Goal: Task Accomplishment & Management: Use online tool/utility

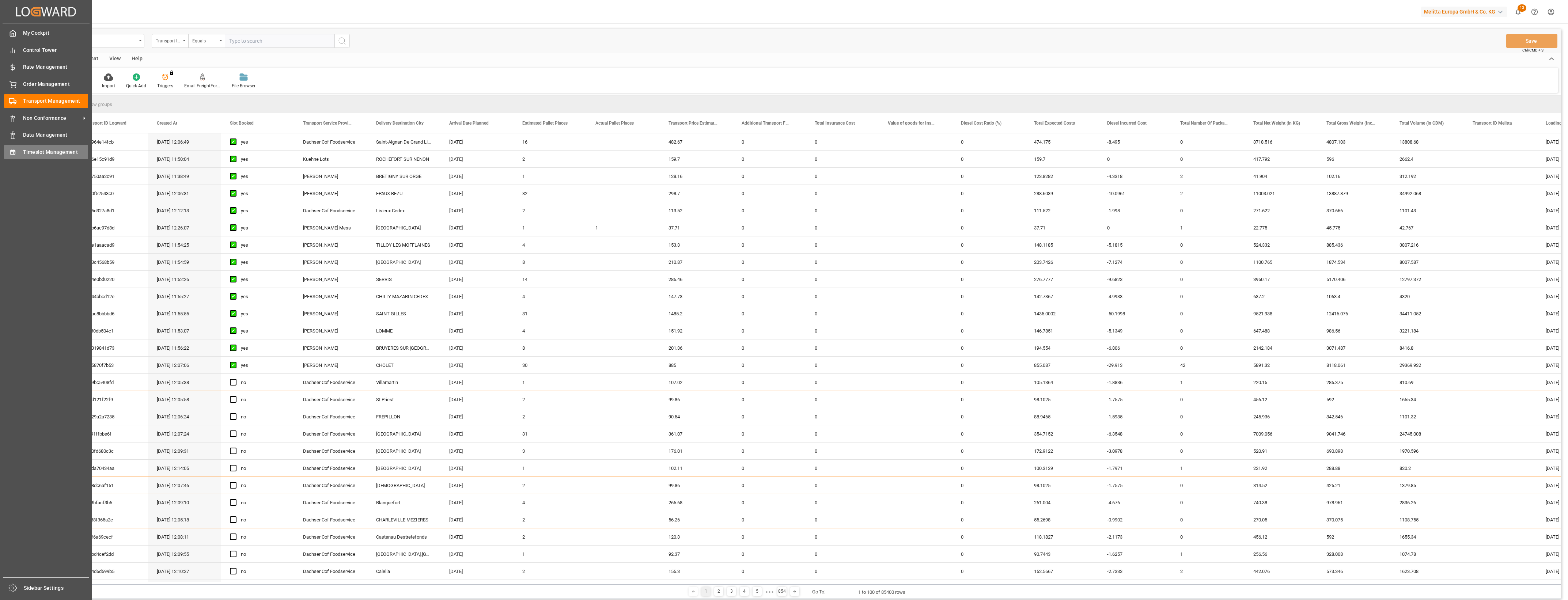
click at [37, 147] on div "Timeslot Management Timeslot Management" at bounding box center [46, 151] width 84 height 15
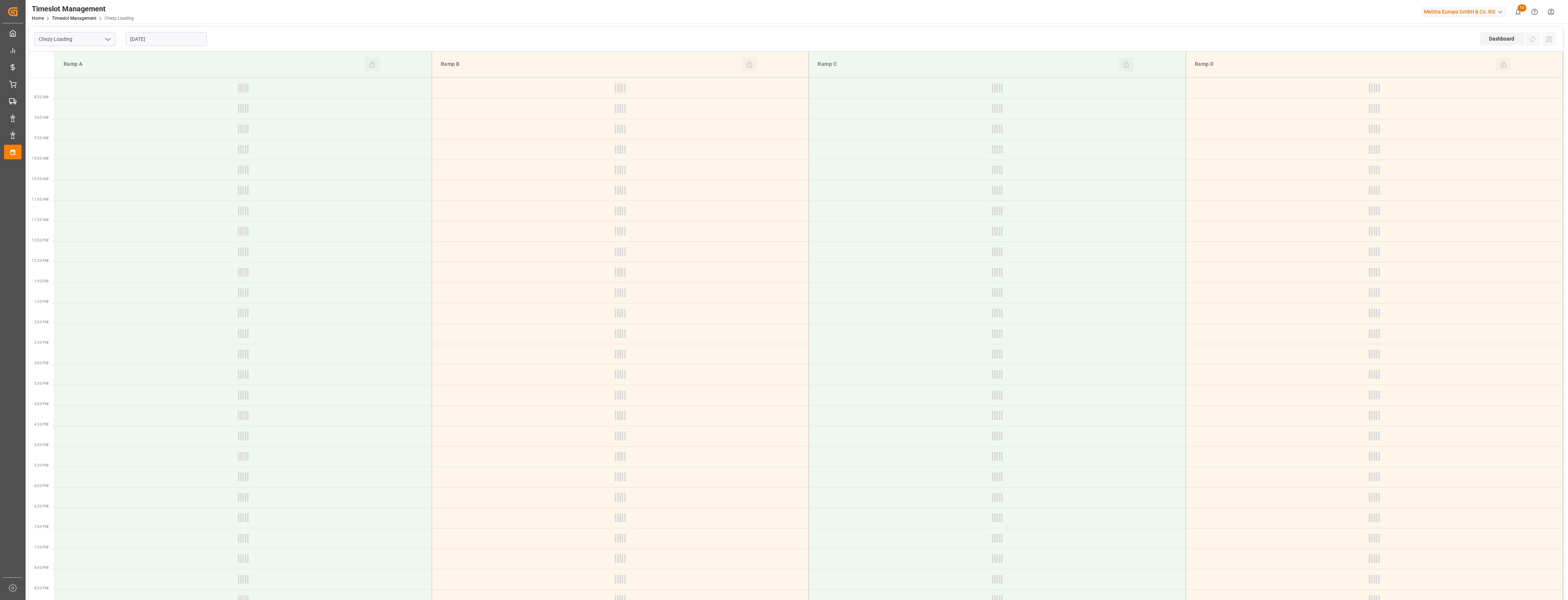
type input "Chezy Loading"
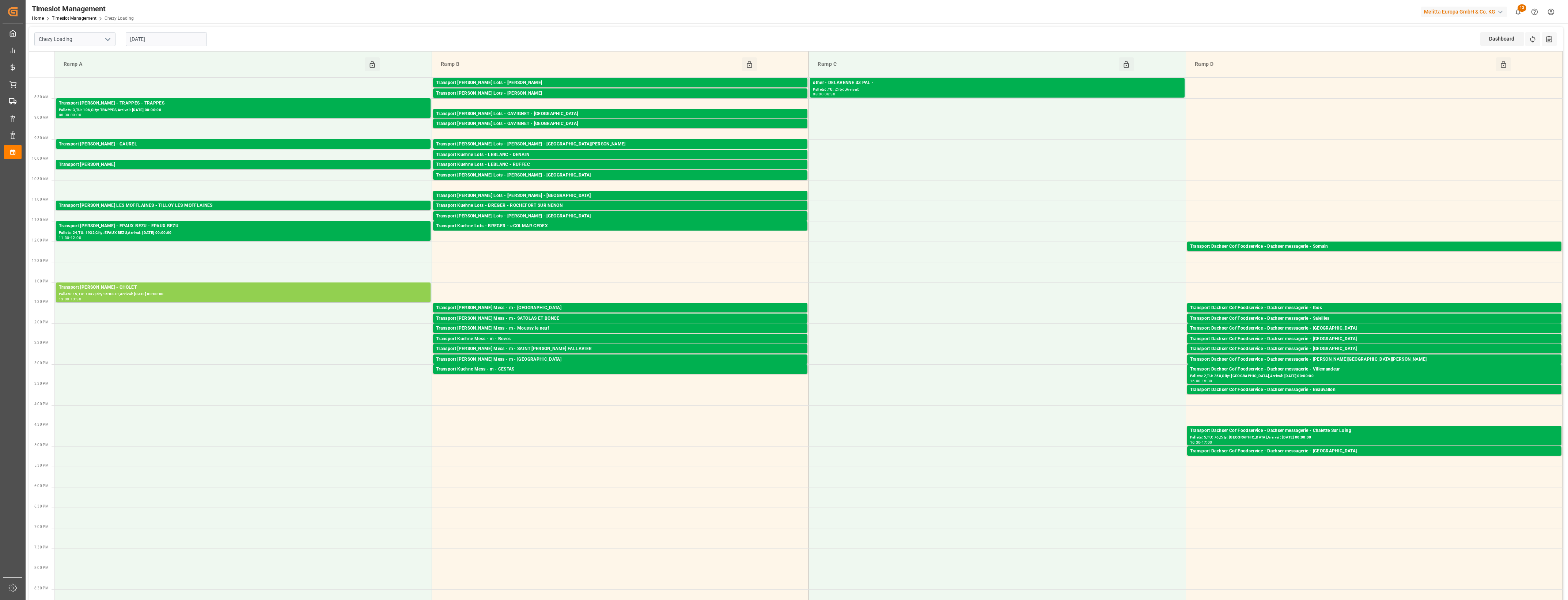
click at [196, 42] on input "[DATE]" at bounding box center [166, 39] width 82 height 14
click at [136, 96] on span "6" at bounding box center [136, 97] width 3 height 5
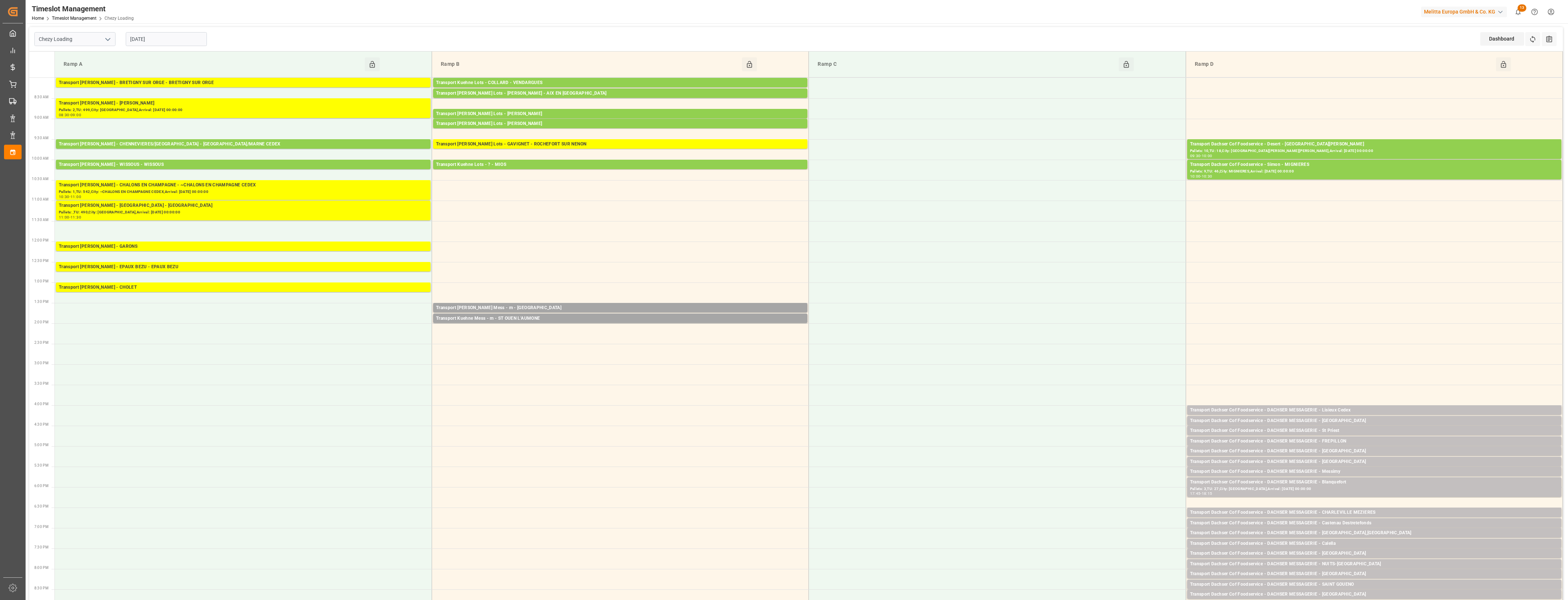
click at [190, 43] on input "[DATE]" at bounding box center [166, 39] width 82 height 14
click at [149, 97] on span "7" at bounding box center [149, 97] width 3 height 5
type input "[DATE]"
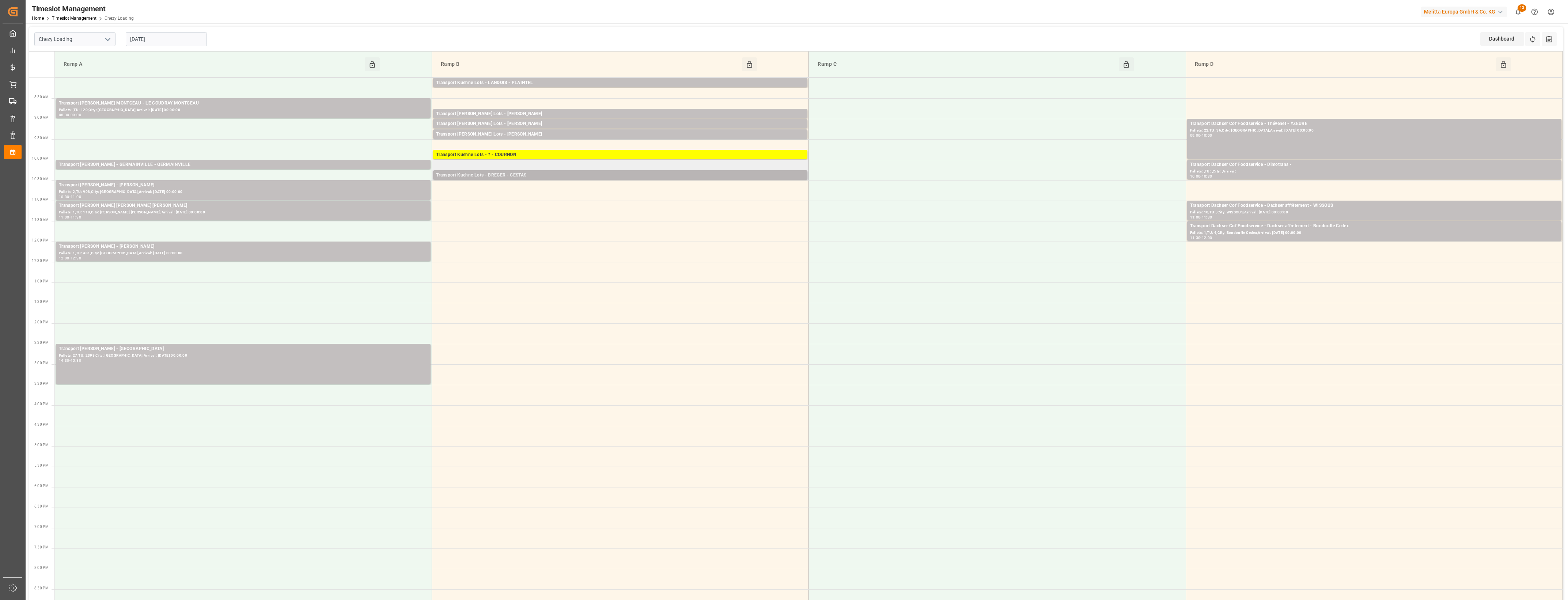
click at [525, 175] on div "Transport Kuehne Lots - BREGER - CESTAS" at bounding box center [620, 175] width 368 height 7
click at [865, 199] on button "Open" at bounding box center [849, 197] width 51 height 9
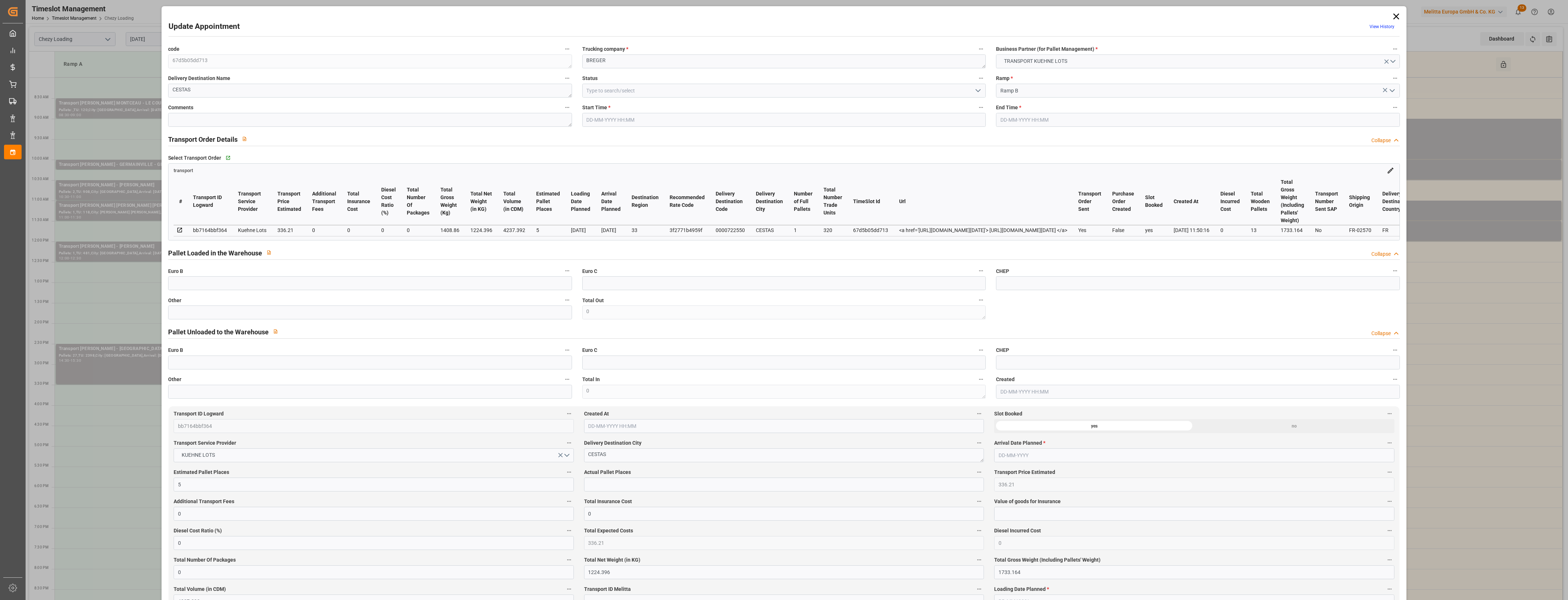
type input "[DATE] 10:15"
type input "[DATE] 10:30"
type input "[DATE] 13:24"
type input "[DATE] 11:50"
type input "[DATE]"
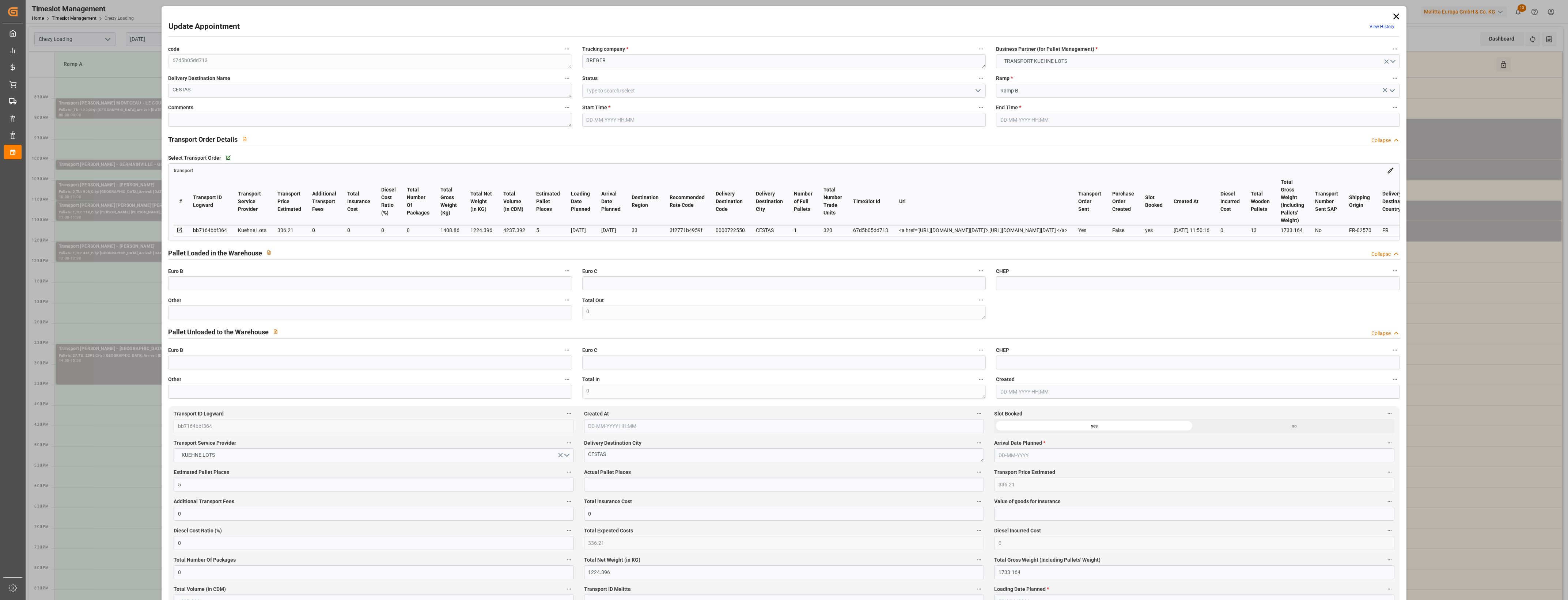
type input "[DATE]"
click at [978, 90] on icon "open menu" at bounding box center [978, 90] width 9 height 9
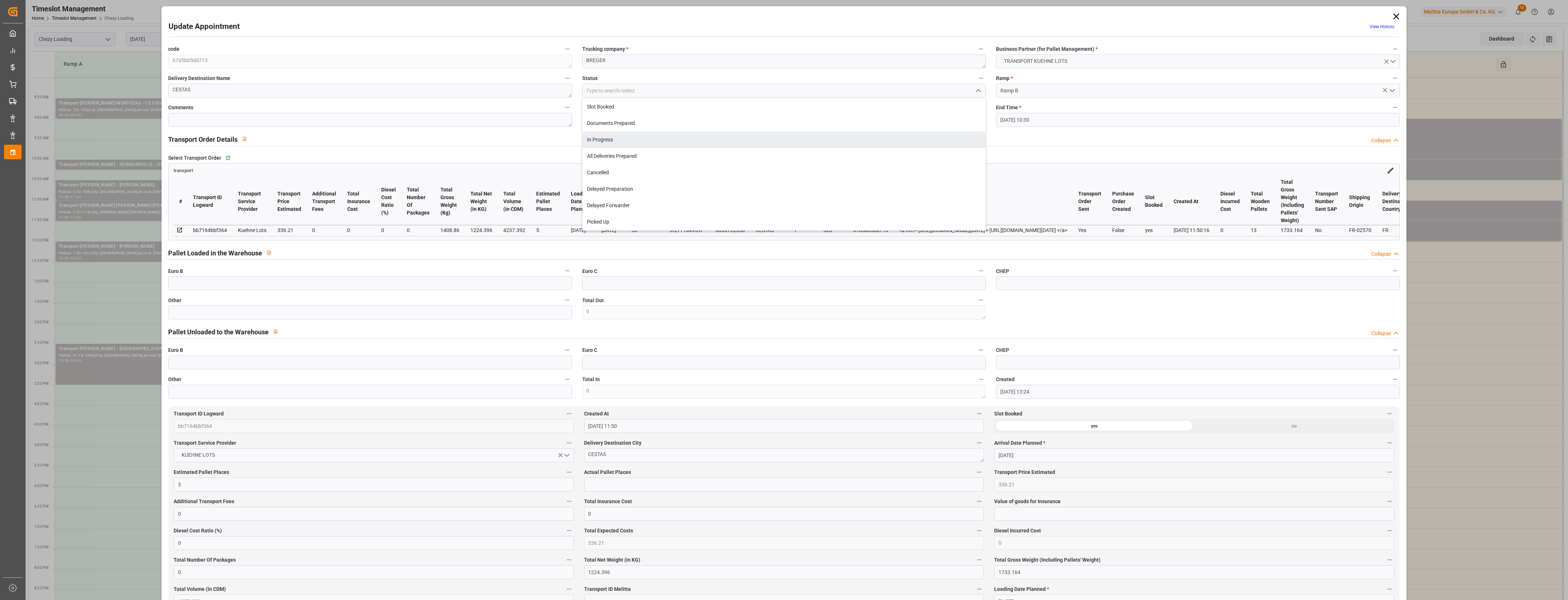
click at [645, 144] on div "In Progress" at bounding box center [784, 139] width 403 height 17
type input "In Progress"
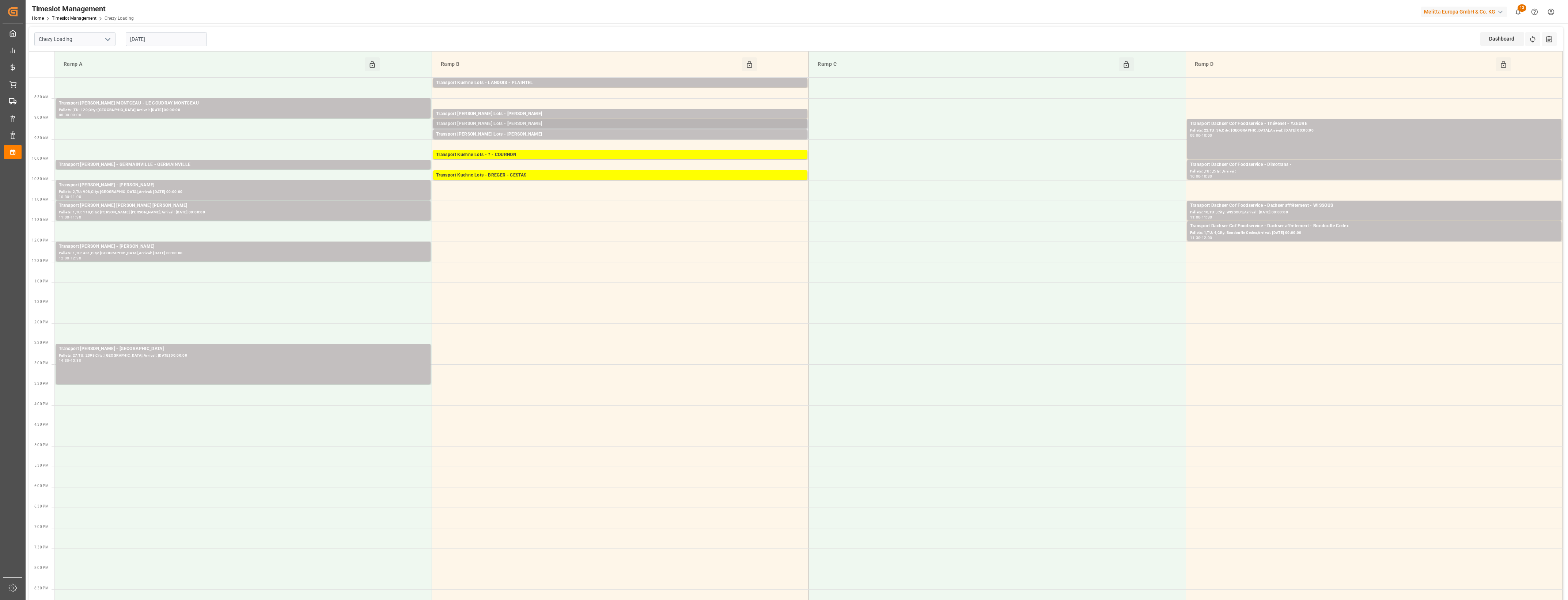
click at [530, 123] on div "Transport [PERSON_NAME] Lots - [PERSON_NAME]" at bounding box center [620, 123] width 368 height 7
click at [855, 157] on button "Open" at bounding box center [849, 156] width 51 height 9
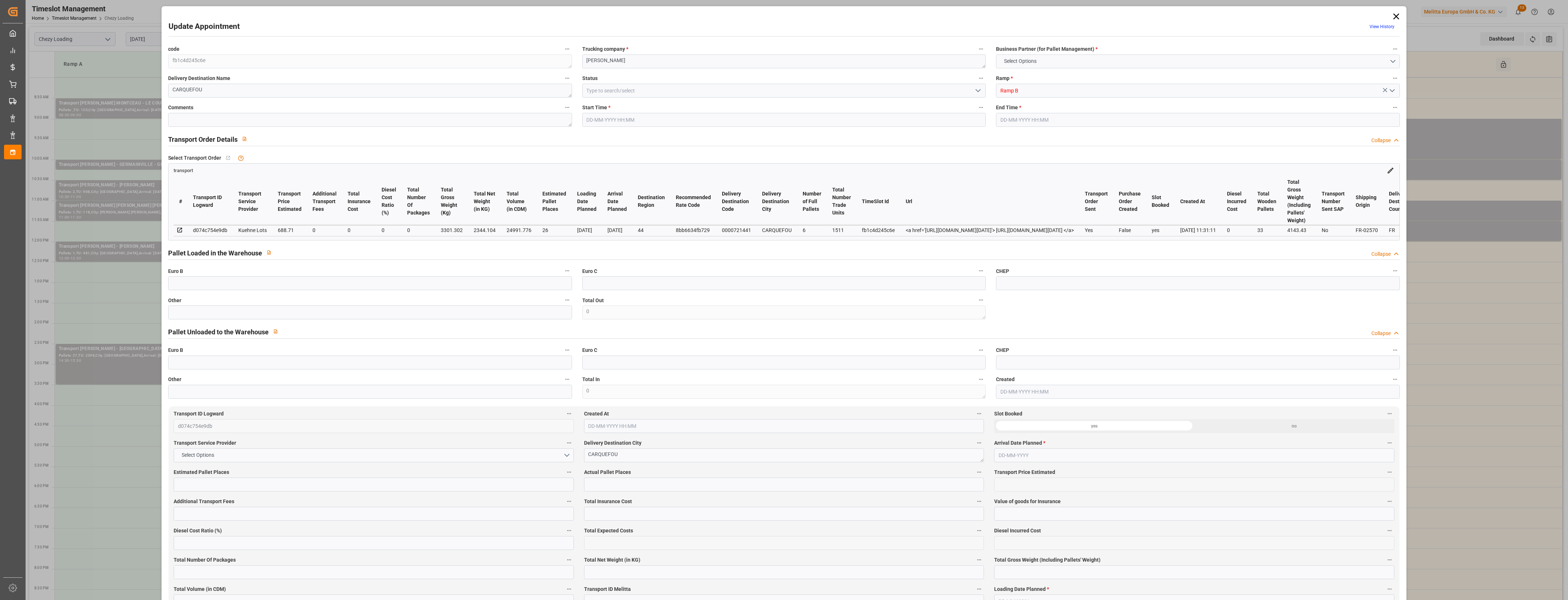
type input "26"
type input "688.71"
type input "0"
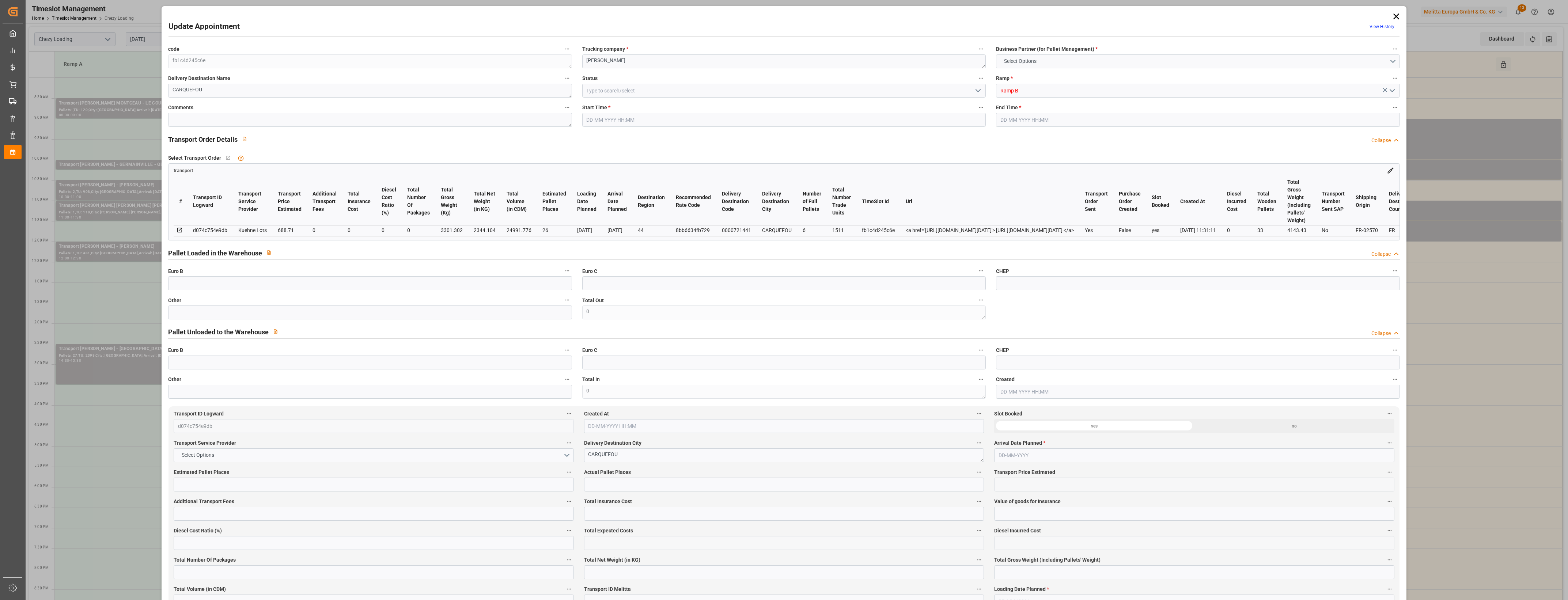
type input "688.71"
type input "0"
type input "2344.104"
type input "4143.43"
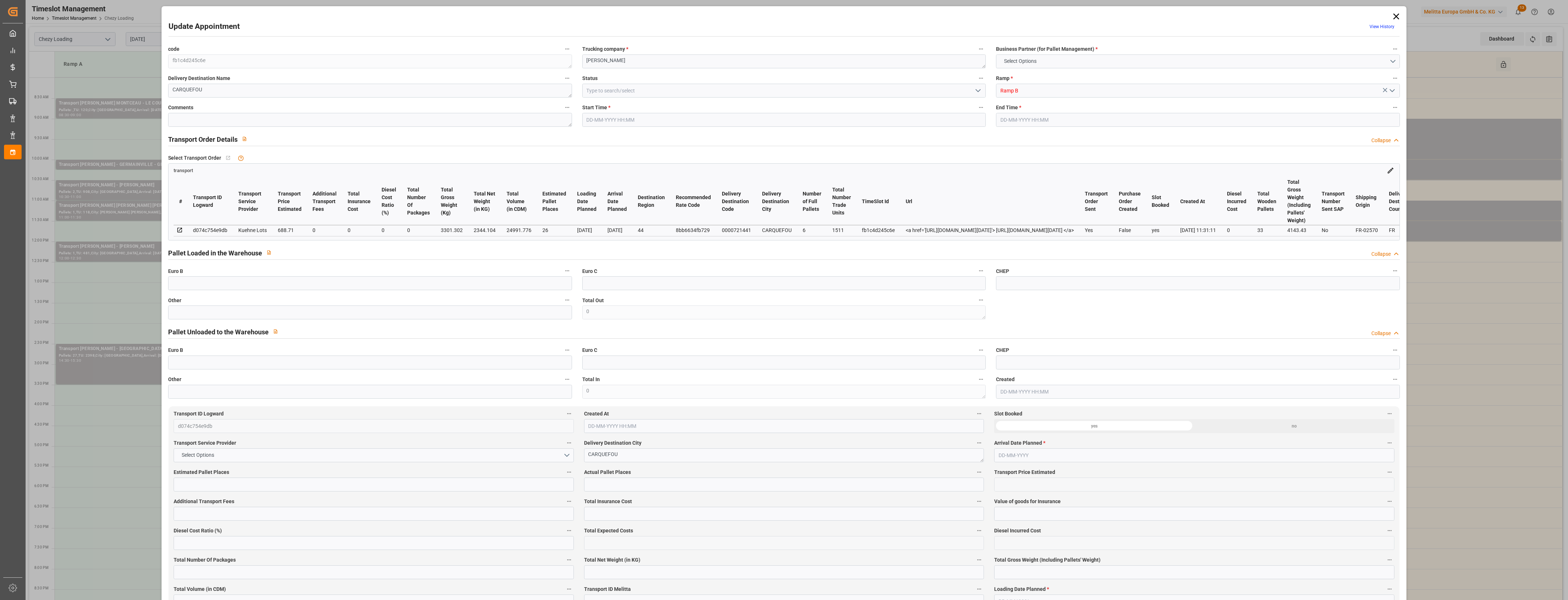
type input "24991.776"
type input "44"
type input "6"
type input "1511"
type input "33"
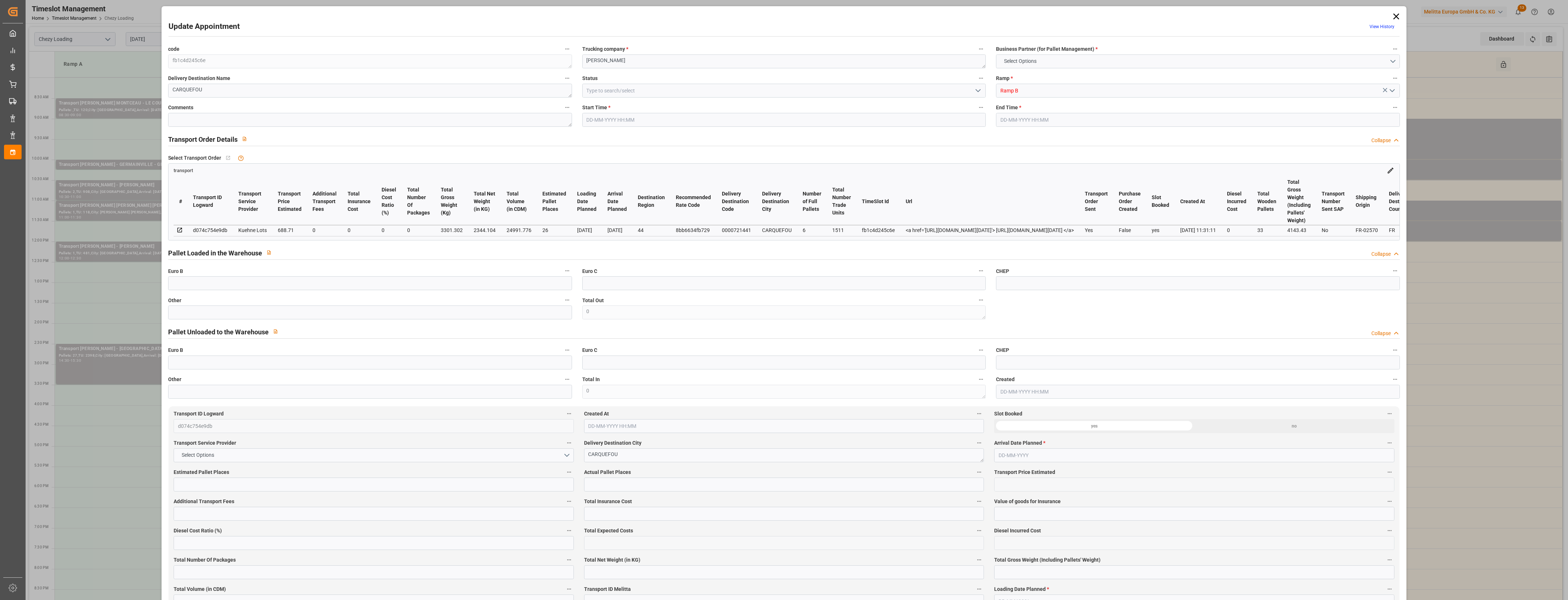
type input "101"
type input "3301.302"
type input "0"
type input "4710.8598"
type input "0"
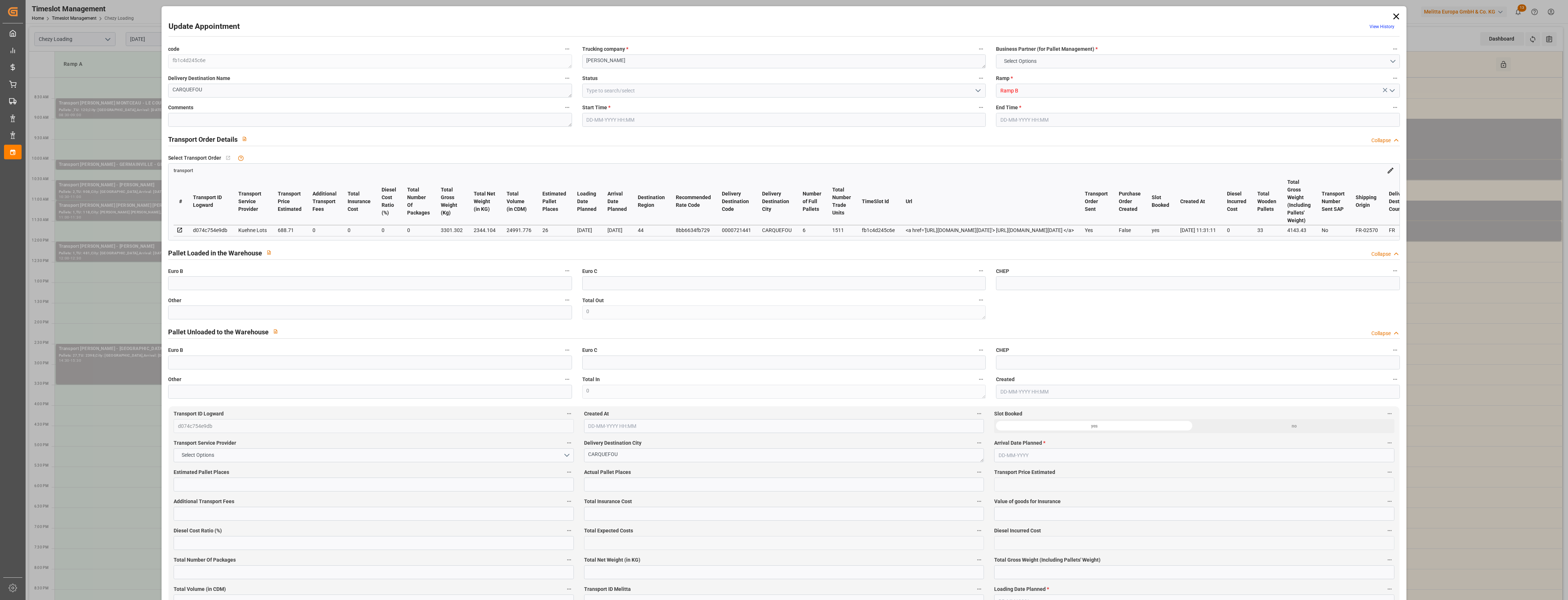
type input "0"
type input "21"
type input "35"
type input "[DATE] 09:00"
type input "[DATE] 09:15"
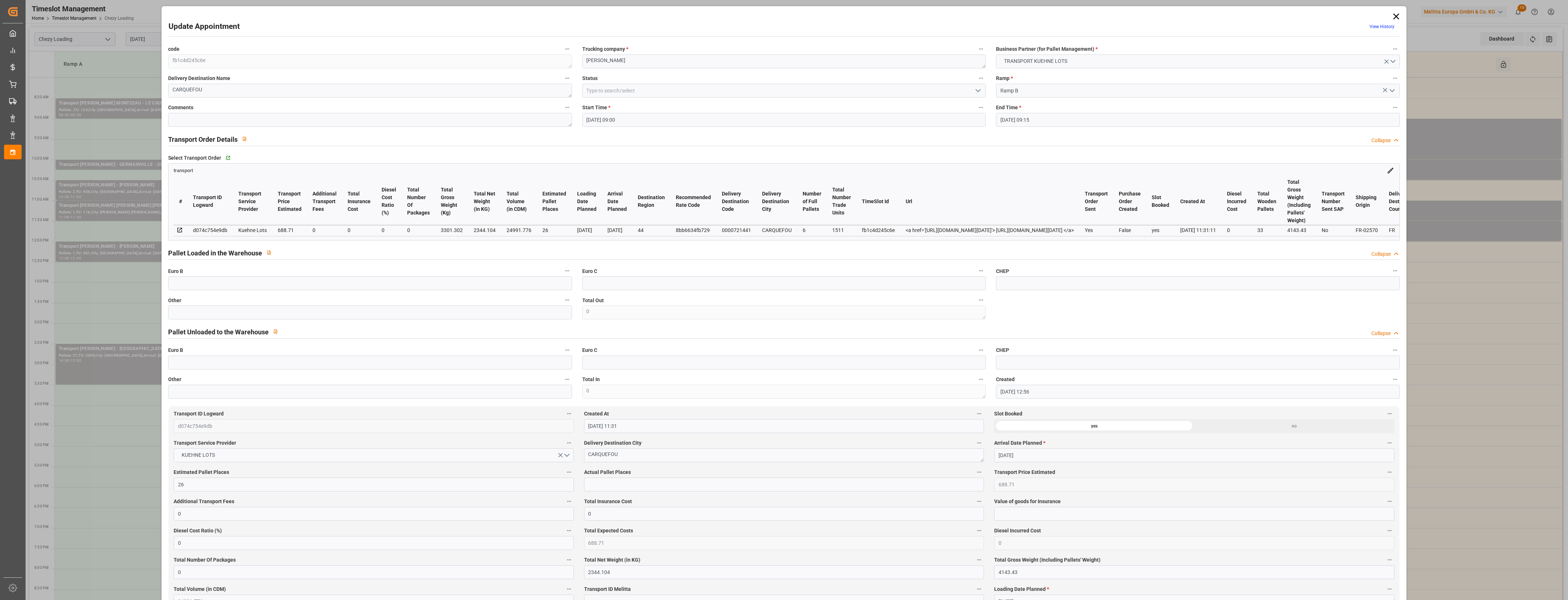
type input "[DATE] 12:56"
type input "[DATE] 11:31"
type input "[DATE]"
click at [979, 90] on icon "open menu" at bounding box center [978, 90] width 9 height 9
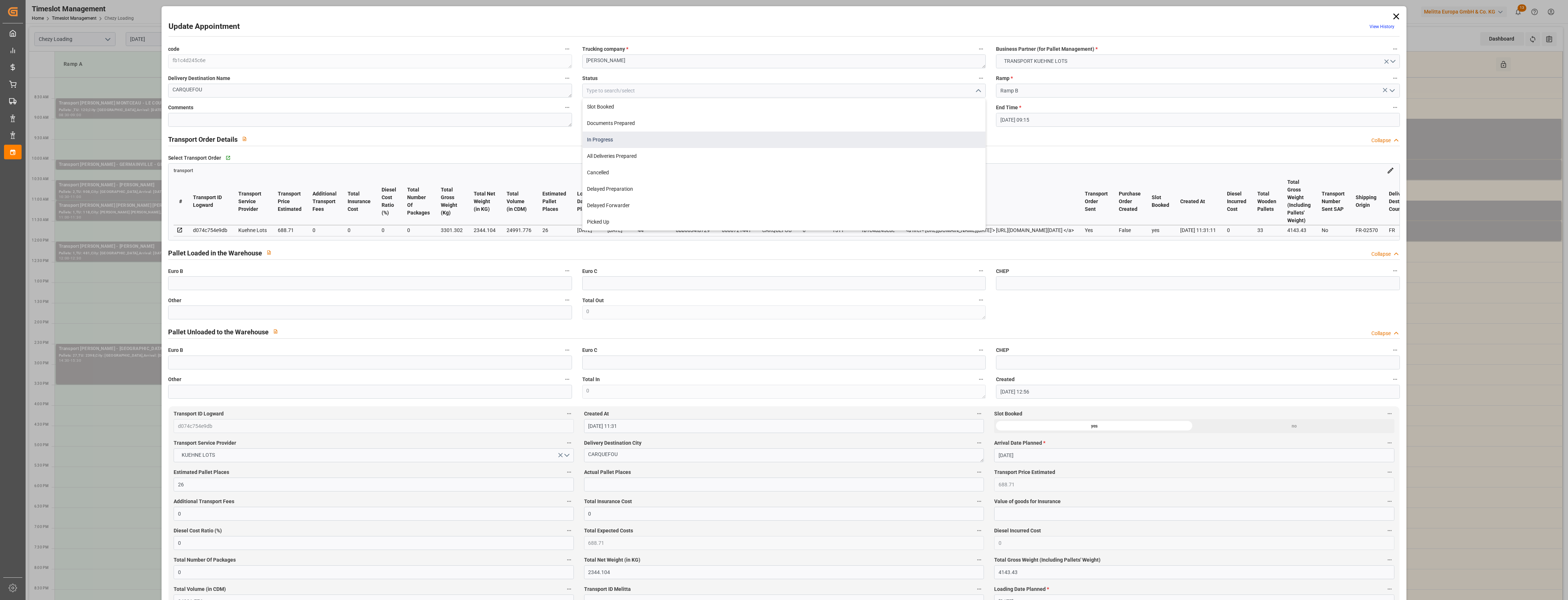
click at [627, 144] on div "In Progress" at bounding box center [784, 139] width 403 height 17
type input "In Progress"
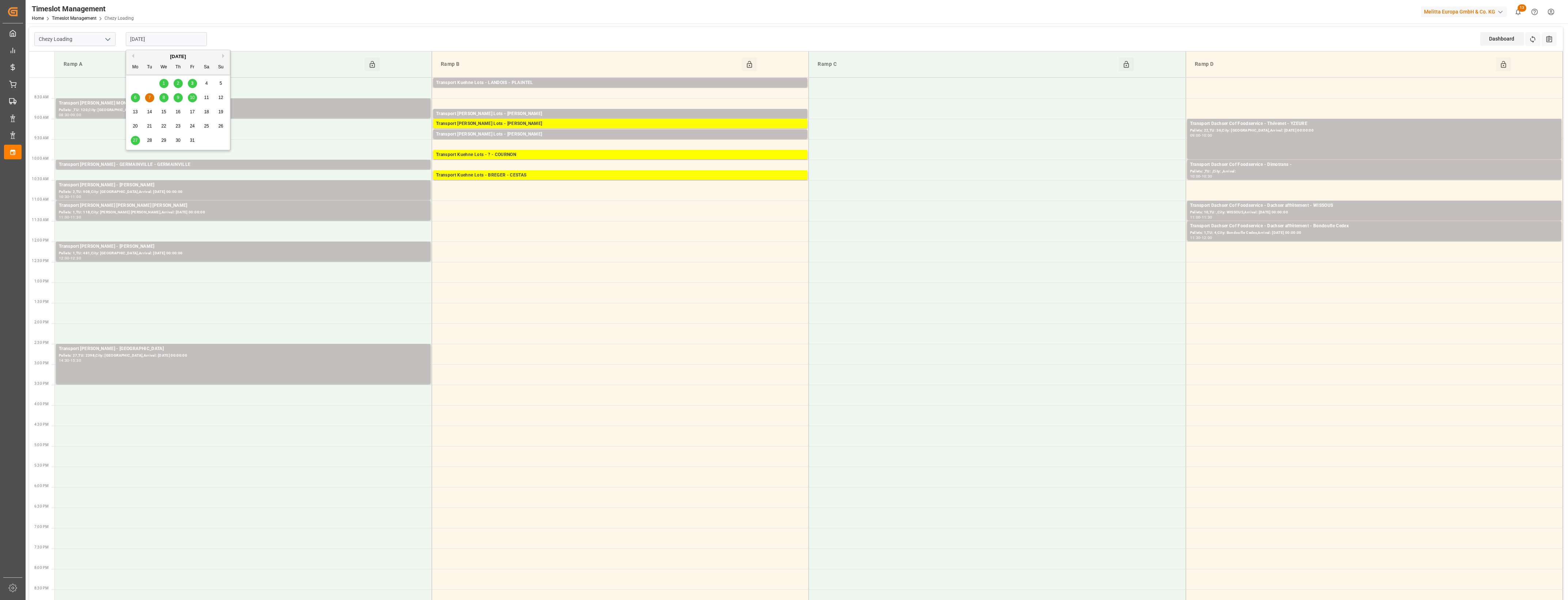
click at [198, 44] on input "[DATE]" at bounding box center [166, 39] width 82 height 14
click at [180, 39] on input "[DATE]" at bounding box center [166, 39] width 82 height 14
click at [137, 94] on div "6" at bounding box center [135, 97] width 9 height 9
type input "[DATE]"
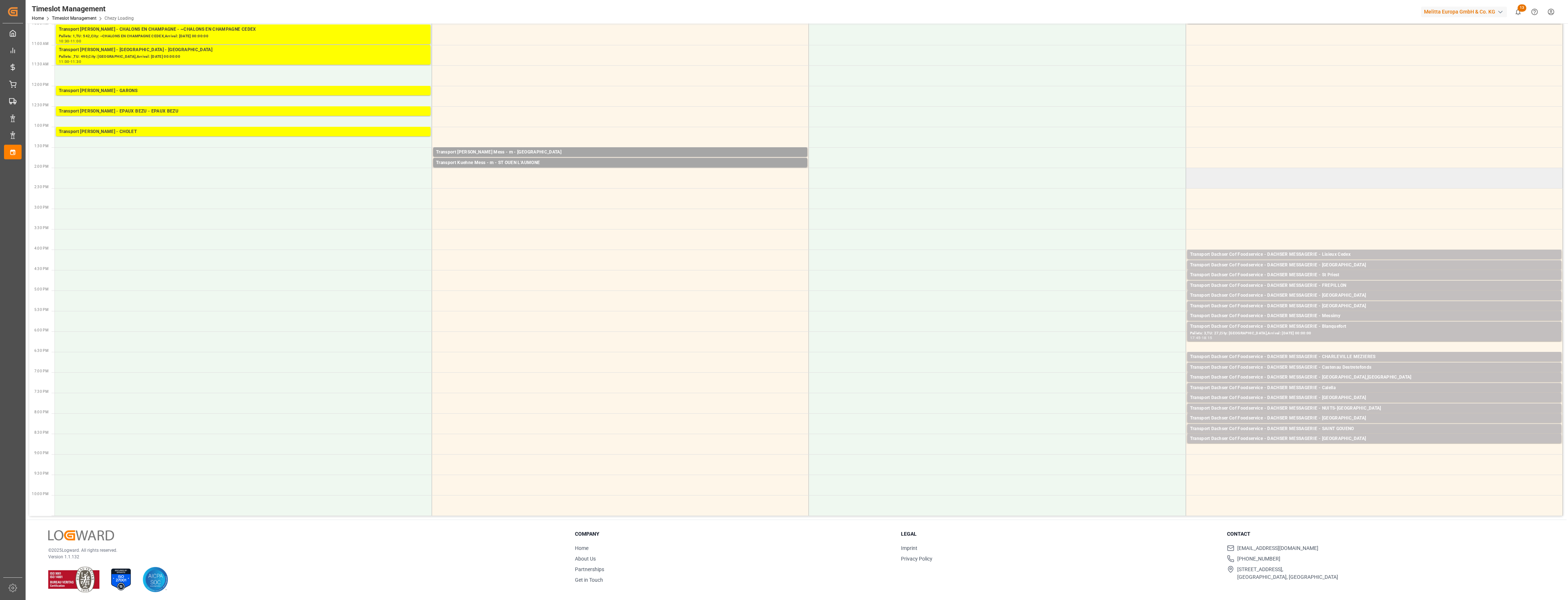
scroll to position [158, 0]
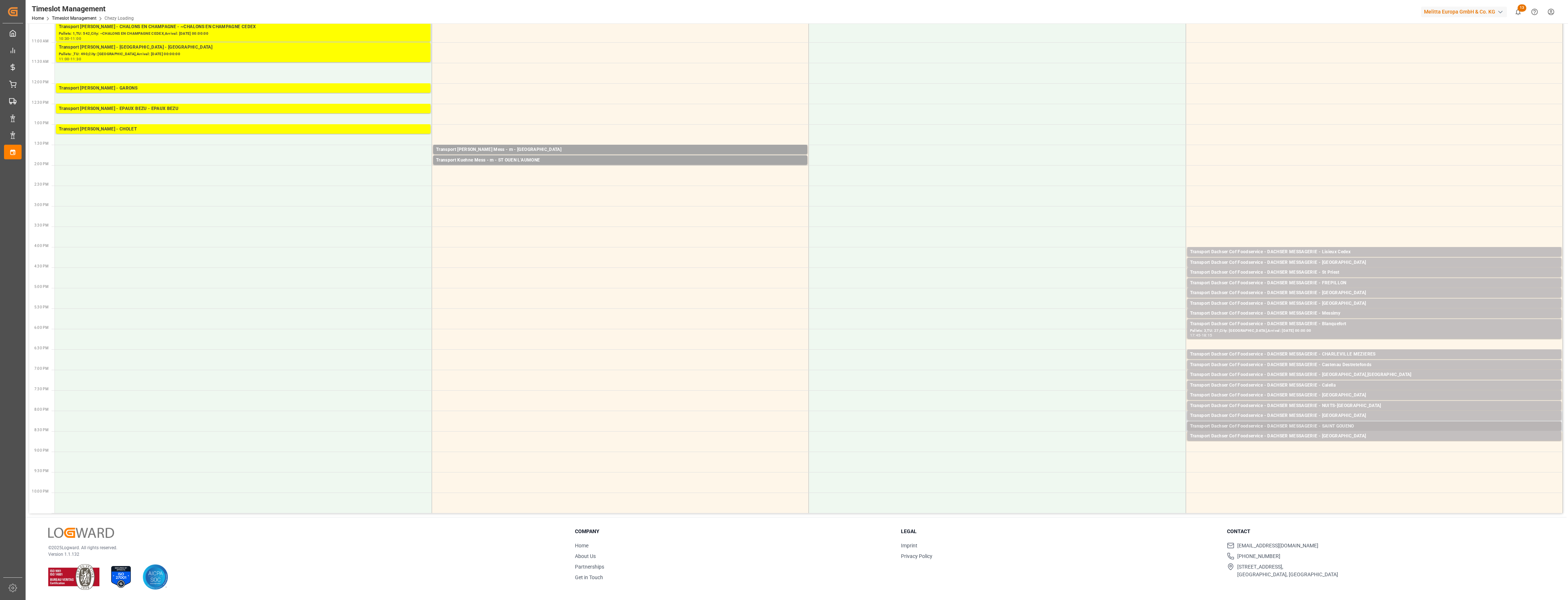
click at [1349, 425] on div "Transport Dachser Cof Foodservice - DACHSER MESSAGERIE - SAINT GOUENO" at bounding box center [1373, 425] width 368 height 7
click at [1099, 448] on button "Open" at bounding box center [1091, 448] width 51 height 9
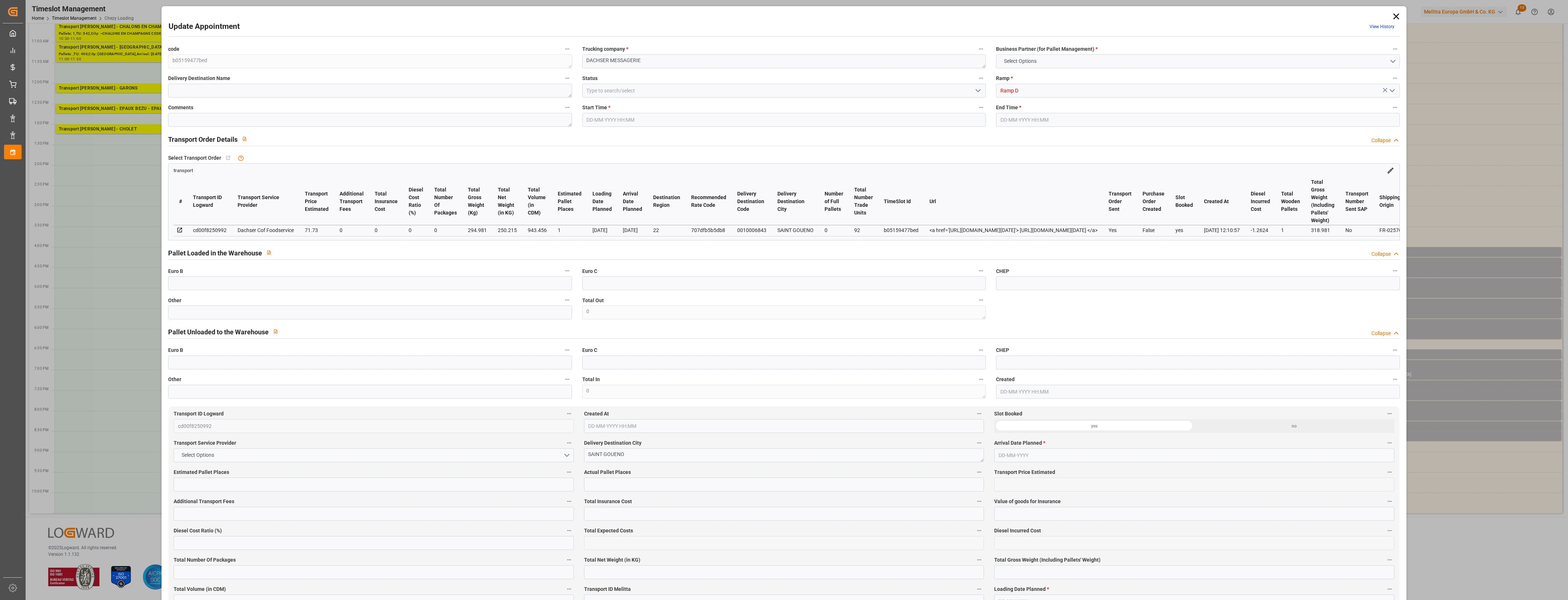
type input "1"
type input "71.73"
type input "0"
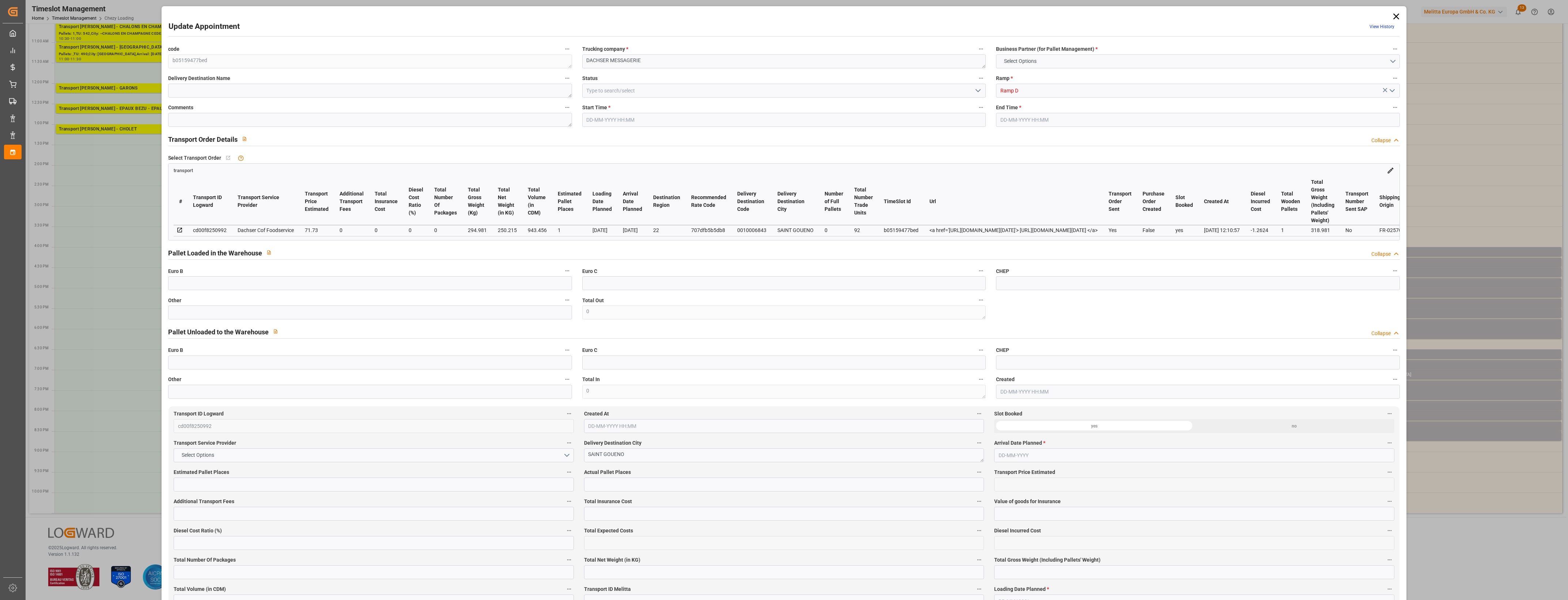
type input "70.4676"
type input "-1.2624"
type input "0"
type input "250.215"
type input "318.981"
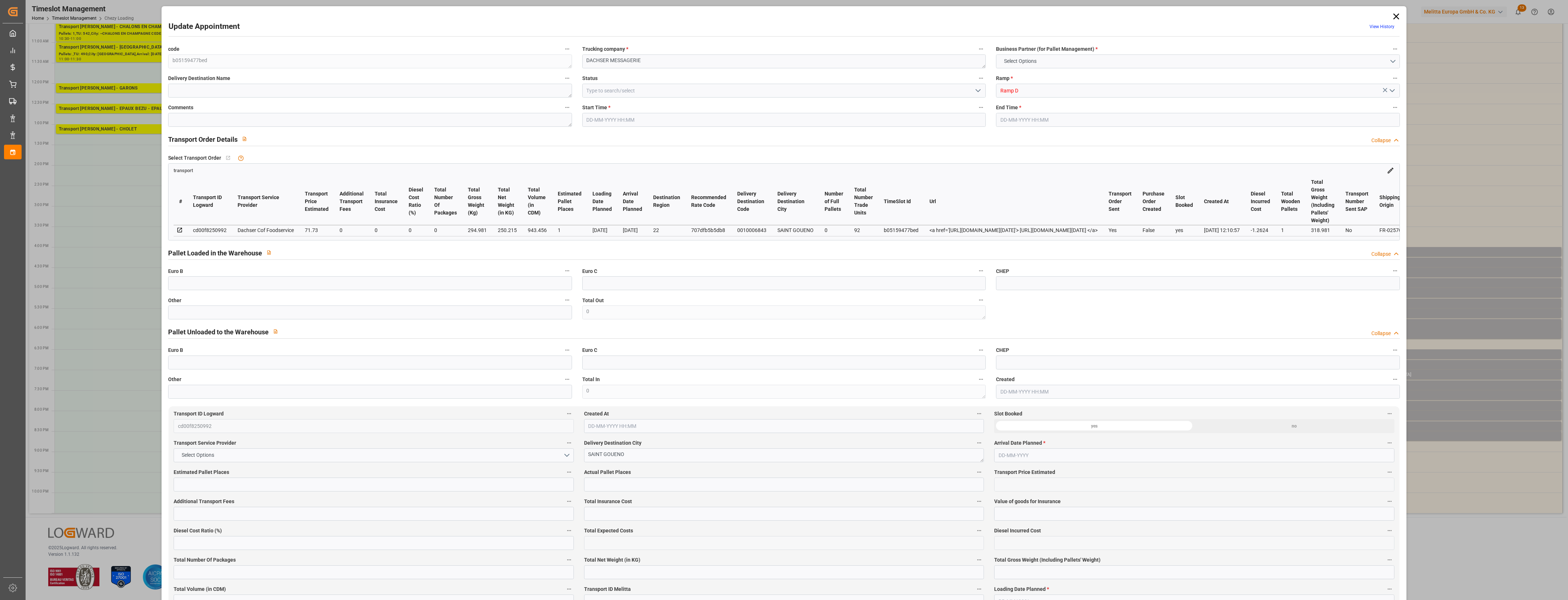
type input "943.456"
type input "22"
type input "0"
type input "92"
type input "1"
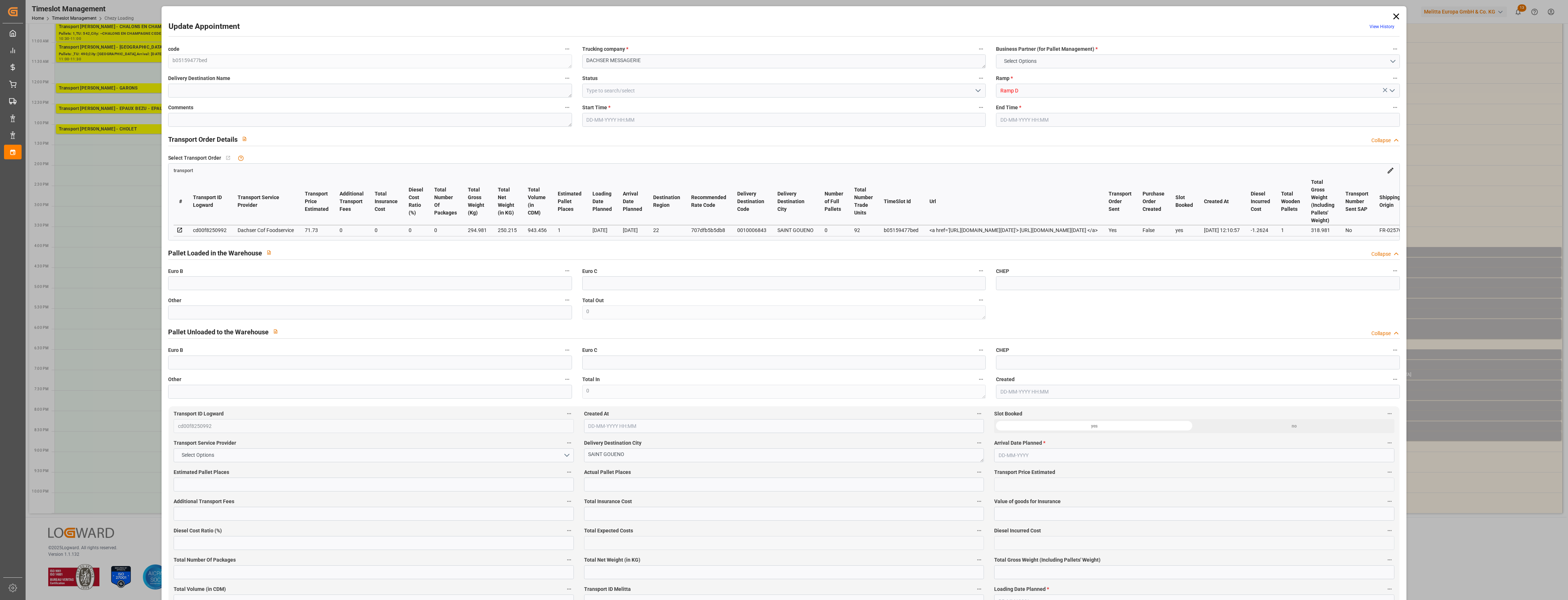
type input "101"
type input "294.981"
type input "0"
type input "4710.8598"
type input "0"
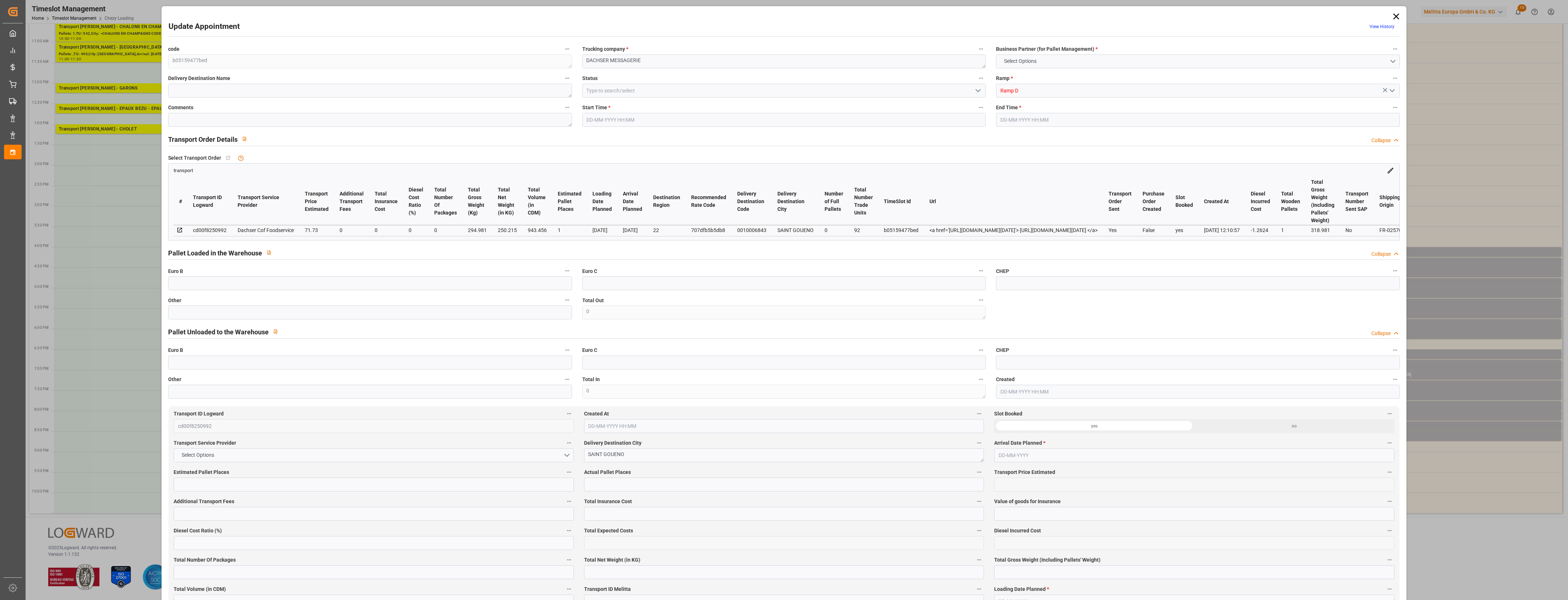
type input "0"
type input "21"
type input "35"
type input "[DATE] 20:15"
type input "[DATE] 20:30"
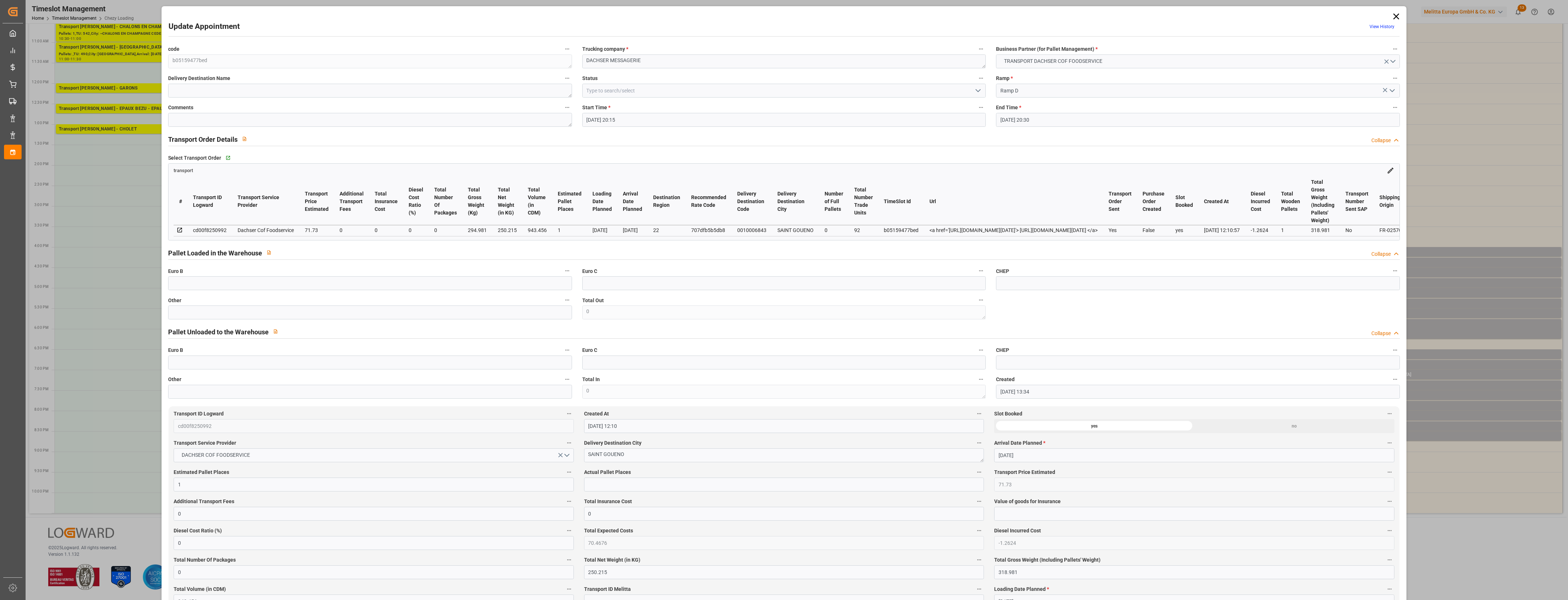
type input "[DATE] 13:34"
type input "[DATE] 12:10"
type input "[DATE]"
click at [273, 316] on input "text" at bounding box center [369, 312] width 404 height 14
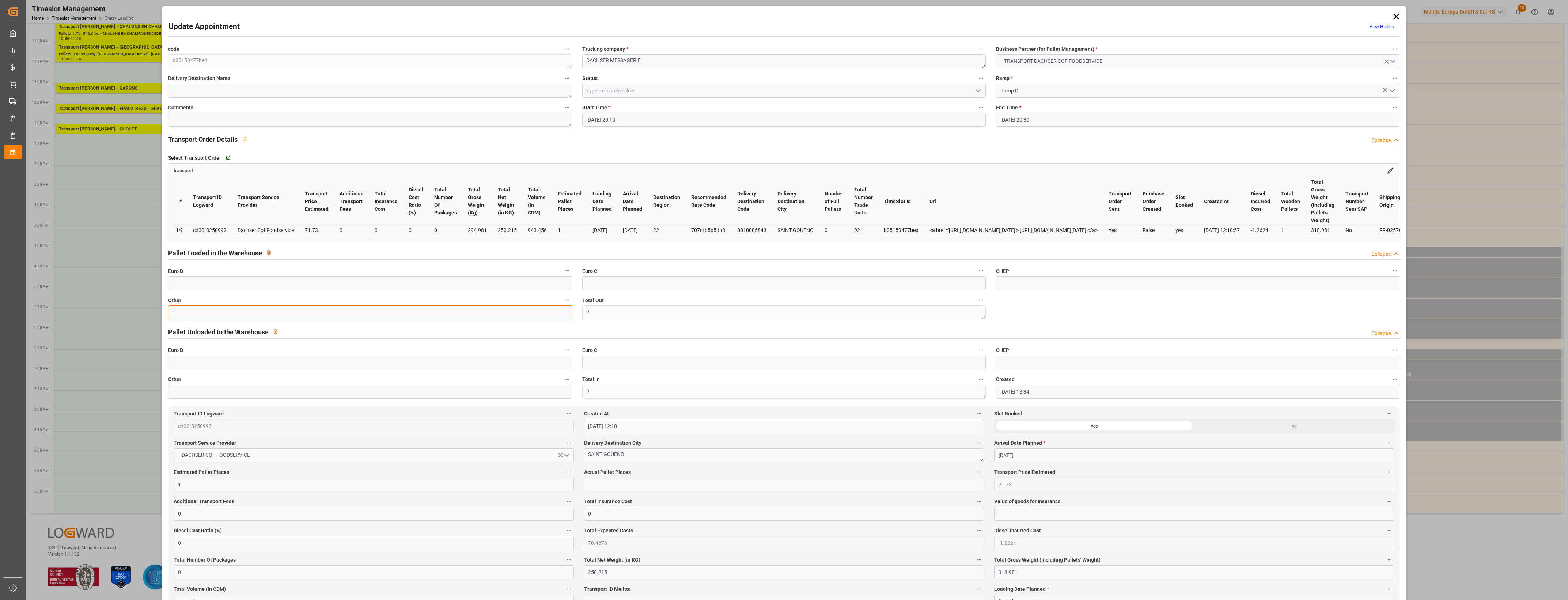
type input "1"
click at [596, 489] on input "text" at bounding box center [783, 484] width 400 height 14
type input "1"
click at [653, 475] on label "Actual Pallet Places" at bounding box center [783, 472] width 400 height 10
click at [975, 475] on button "Actual Pallet Places" at bounding box center [980, 472] width 10 height 10
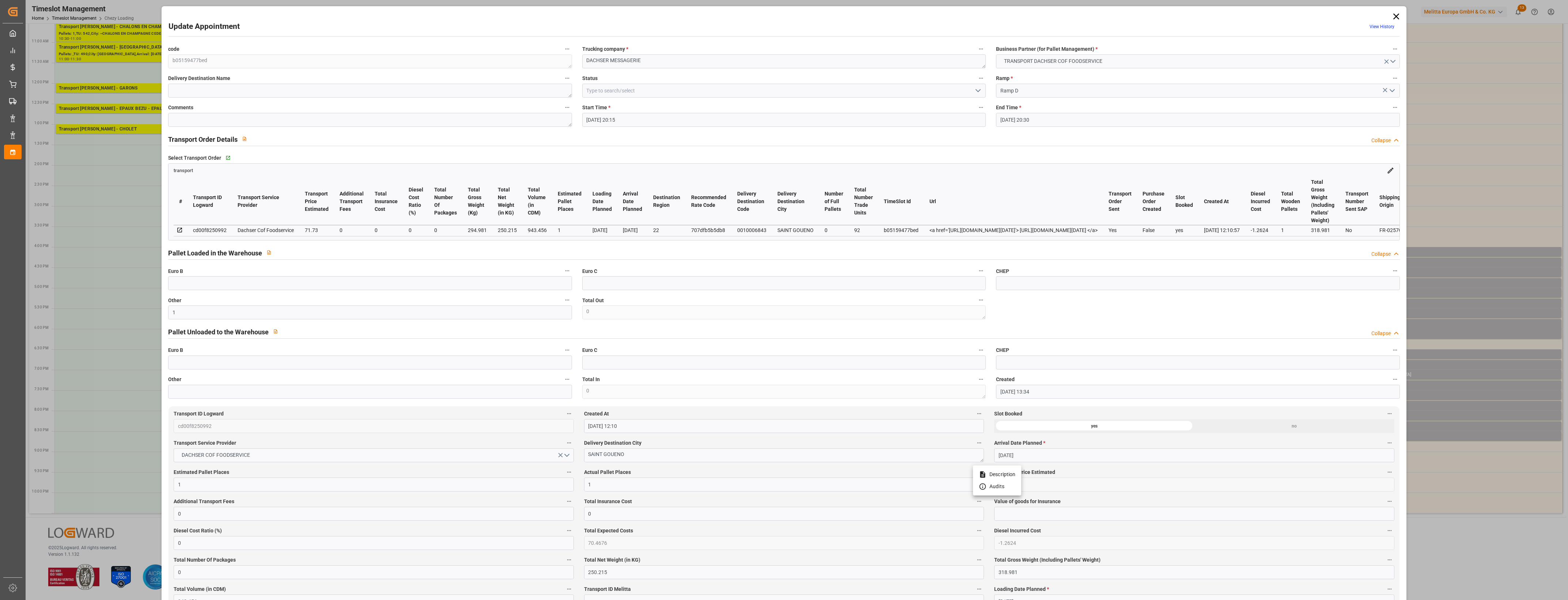
click at [682, 470] on div at bounding box center [784, 300] width 1568 height 600
click at [977, 94] on icon "open menu" at bounding box center [978, 90] width 9 height 9
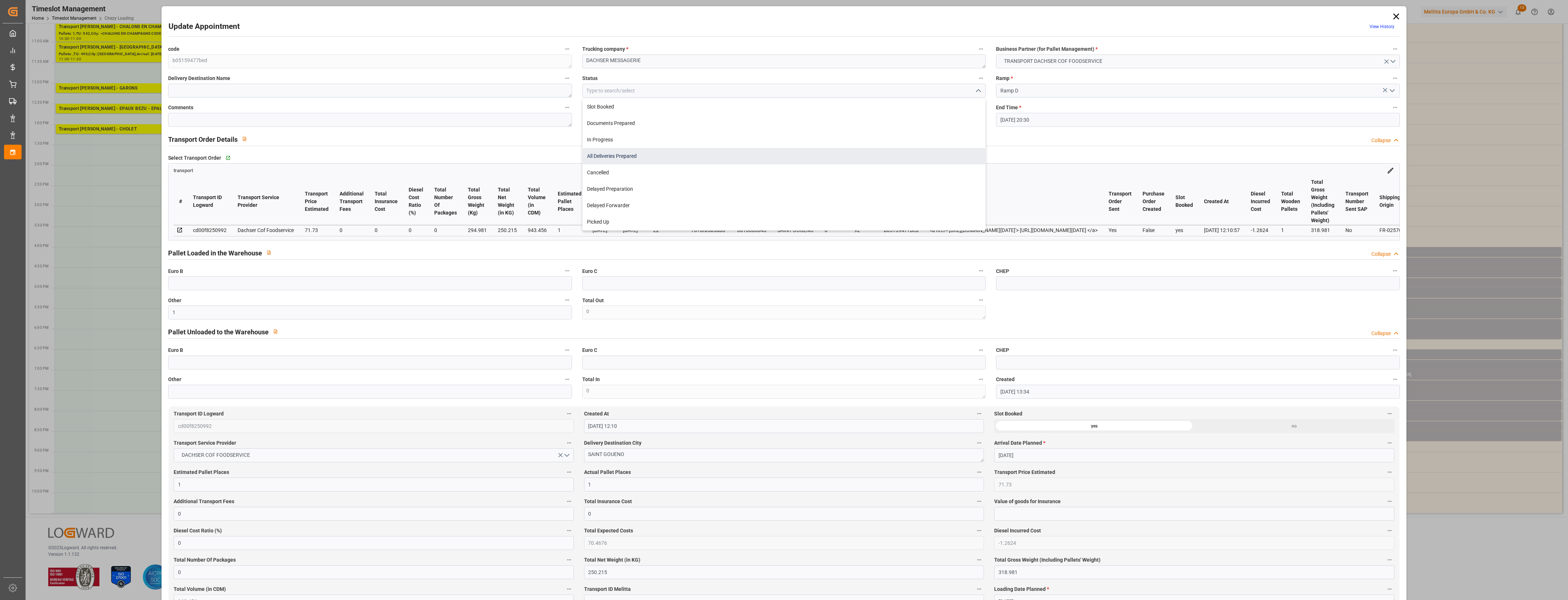
click at [644, 160] on div "All Deliveries Prepared" at bounding box center [784, 156] width 403 height 17
type input "All Deliveries Prepared"
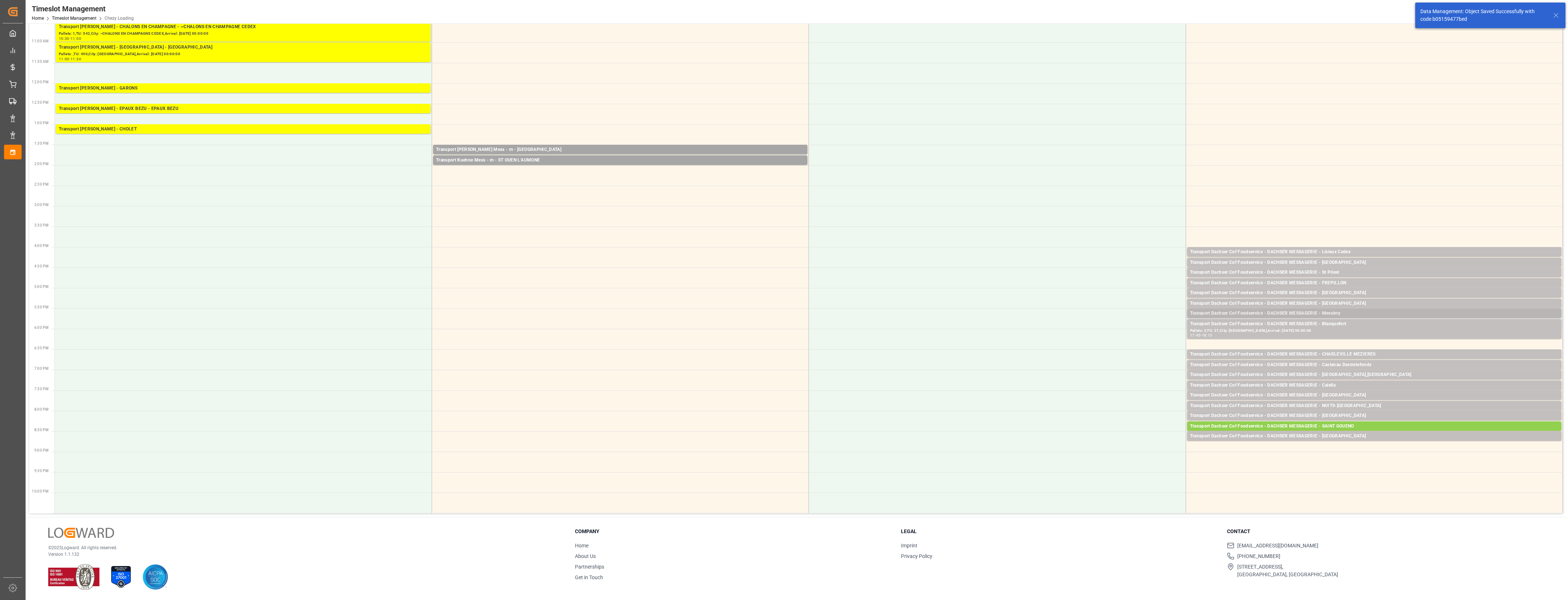
click at [1345, 312] on div "Transport Dachser Cof Foodservice - DACHSER MESSAGERIE - Messimy" at bounding box center [1373, 312] width 368 height 7
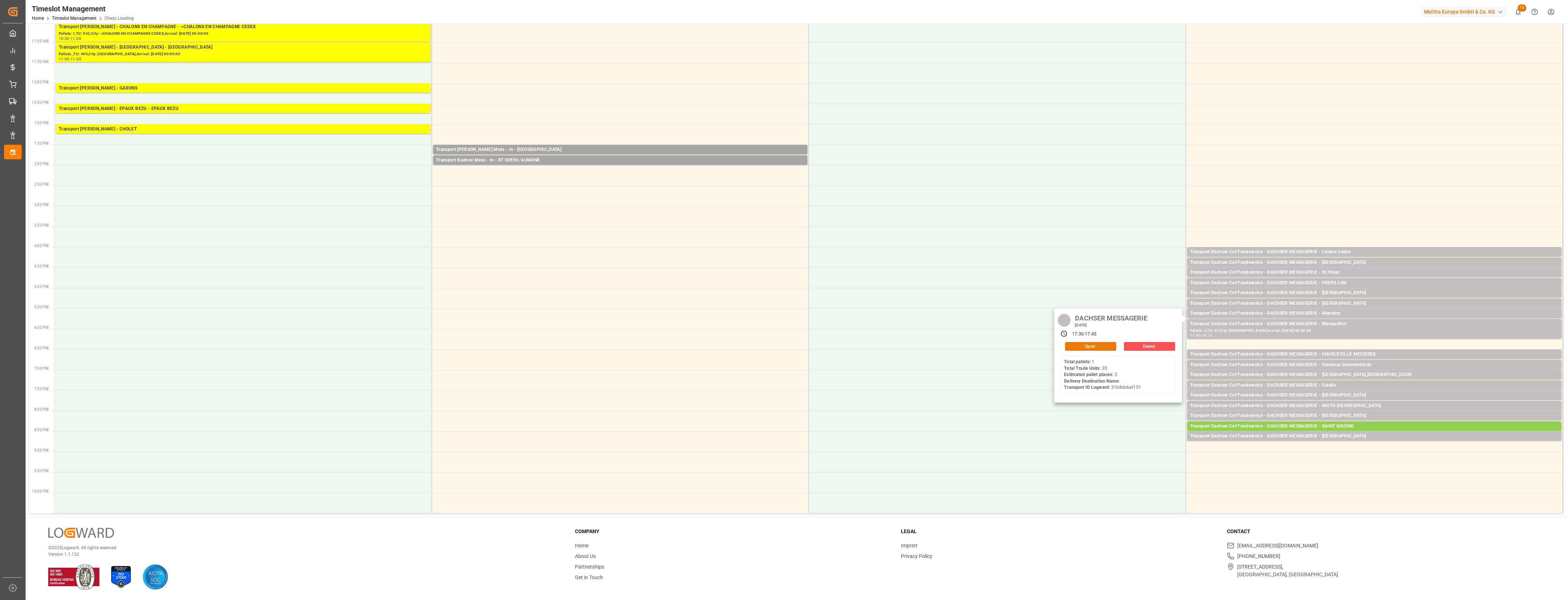
click at [1109, 348] on button "Open" at bounding box center [1091, 346] width 51 height 9
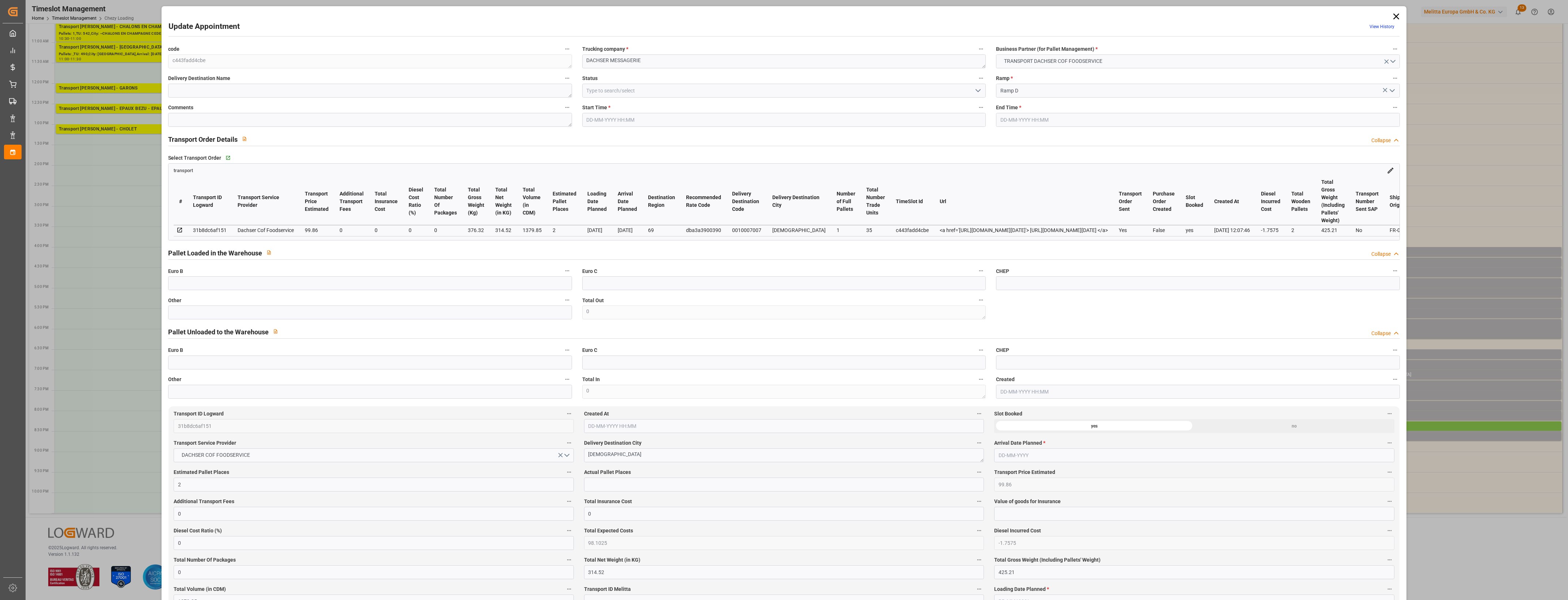
type input "2"
type input "99.86"
type input "0"
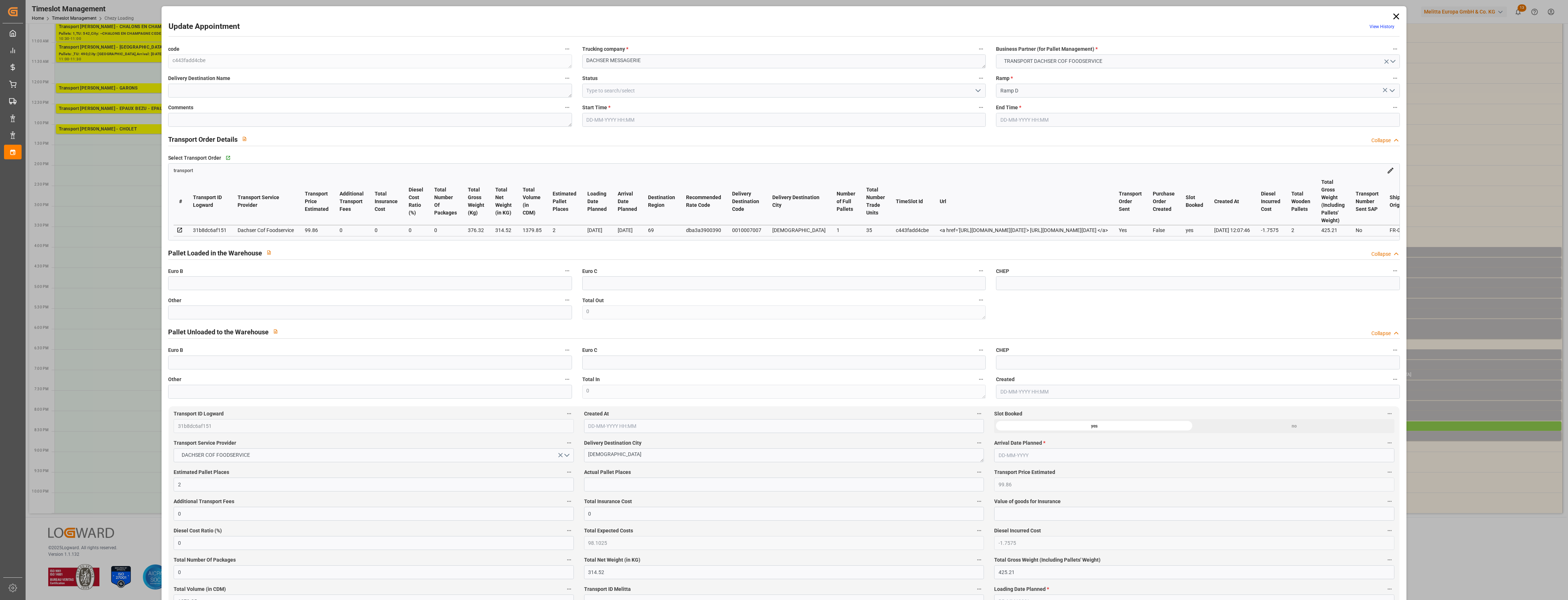
type input "98.1025"
type input "-1.7575"
type input "0"
type input "314.52"
type input "425.21"
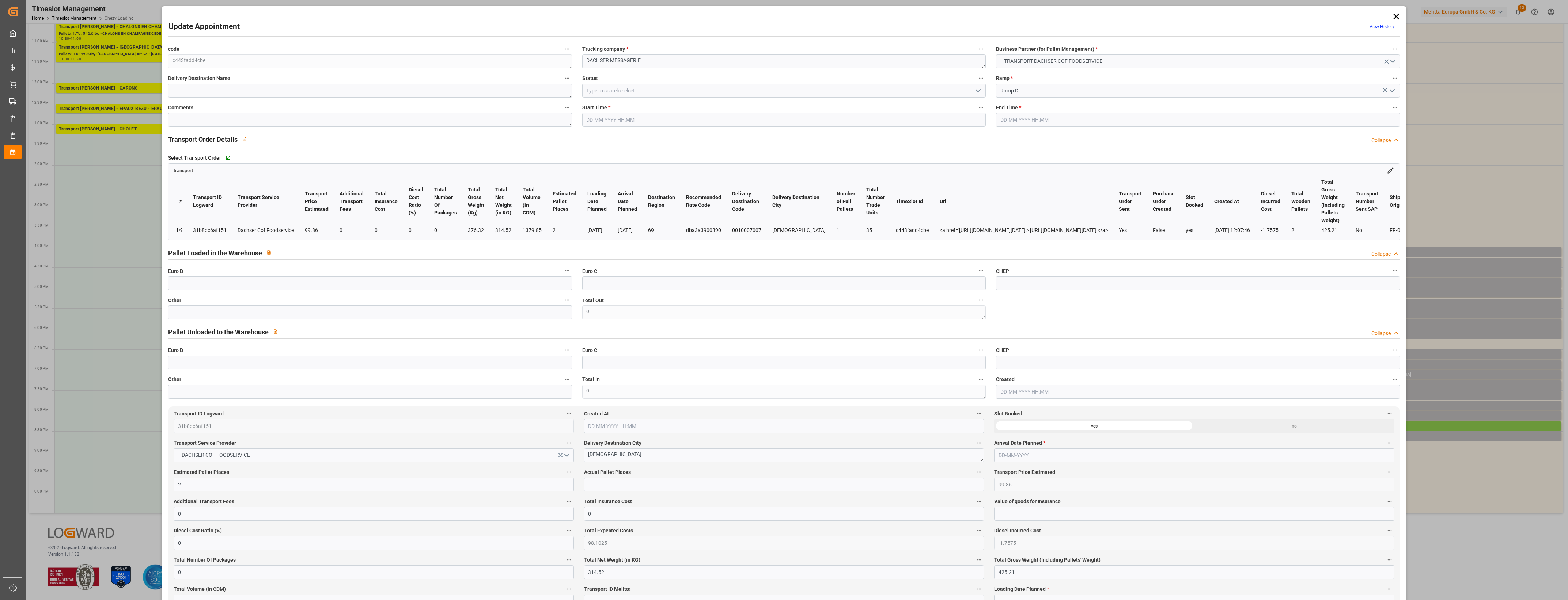
type input "1379.85"
type input "69"
type input "1"
type input "35"
type input "2"
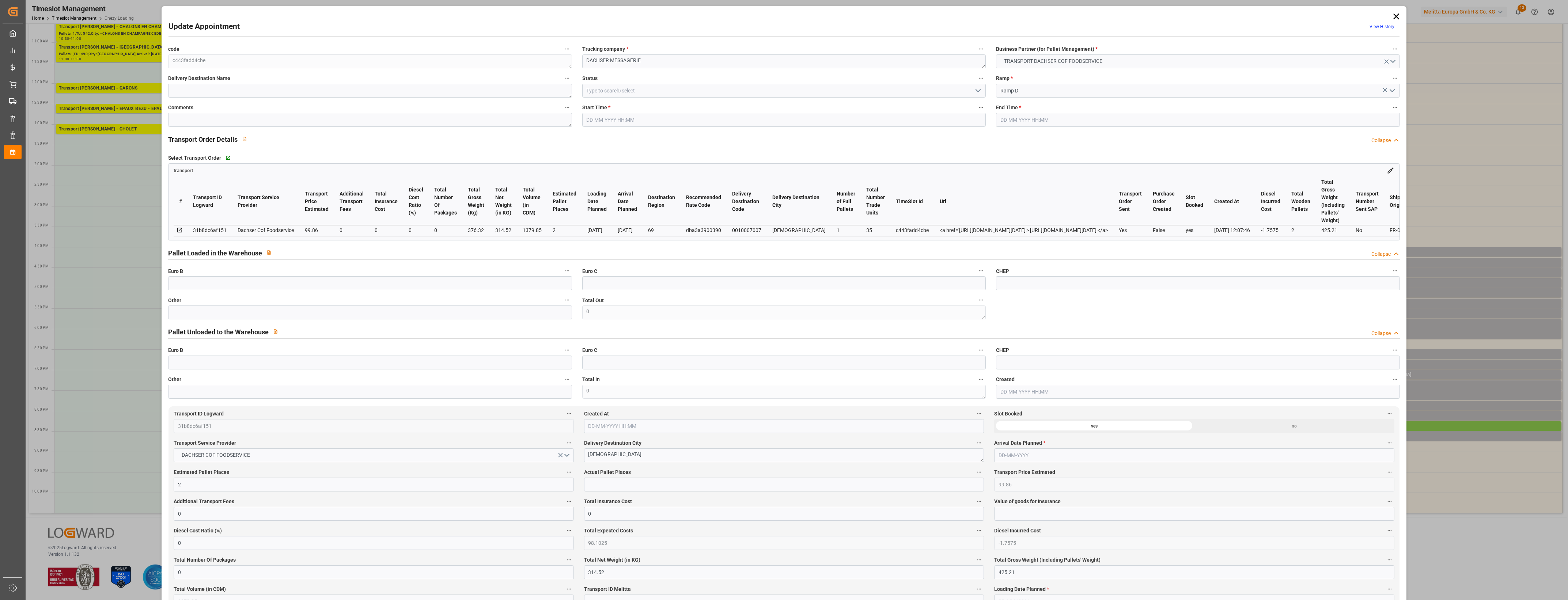
type input "101"
type input "376.32"
type input "0"
type input "4710.8598"
type input "0"
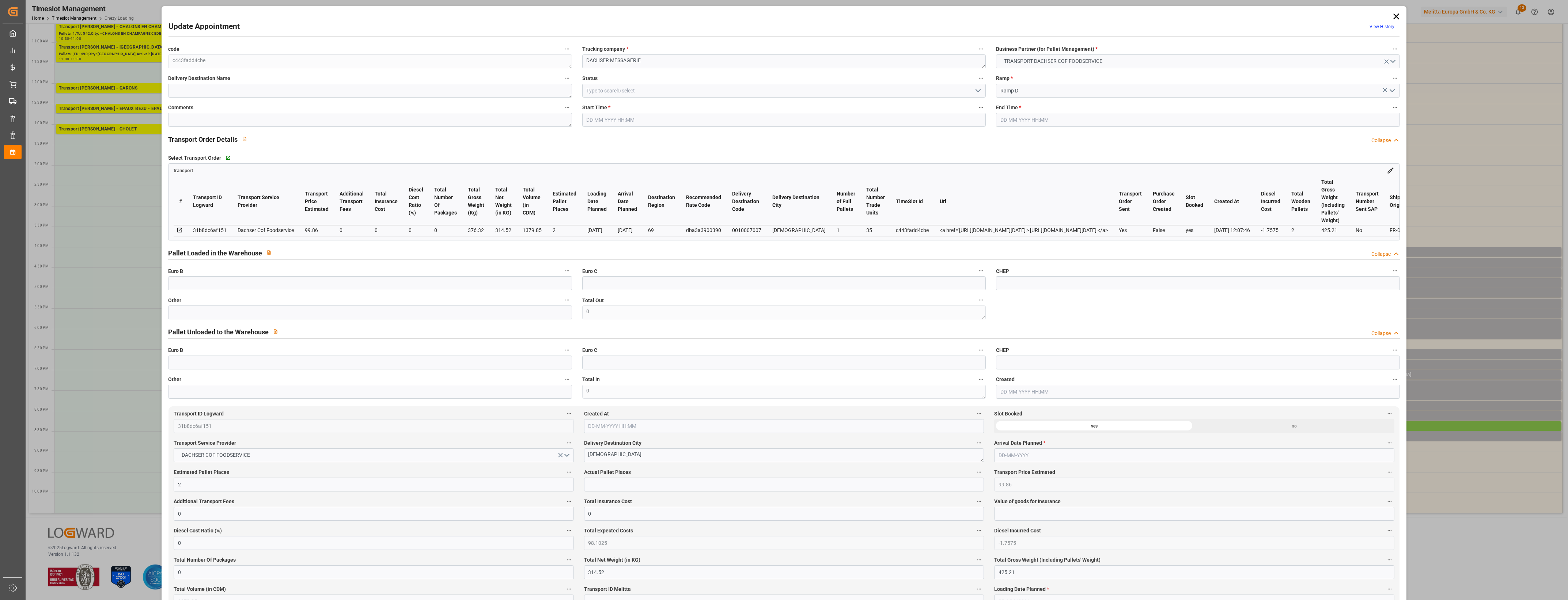
type input "0"
type input "21"
type input "35"
type input "[DATE] 17:30"
type input "[DATE] 17:45"
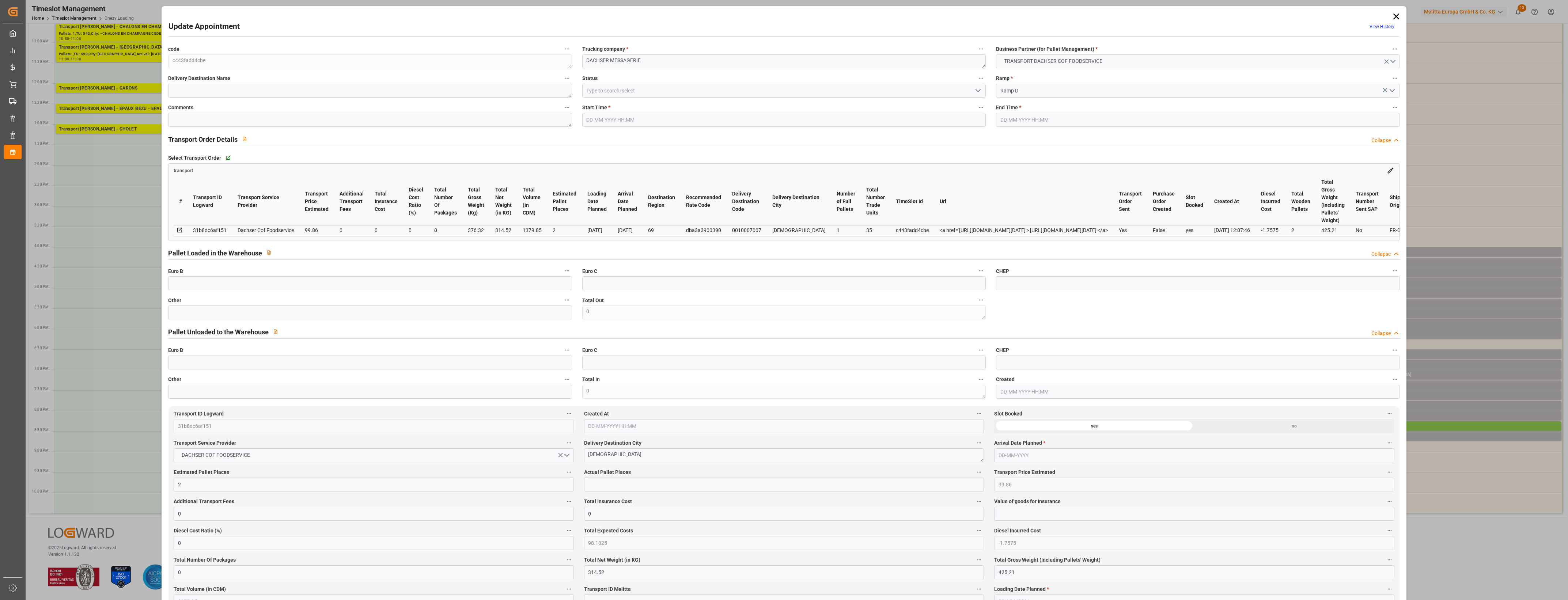
type input "[DATE] 13:21"
type input "[DATE] 12:07"
type input "[DATE]"
click at [237, 313] on input "text" at bounding box center [369, 312] width 404 height 14
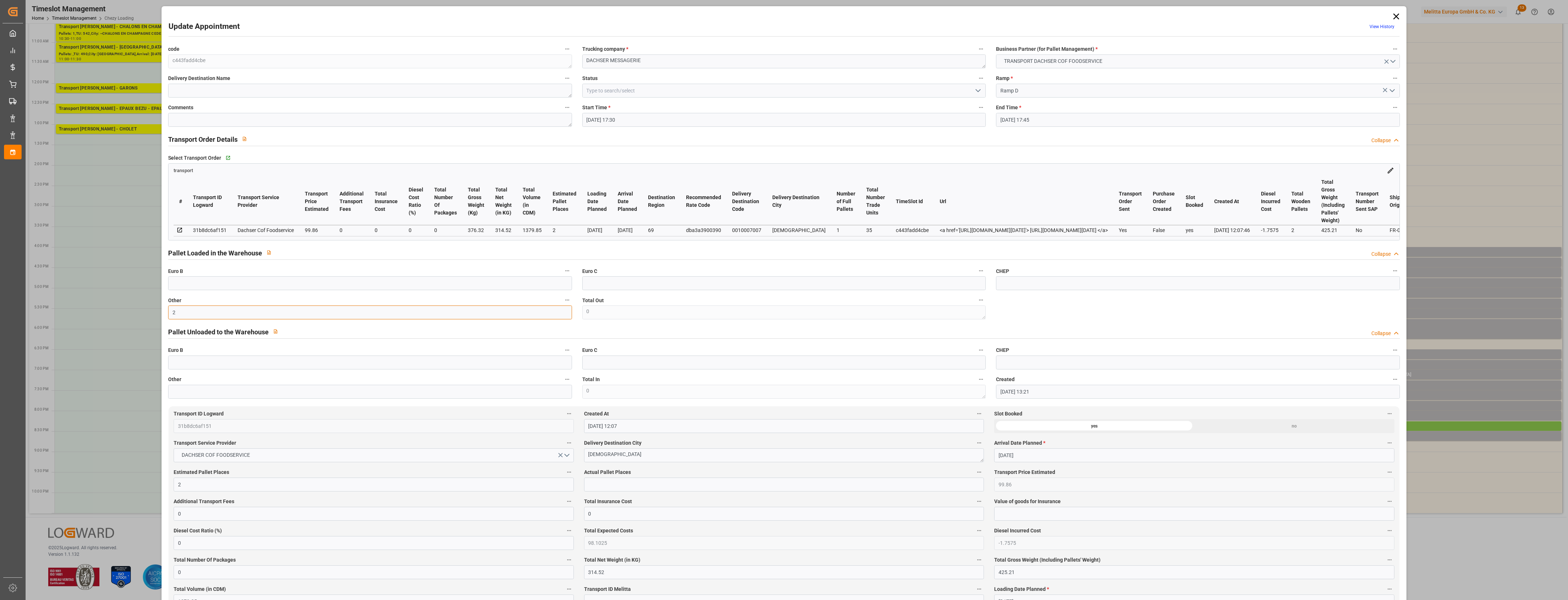
type input "2"
click at [605, 487] on input "text" at bounding box center [783, 484] width 400 height 14
type input "2"
click at [685, 476] on label "Actual Pallet Places" at bounding box center [783, 472] width 400 height 10
click at [975, 476] on button "Actual Pallet Places" at bounding box center [980, 472] width 10 height 10
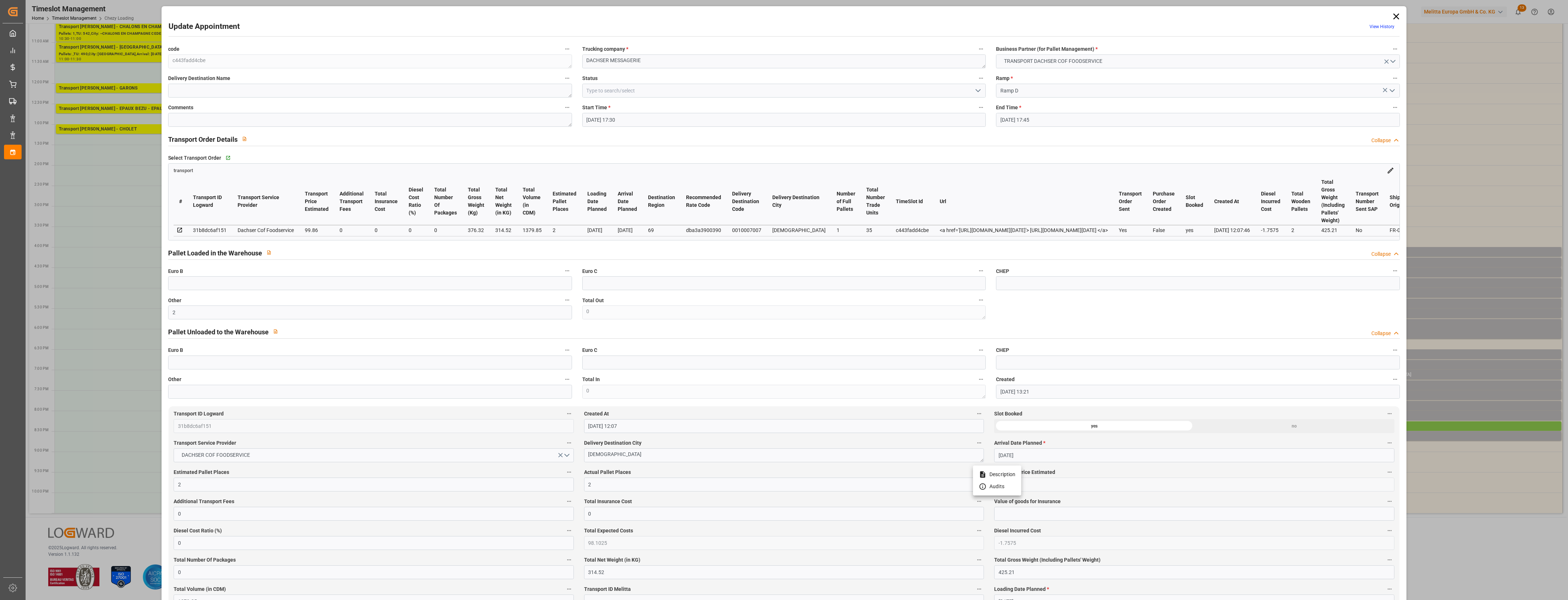
click at [714, 472] on div at bounding box center [784, 300] width 1568 height 600
click at [977, 90] on icon "open menu" at bounding box center [978, 90] width 9 height 9
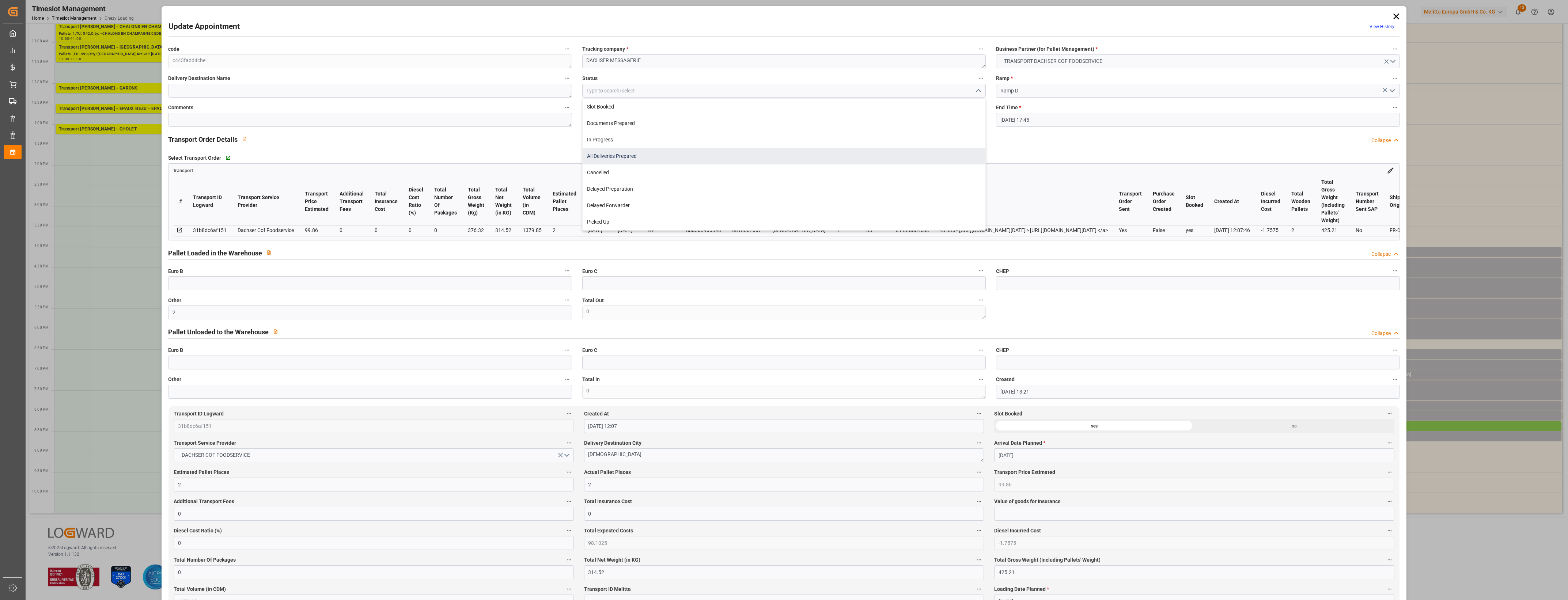
click at [634, 154] on div "All Deliveries Prepared" at bounding box center [784, 156] width 403 height 17
type input "All Deliveries Prepared"
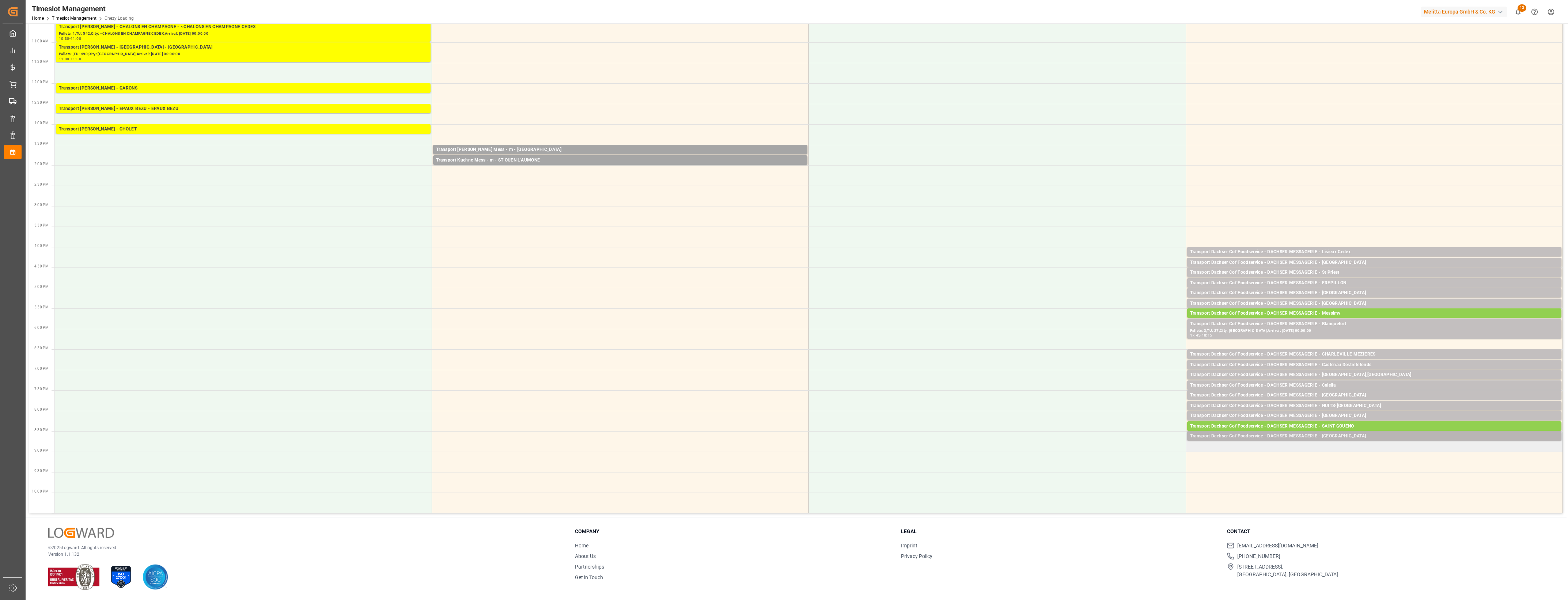
click at [1346, 437] on div "Transport Dachser Cof Foodservice - DACHSER MESSAGERIE - [GEOGRAPHIC_DATA]" at bounding box center [1373, 435] width 368 height 7
click at [1104, 465] on button "Open" at bounding box center [1091, 468] width 51 height 9
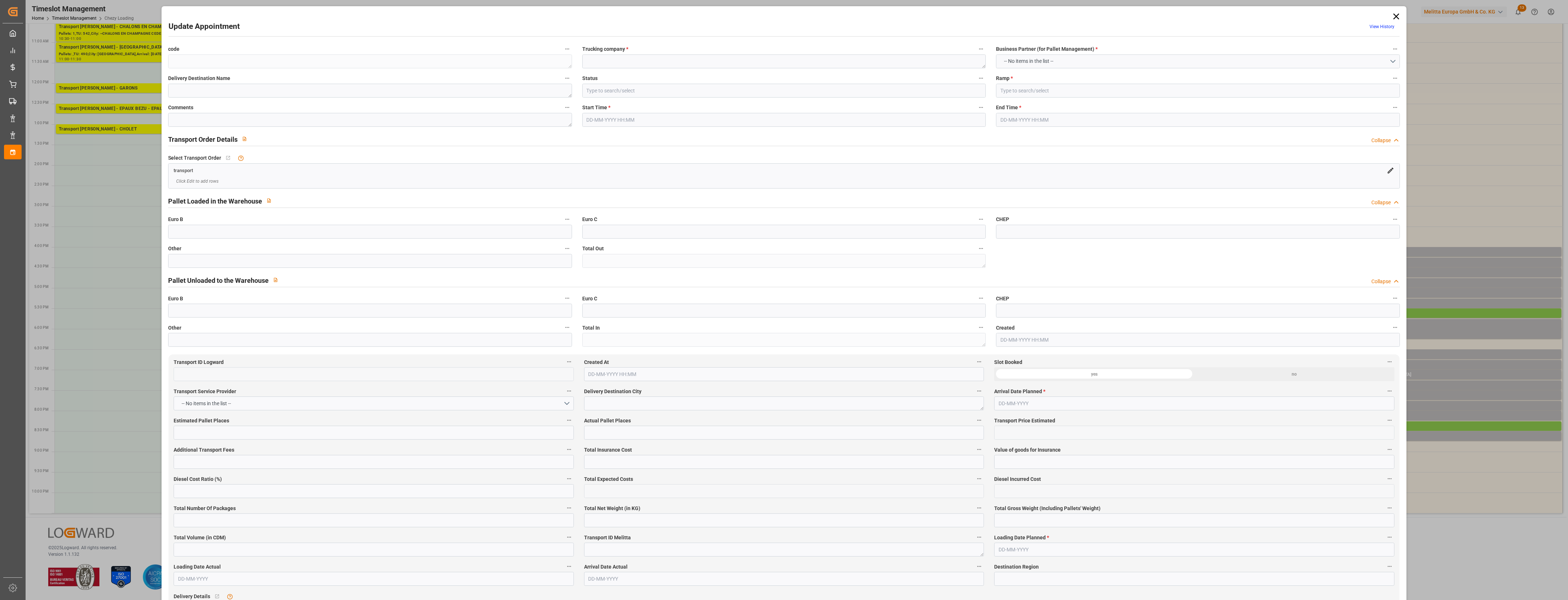
type textarea "dbc033016da3"
type textarea "DACHSER MESSAGERIE"
type input "Ramp D"
type textarea "0"
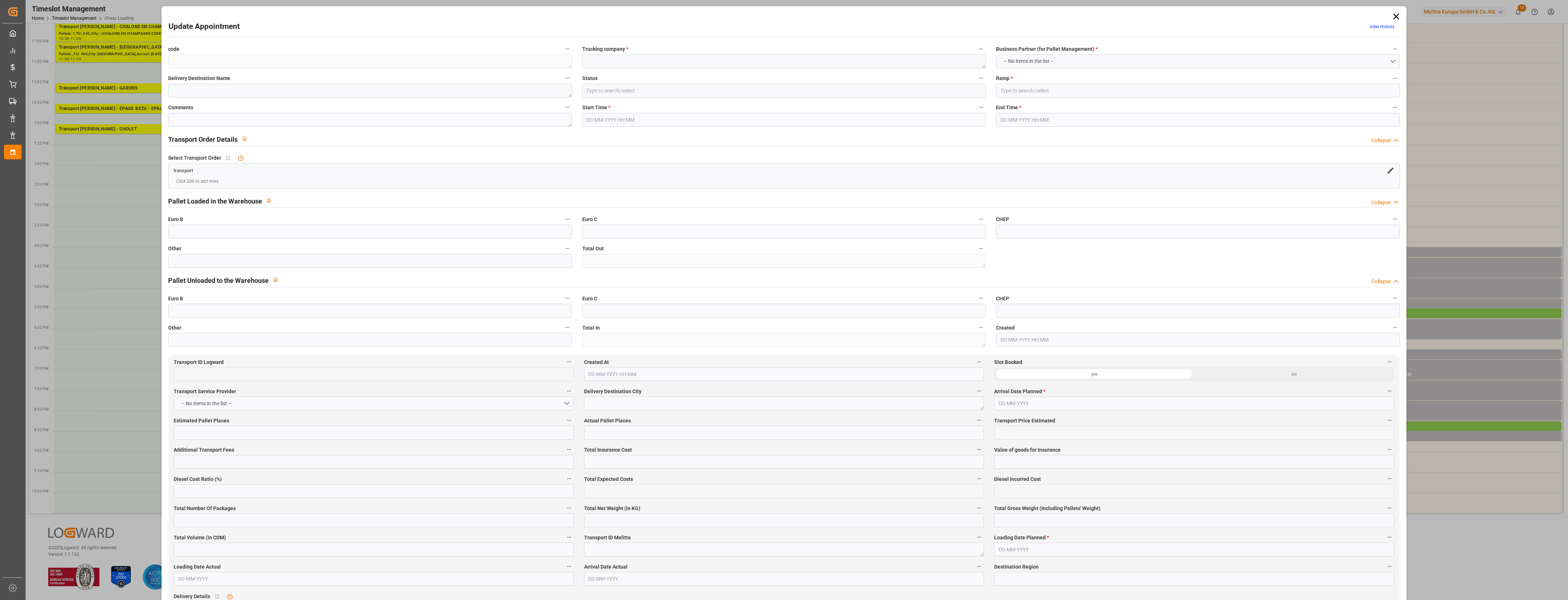
type input "e765036e82a1"
type textarea "LOUVIGNY"
type textarea "0010006841"
type textarea "dbc033016da3"
type textarea "FR-02570"
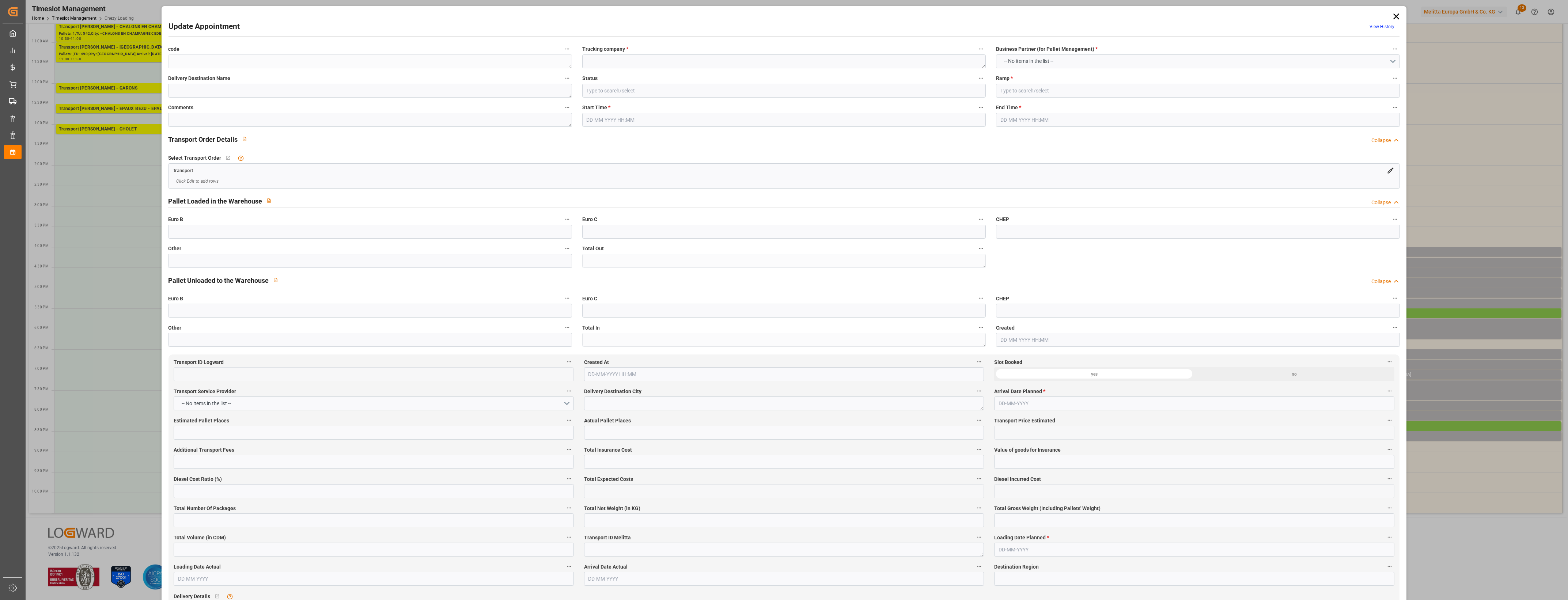
type textarea "FR"
type input "Road"
type input "FR"
type input "57420"
type input "Small Shipment"
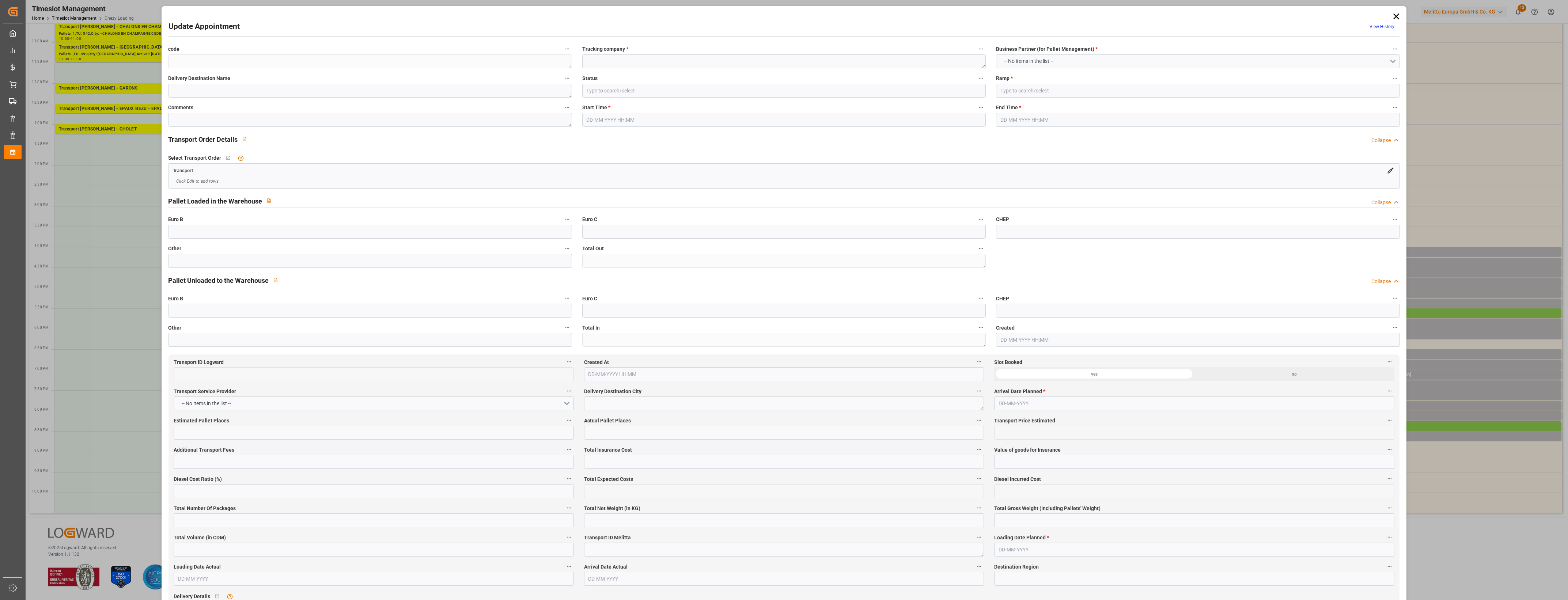
type input "3.5-7.5 t"
type input "EURO 6"
type input "Diesel"
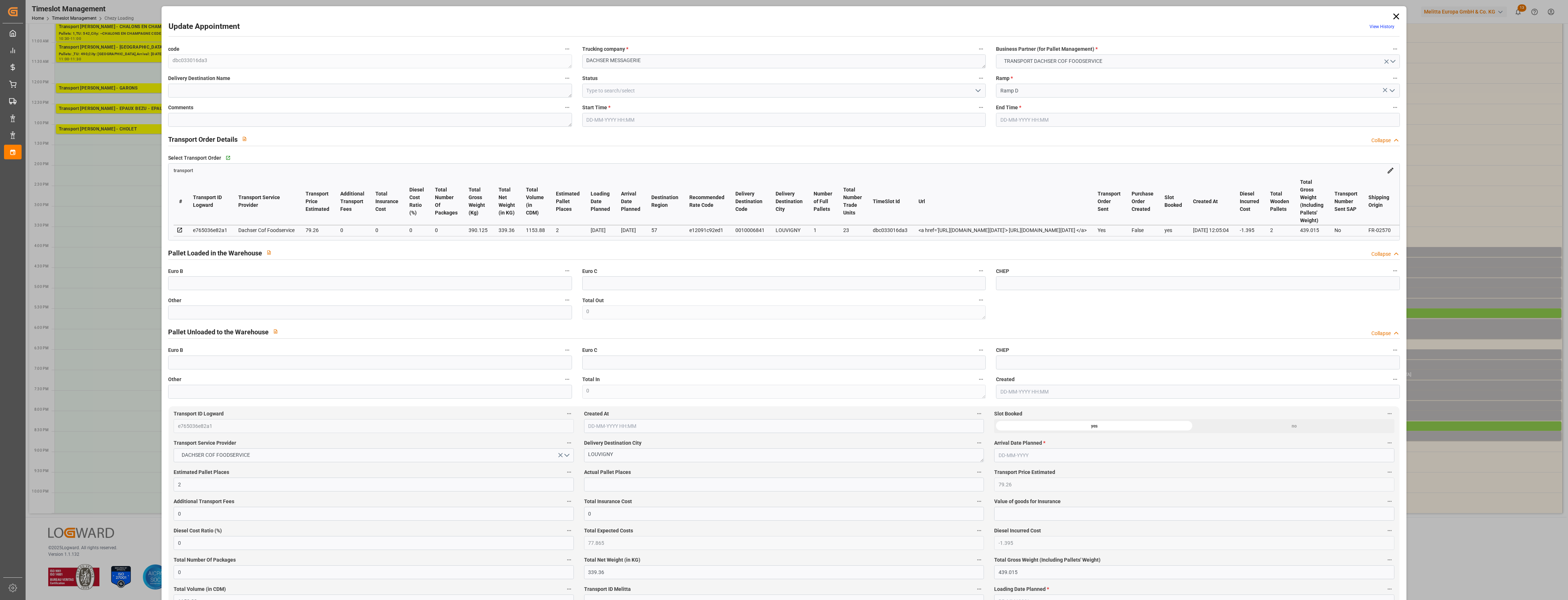
type input "2"
type input "79.26"
type input "0"
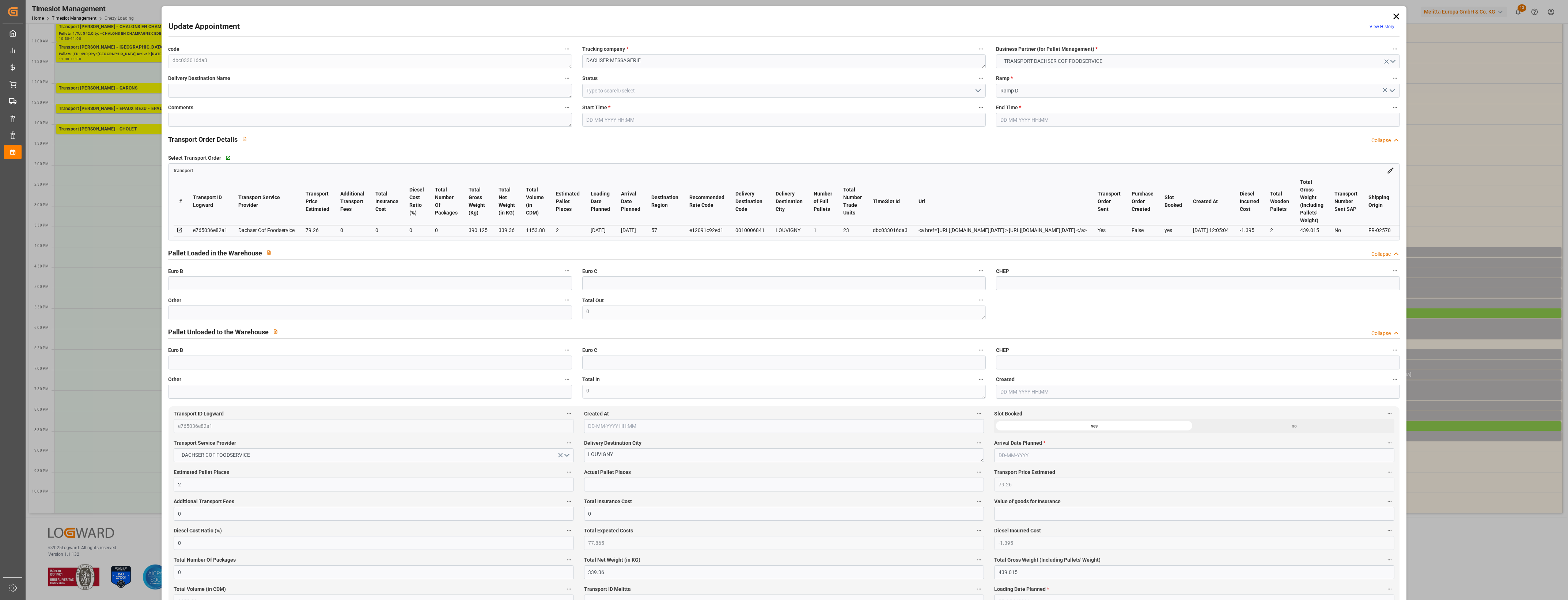
type input "77.865"
type input "-1.395"
type input "0"
type input "339.36"
type input "439.015"
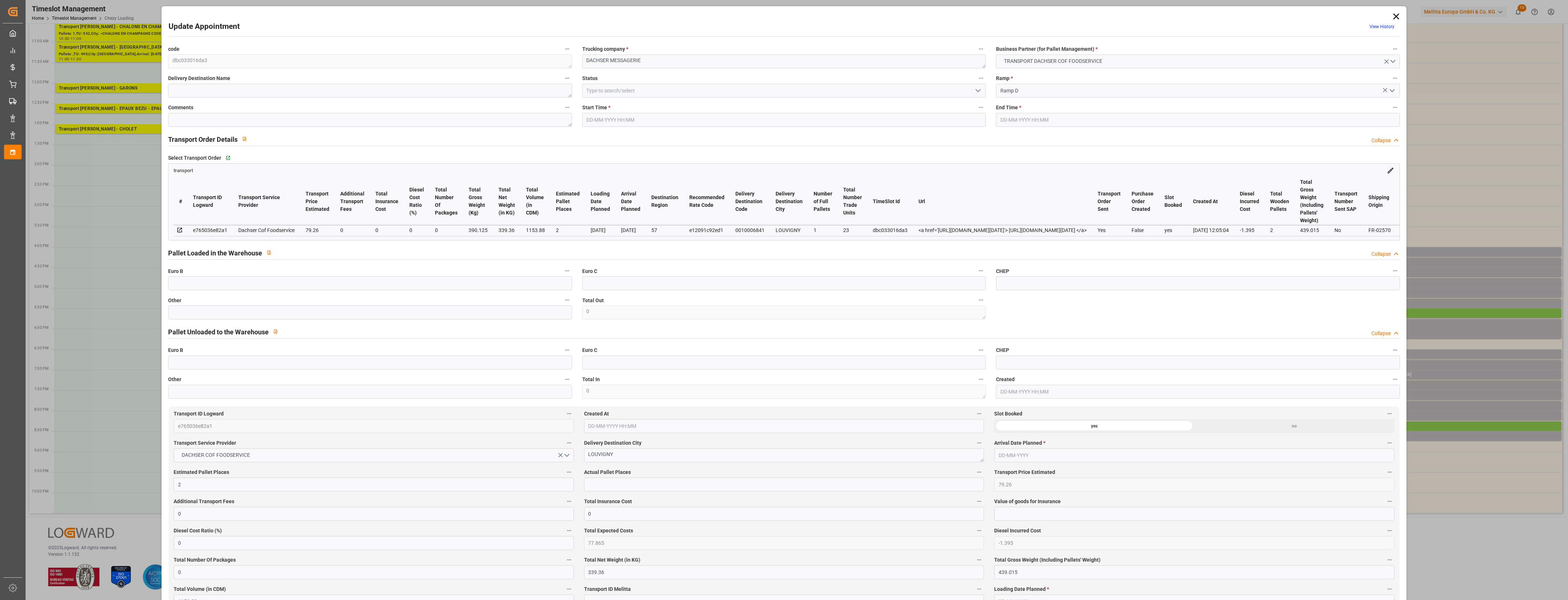
type input "1153.88"
type input "57"
type input "1"
type input "23"
type input "2"
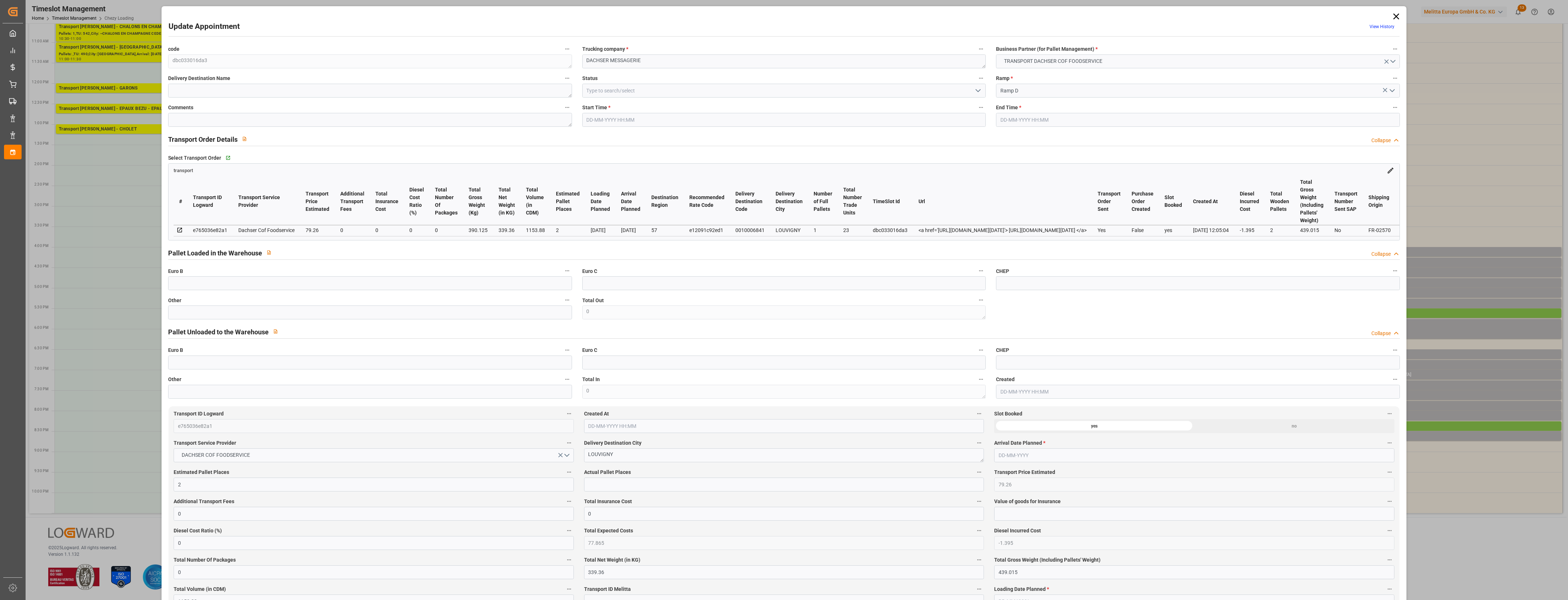
type input "101"
type input "390.125"
type input "0"
type input "4710.8598"
type input "0"
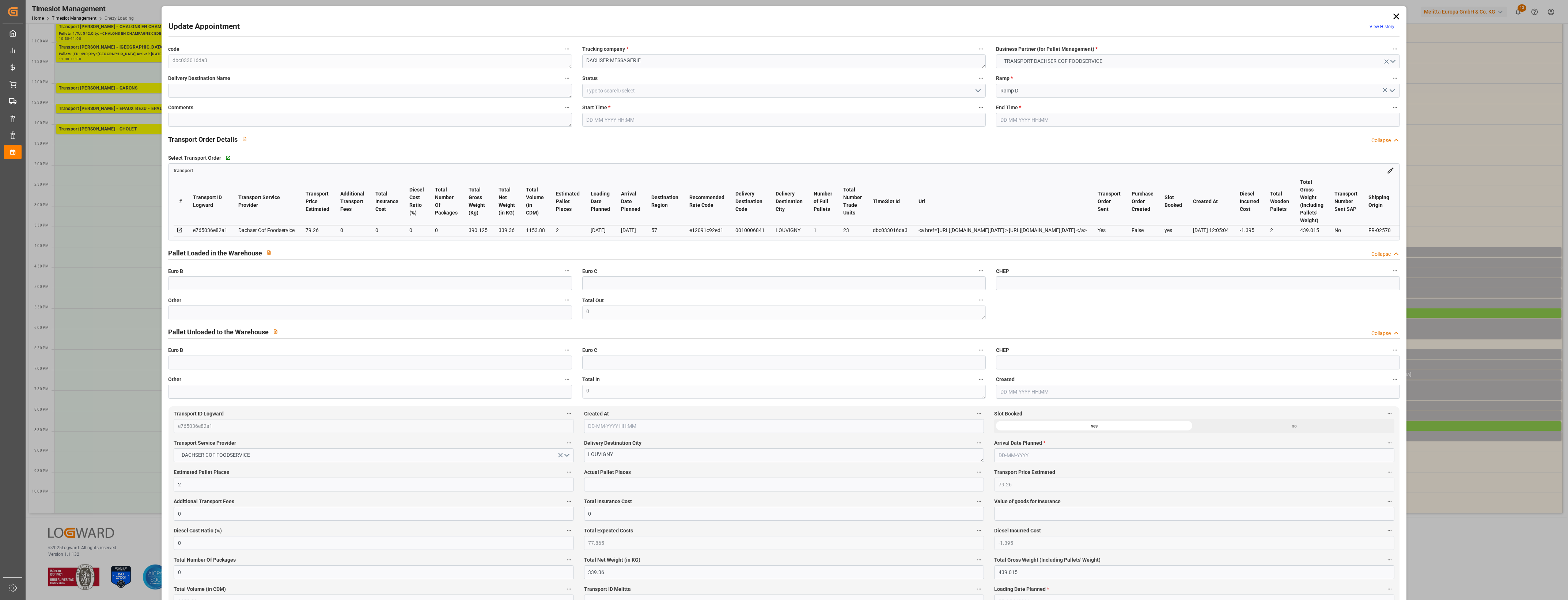
type input "0"
type input "21"
type input "35"
type input "[DATE] 20:30"
type input "[DATE] 20:45"
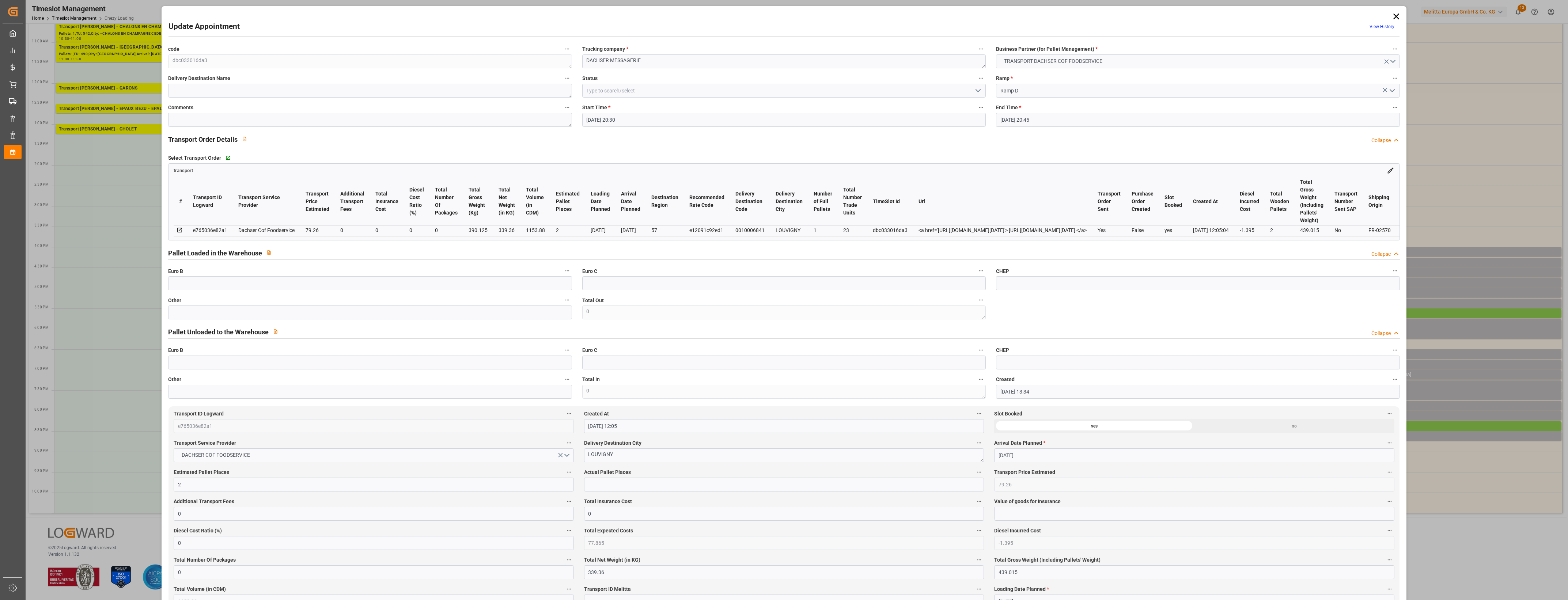
type input "[DATE] 13:34"
type input "[DATE] 12:05"
type input "[DATE]"
click at [174, 311] on input "text" at bounding box center [369, 312] width 404 height 14
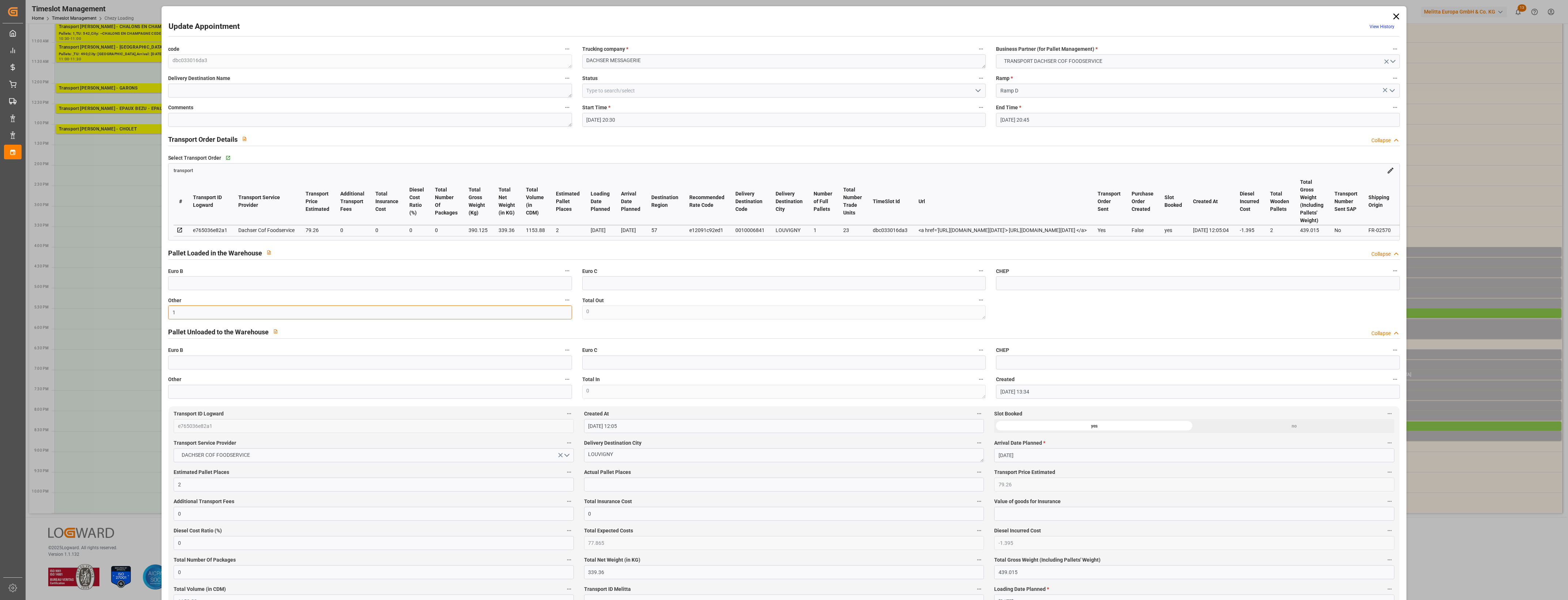
type input "1"
click at [629, 488] on input "text" at bounding box center [783, 484] width 400 height 14
type input "1"
click at [697, 470] on label "Actual Pallet Places" at bounding box center [783, 472] width 400 height 10
click at [975, 470] on button "Actual Pallet Places" at bounding box center [980, 472] width 10 height 10
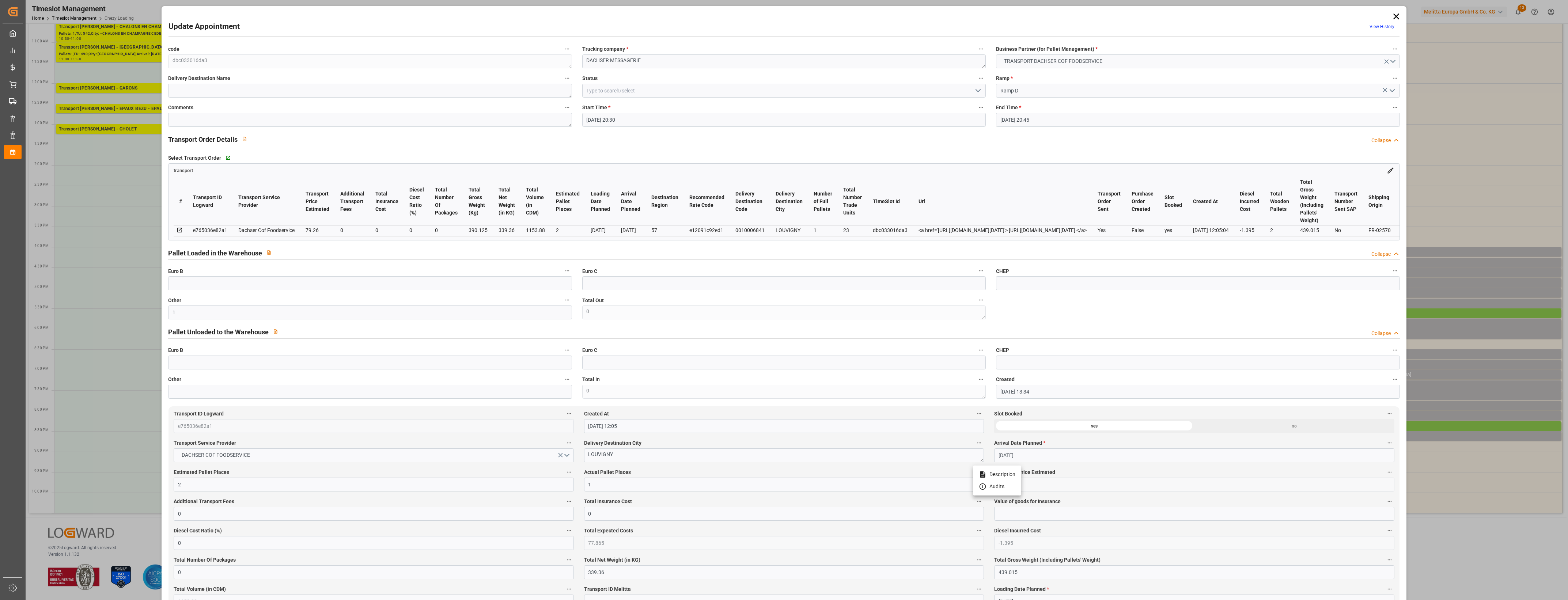
click at [708, 471] on div at bounding box center [784, 300] width 1568 height 600
click at [979, 88] on icon "open menu" at bounding box center [978, 90] width 9 height 9
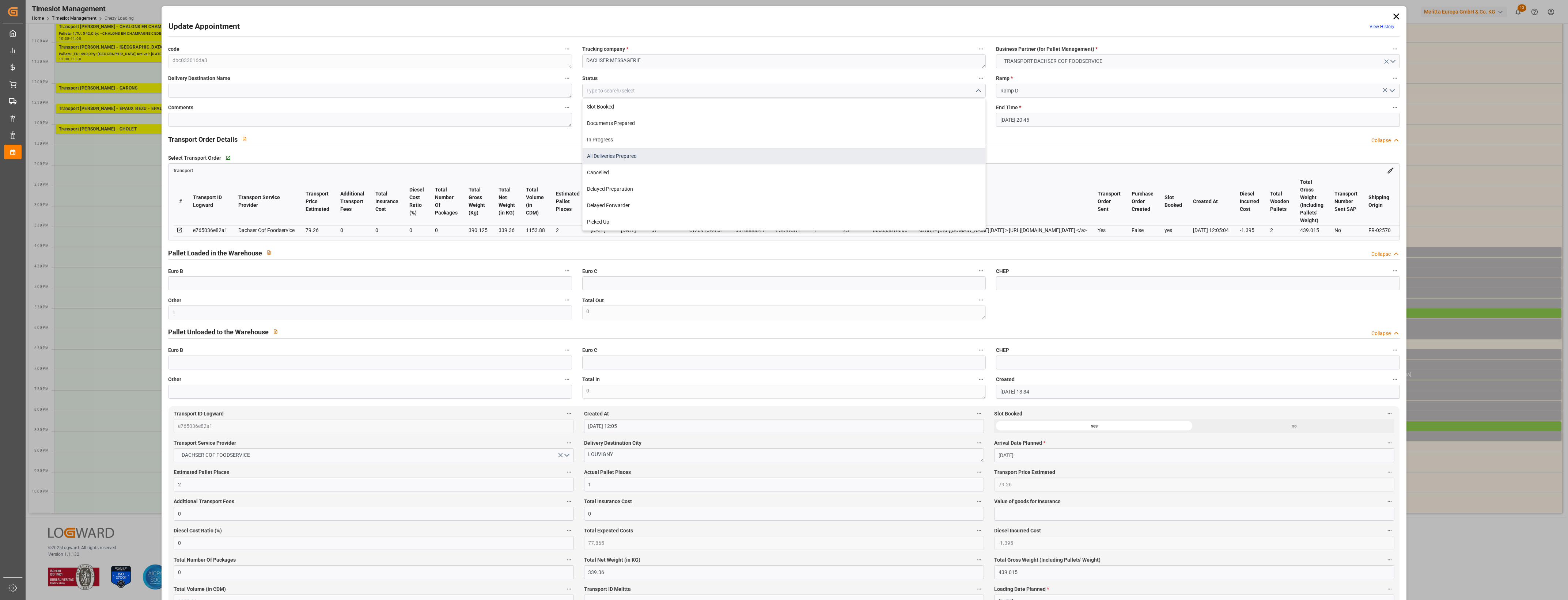
click at [666, 156] on div "All Deliveries Prepared" at bounding box center [784, 156] width 403 height 17
type input "All Deliveries Prepared"
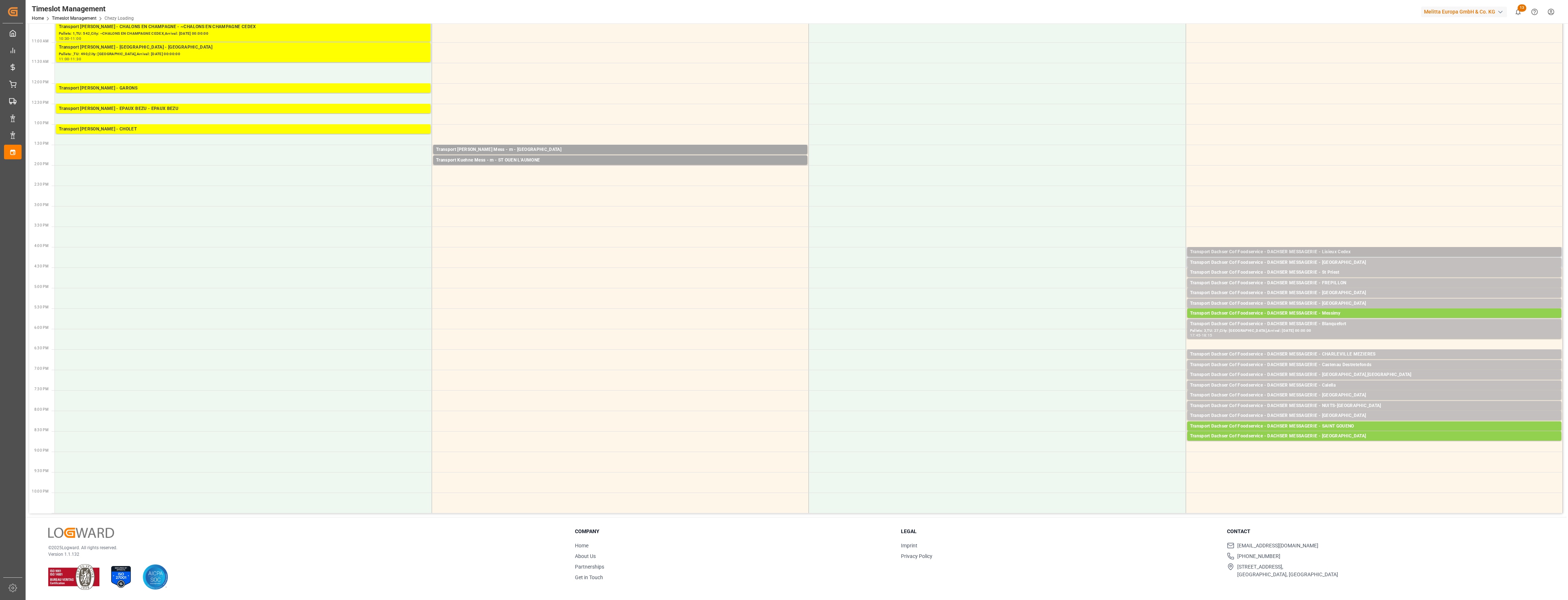
click at [1348, 248] on div "Transport Dachser Cof Foodservice - DACHSER MESSAGERIE - Lisieux Cedex" at bounding box center [1373, 251] width 368 height 7
click at [1107, 284] on button "Open" at bounding box center [1091, 285] width 51 height 9
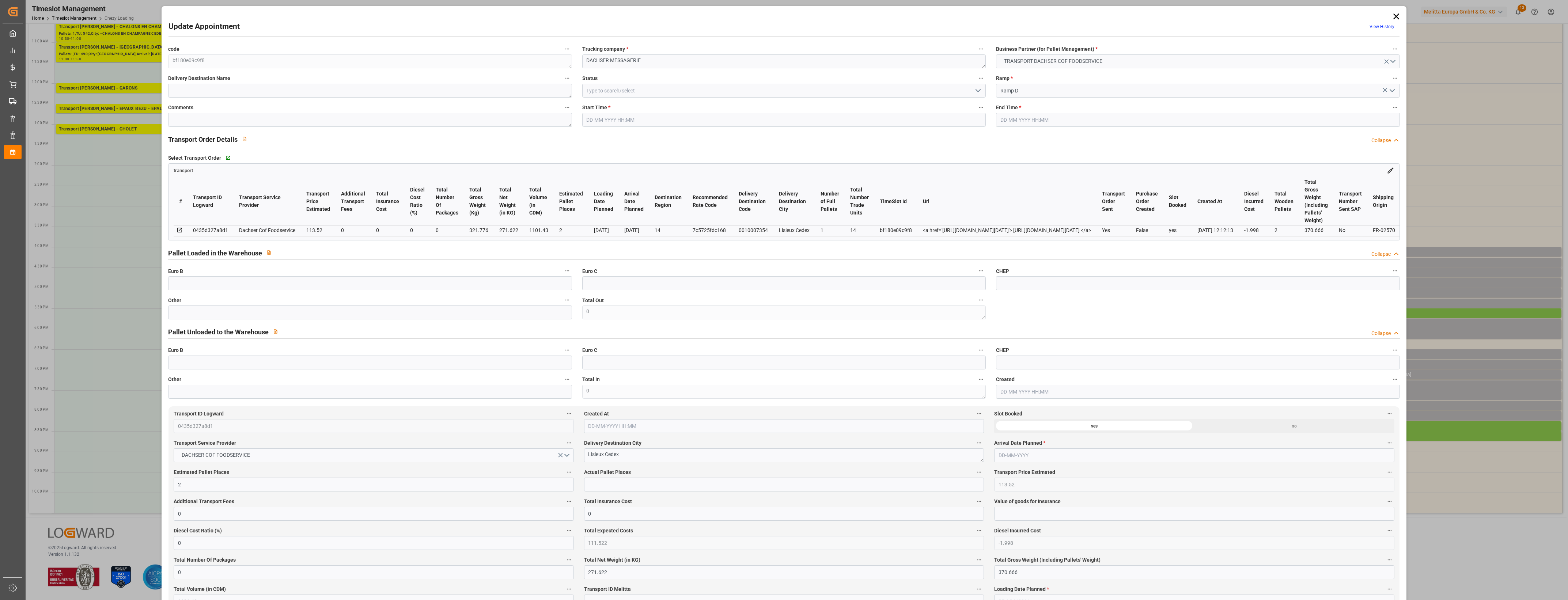
type input "[DATE] 16:00"
type input "[DATE] 16:15"
type input "[DATE] 12:59"
type input "[DATE] 12:12"
type input "[DATE]"
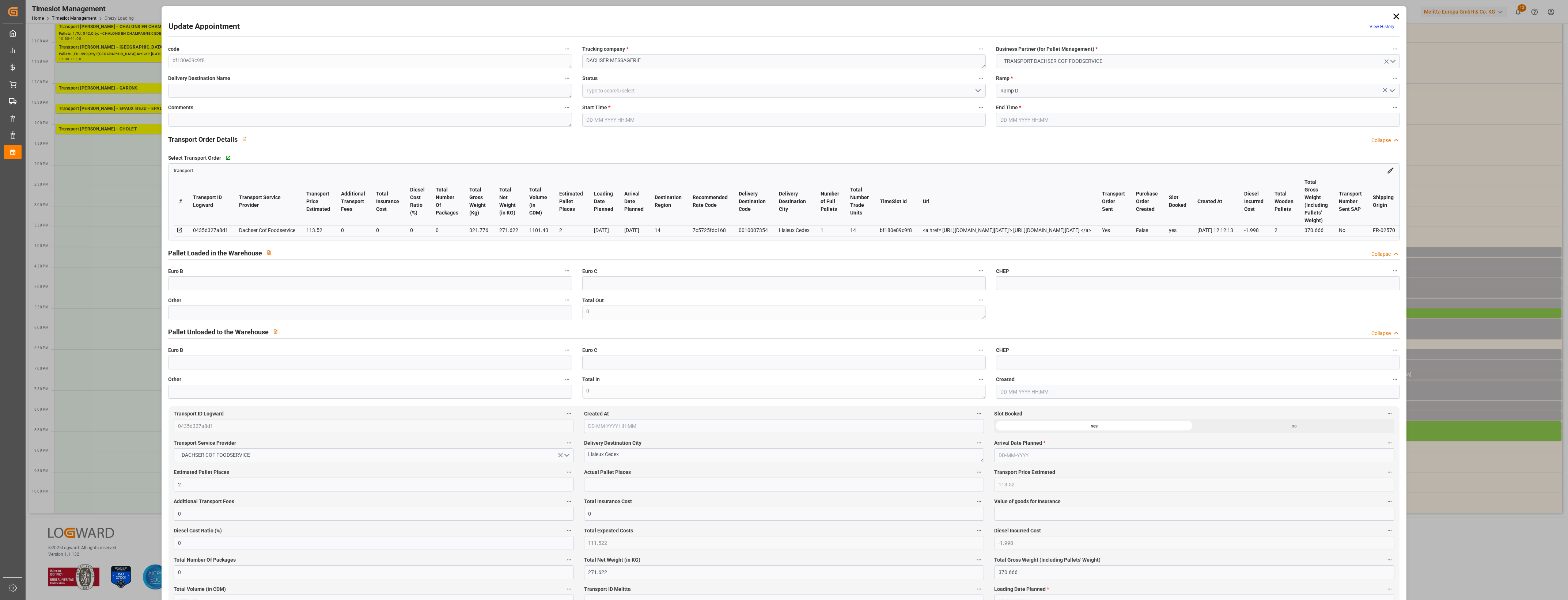
type input "[DATE]"
click at [256, 317] on input "text" at bounding box center [369, 312] width 404 height 14
type input "1"
click at [614, 491] on input "text" at bounding box center [783, 484] width 400 height 14
type input "1"
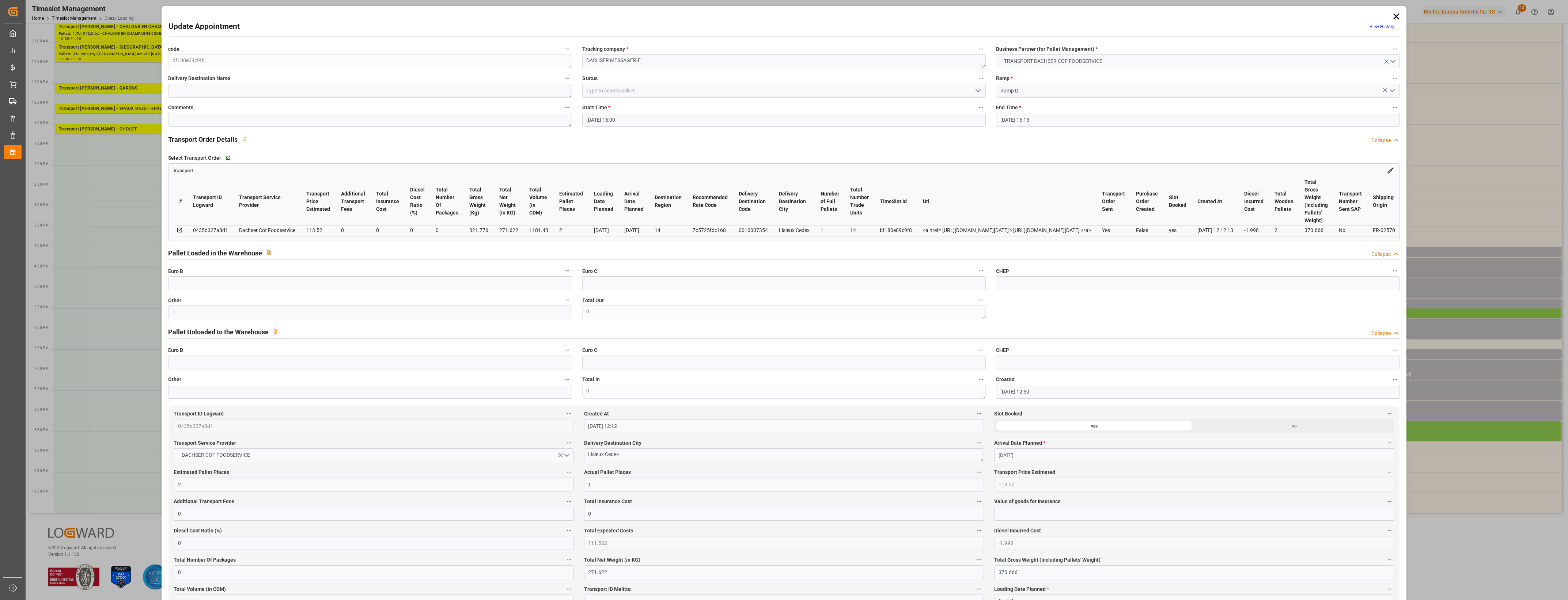
click at [745, 472] on label "Actual Pallet Places" at bounding box center [783, 472] width 400 height 10
click at [975, 472] on button "Actual Pallet Places" at bounding box center [980, 472] width 10 height 10
click at [756, 472] on div at bounding box center [784, 300] width 1568 height 600
click at [976, 91] on icon "open menu" at bounding box center [978, 90] width 9 height 9
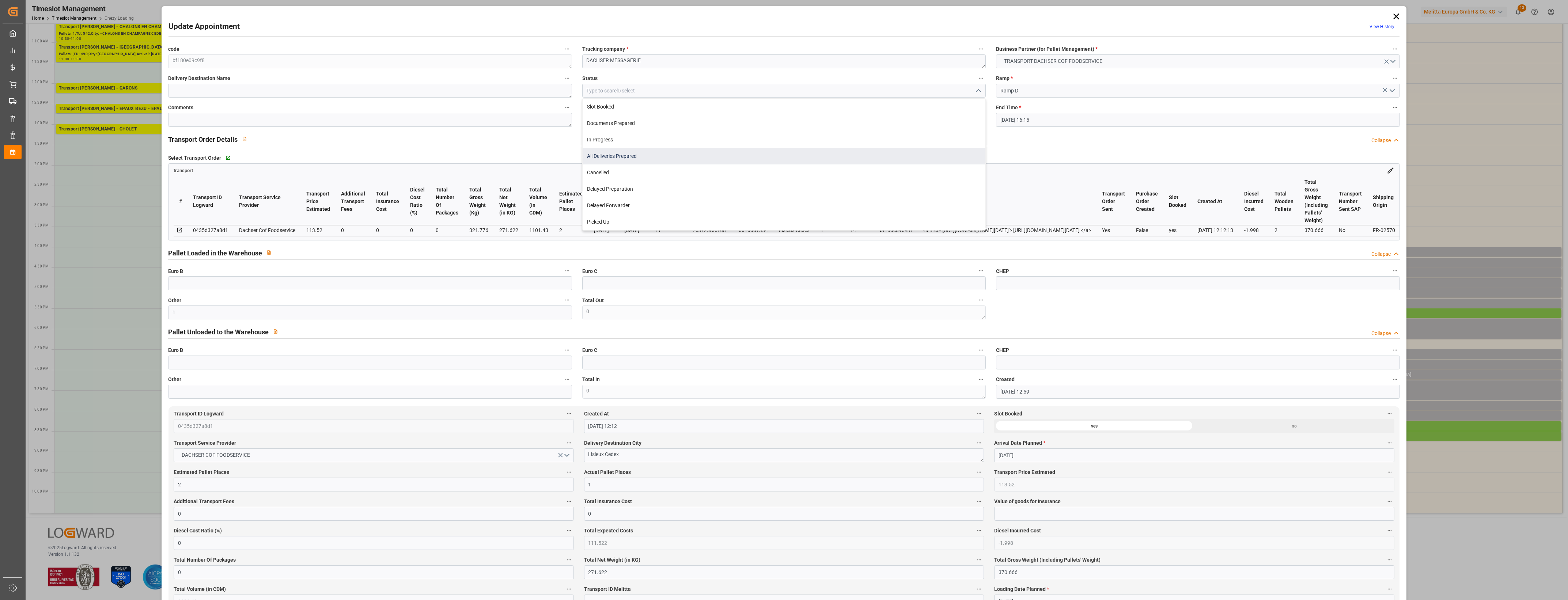
click at [627, 155] on div "All Deliveries Prepared" at bounding box center [784, 156] width 403 height 17
type input "All Deliveries Prepared"
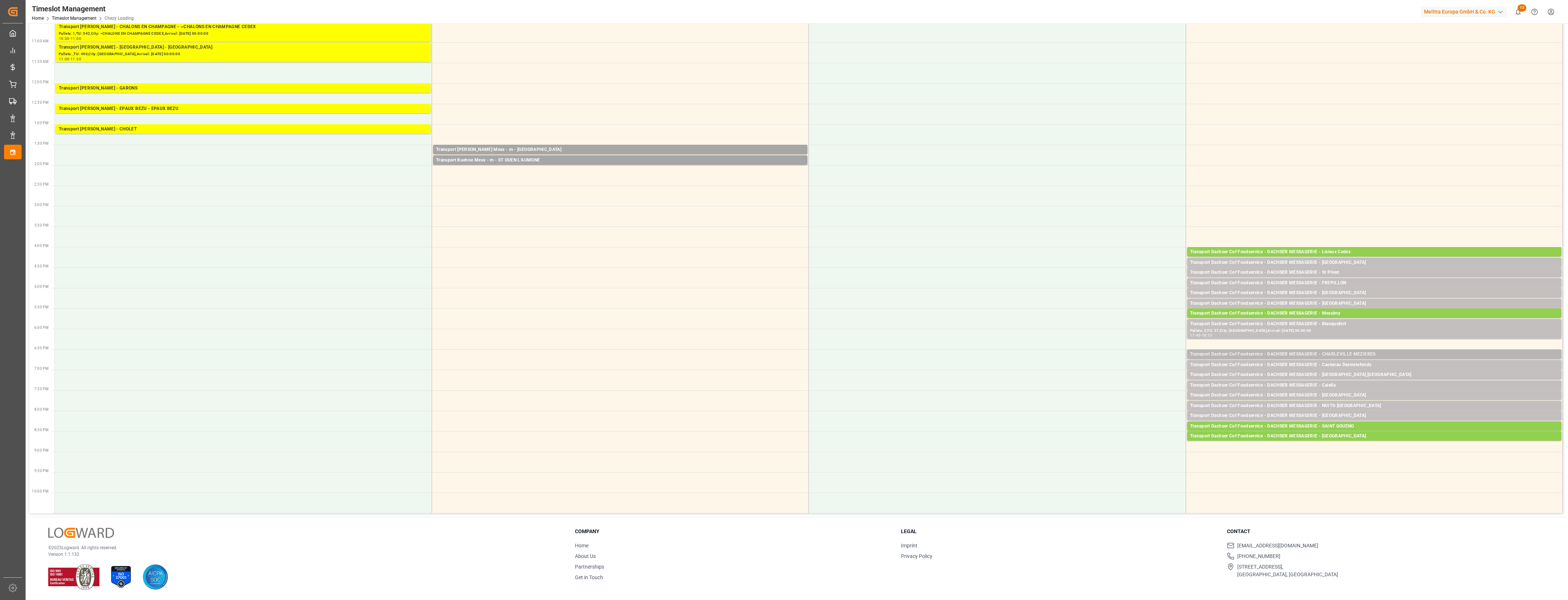
click at [1362, 355] on div "Transport Dachser Cof Foodservice - DACHSER MESSAGERIE - CHARLEVILLE MEZIERES" at bounding box center [1373, 354] width 368 height 7
click at [1112, 388] on button "Open" at bounding box center [1091, 387] width 51 height 9
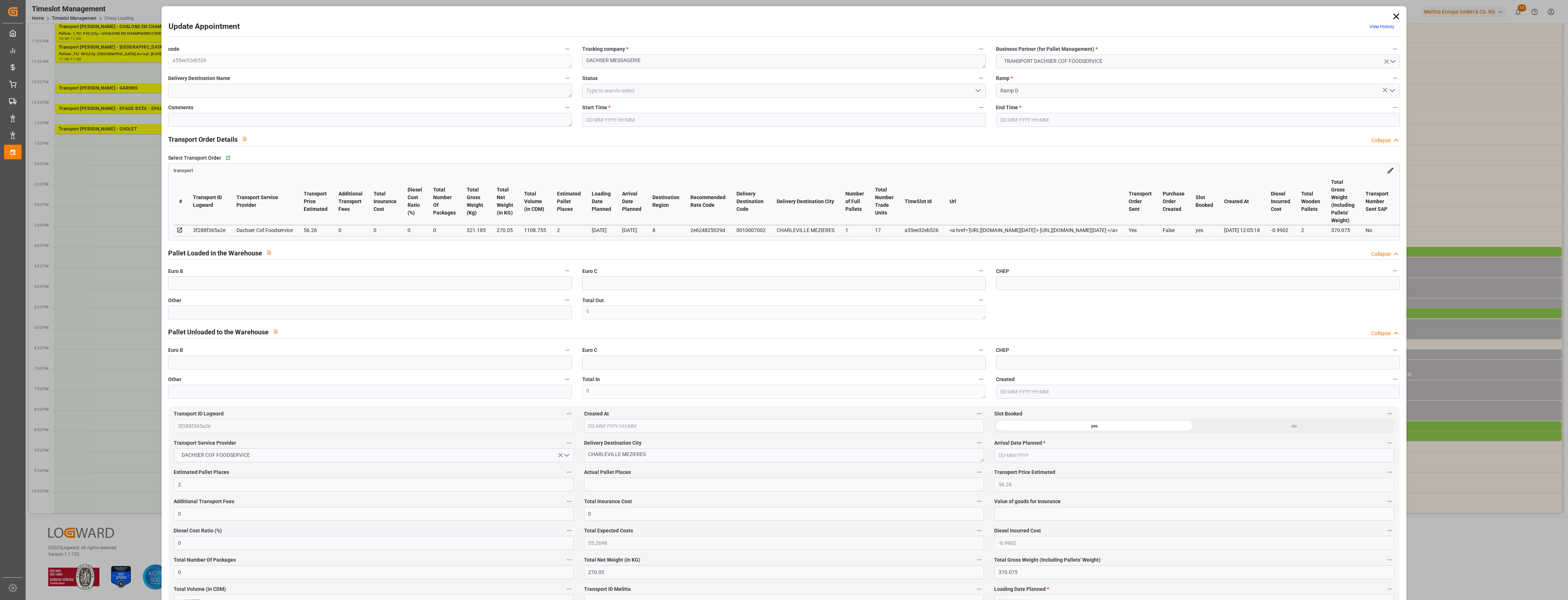
type input "[DATE] 18:30"
type input "[DATE] 18:45"
type input "[DATE] 13:23"
type input "[DATE] 12:05"
type input "[DATE]"
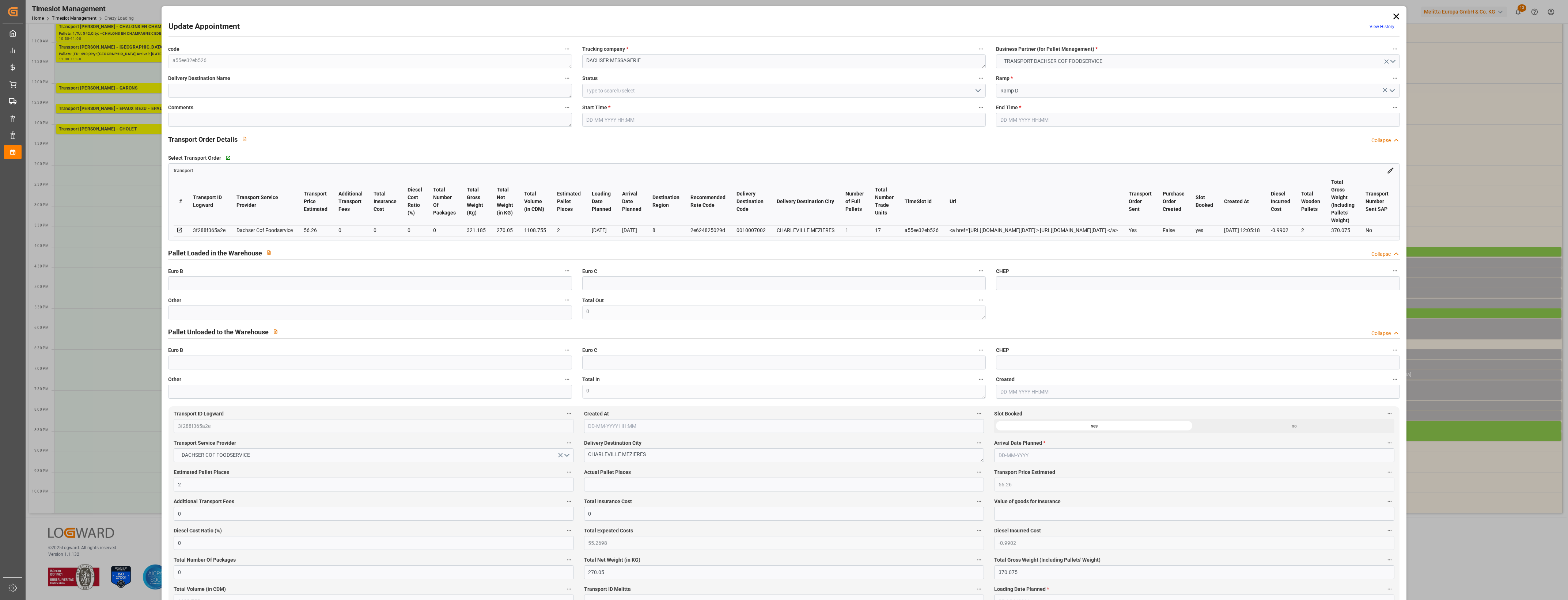
type input "[DATE]"
click at [282, 310] on input "text" at bounding box center [369, 312] width 404 height 14
type input "1"
drag, startPoint x: 605, startPoint y: 486, endPoint x: 611, endPoint y: 485, distance: 6.1
click at [605, 486] on input "text" at bounding box center [783, 484] width 400 height 14
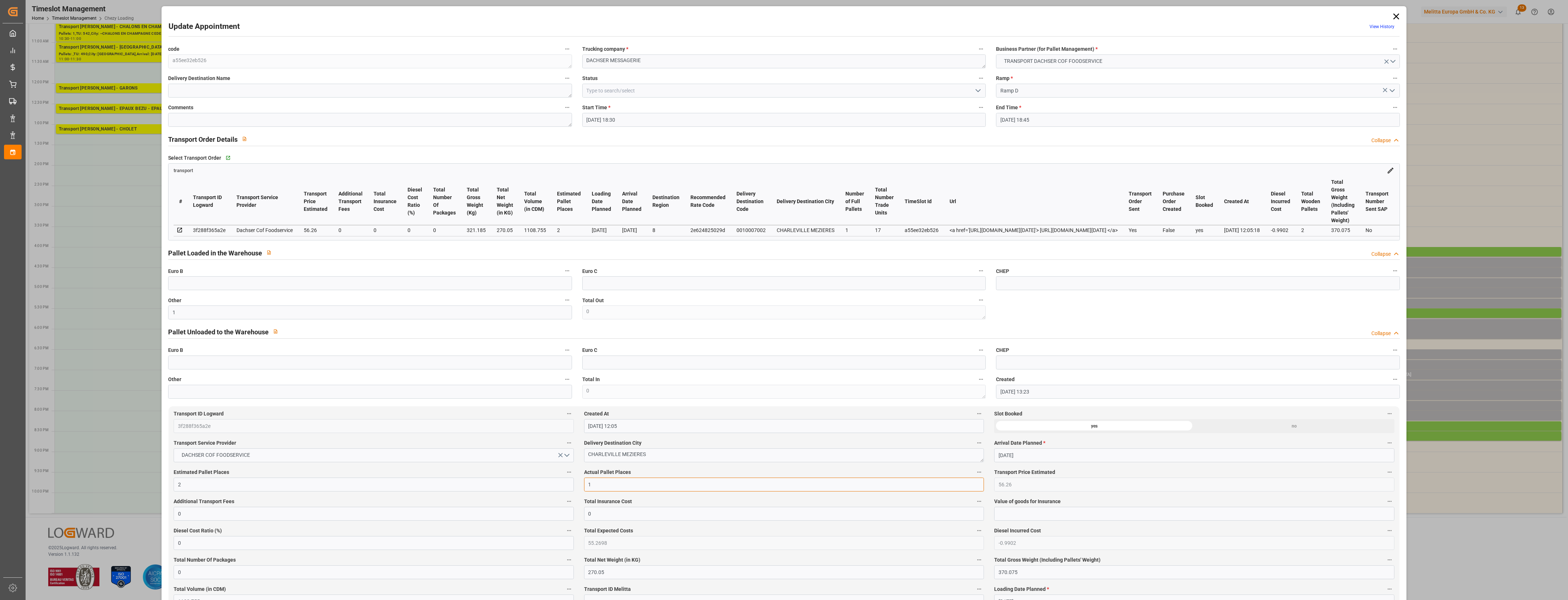
type input "1"
click at [692, 473] on label "Actual Pallet Places" at bounding box center [783, 472] width 400 height 10
click at [975, 473] on button "Actual Pallet Places" at bounding box center [980, 472] width 10 height 10
click at [712, 473] on div at bounding box center [784, 300] width 1568 height 600
click at [978, 90] on icon "open menu" at bounding box center [978, 90] width 9 height 9
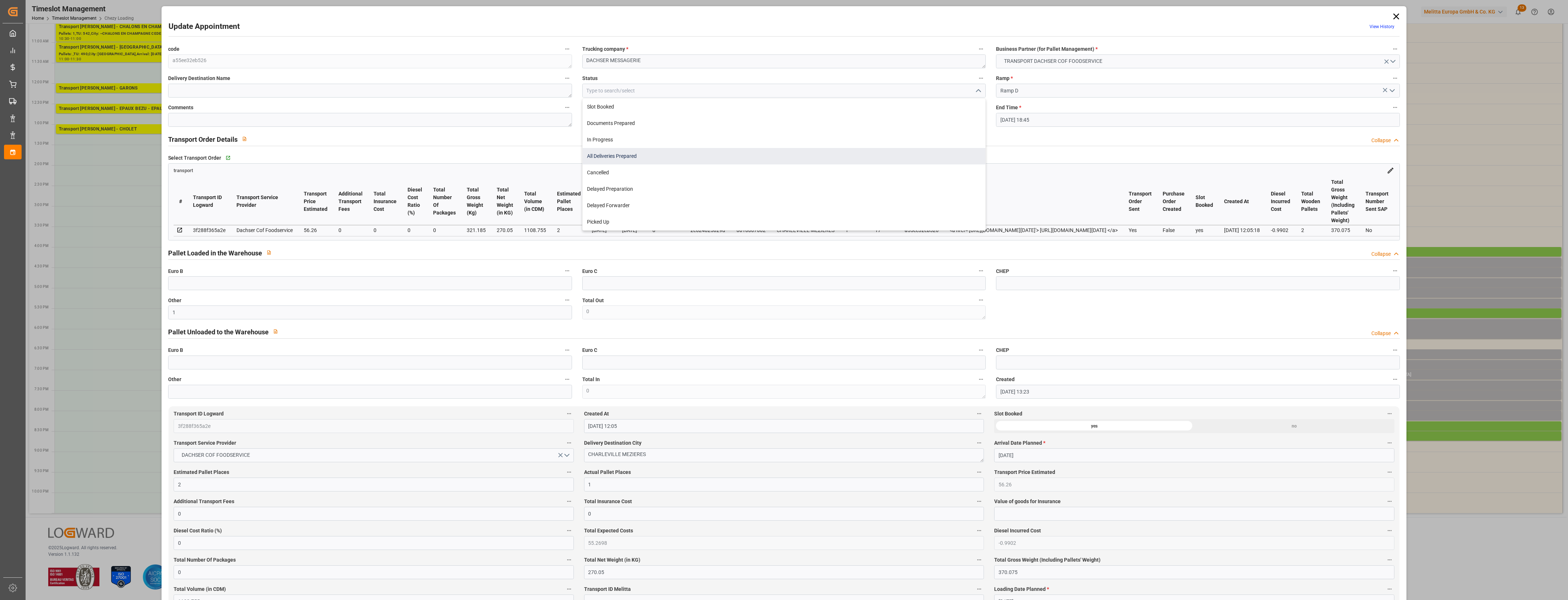
click at [636, 159] on div "All Deliveries Prepared" at bounding box center [784, 156] width 403 height 17
type input "All Deliveries Prepared"
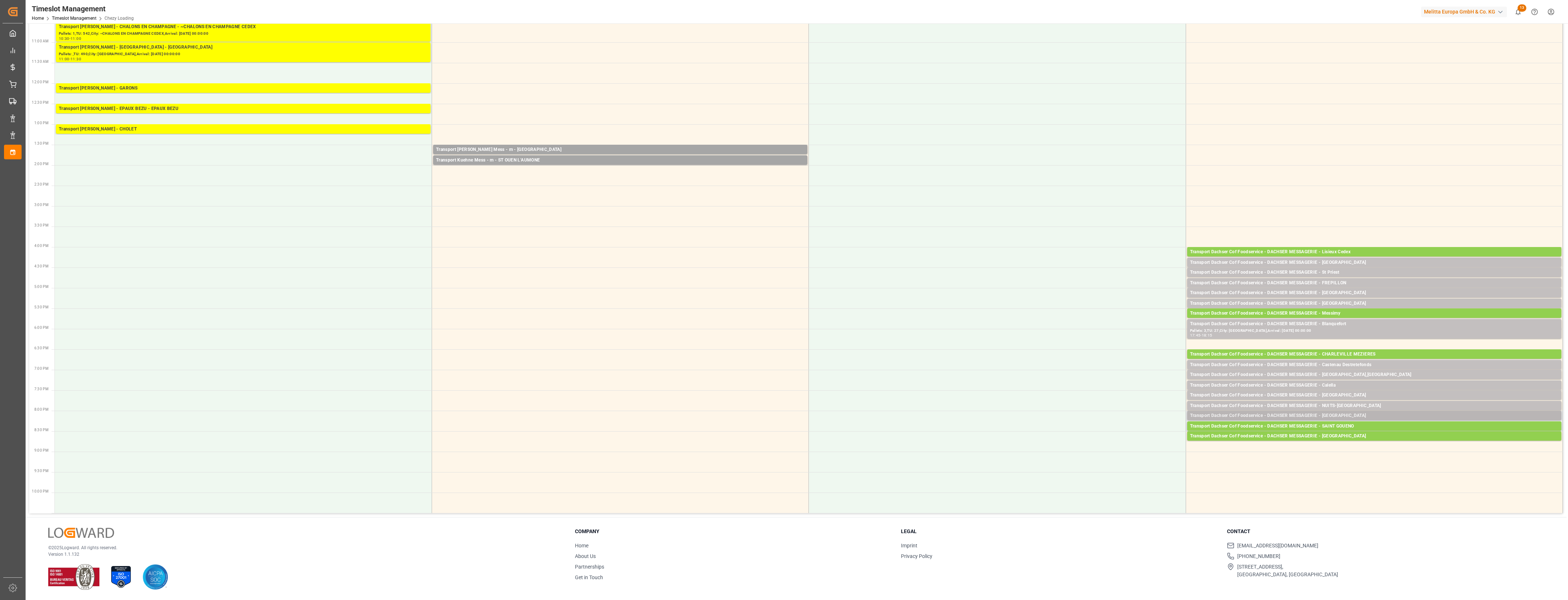
click at [1353, 414] on div "Transport Dachser Cof Foodservice - DACHSER MESSAGERIE - [GEOGRAPHIC_DATA]" at bounding box center [1373, 415] width 368 height 7
click at [1108, 450] on button "Open" at bounding box center [1091, 448] width 51 height 9
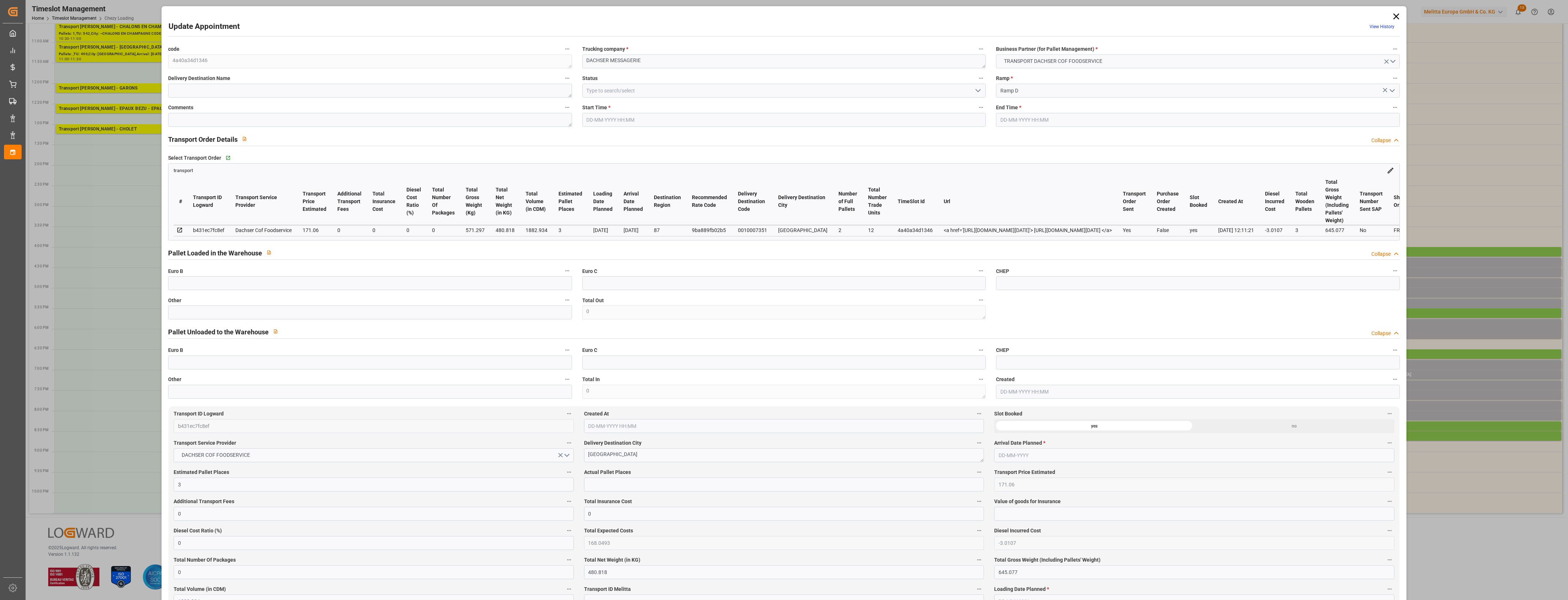
type input "[DATE] 20:00"
type input "[DATE] 20:15"
type input "[DATE] 13:33"
type input "[DATE] 12:11"
type input "[DATE]"
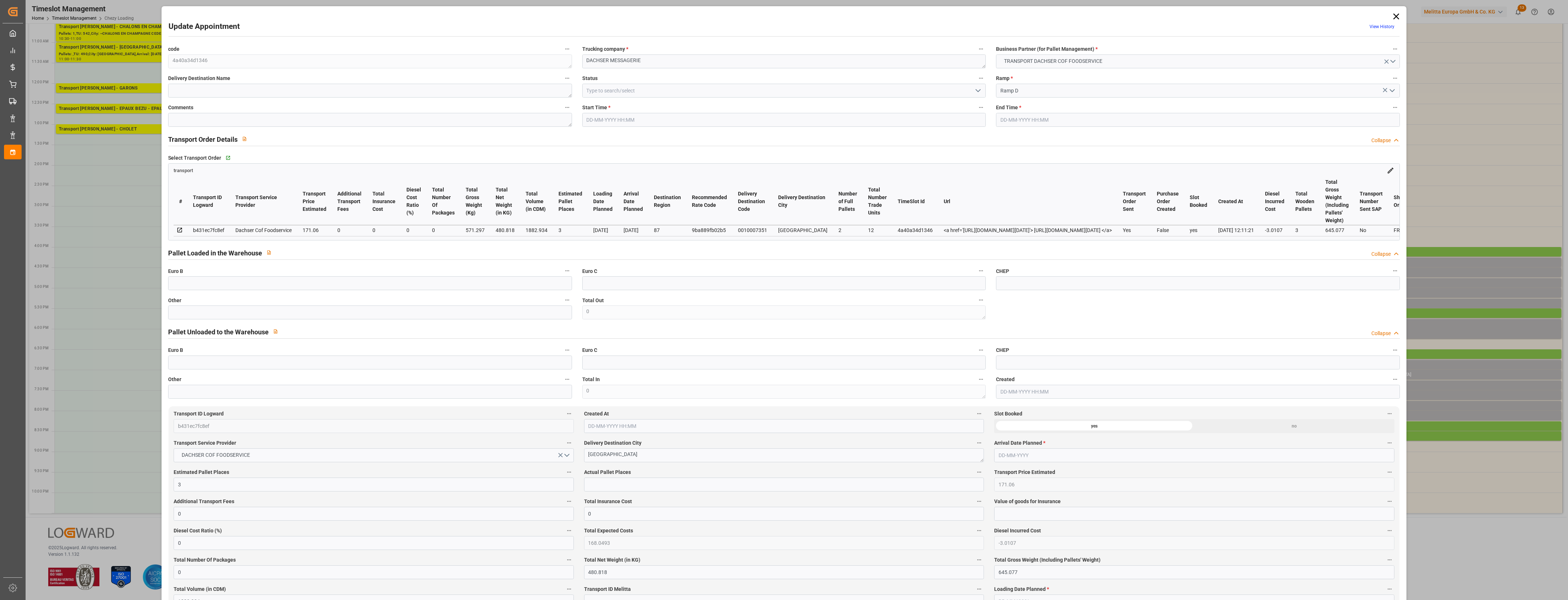
type input "[DATE]"
click at [195, 313] on input "text" at bounding box center [369, 312] width 404 height 14
type input "2"
drag, startPoint x: 602, startPoint y: 485, endPoint x: 612, endPoint y: 484, distance: 10.0
click at [602, 485] on input "text" at bounding box center [783, 484] width 400 height 14
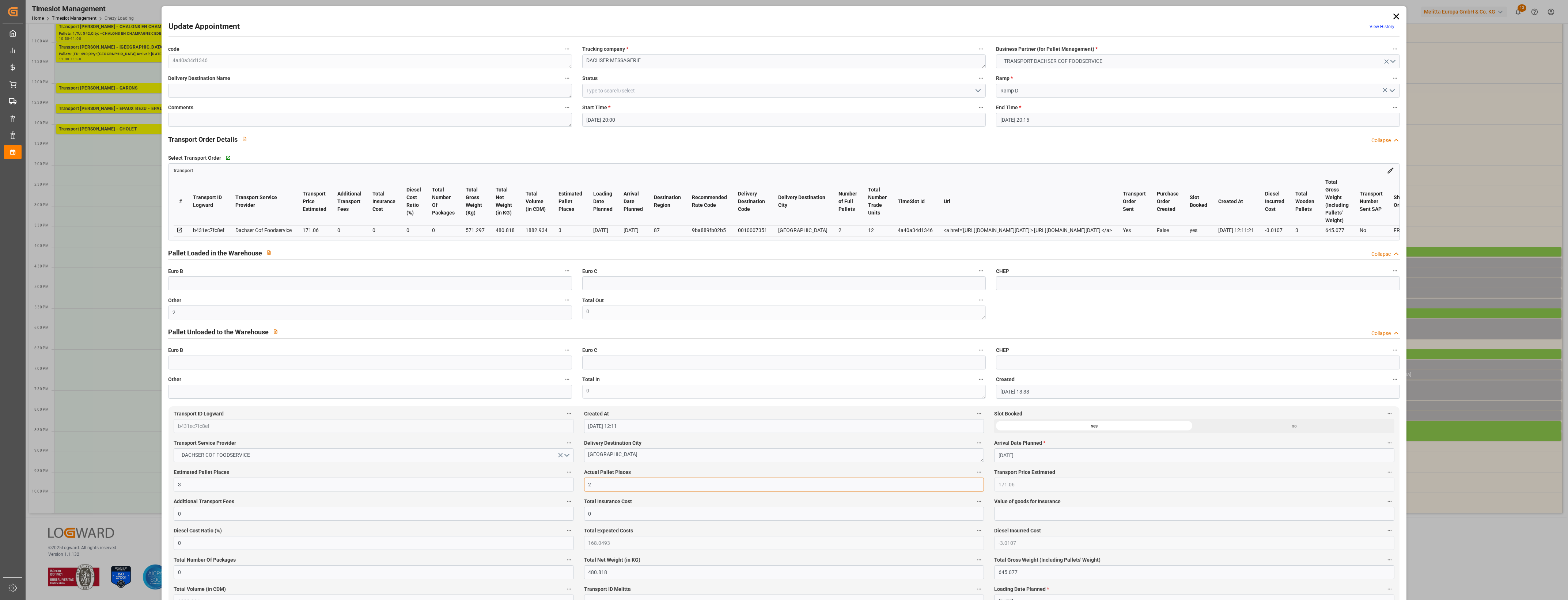
type input "2"
click at [671, 472] on label "Actual Pallet Places" at bounding box center [783, 472] width 400 height 10
click at [975, 472] on button "Actual Pallet Places" at bounding box center [980, 472] width 10 height 10
click at [695, 475] on div at bounding box center [784, 300] width 1568 height 600
click at [979, 86] on icon "open menu" at bounding box center [978, 90] width 9 height 9
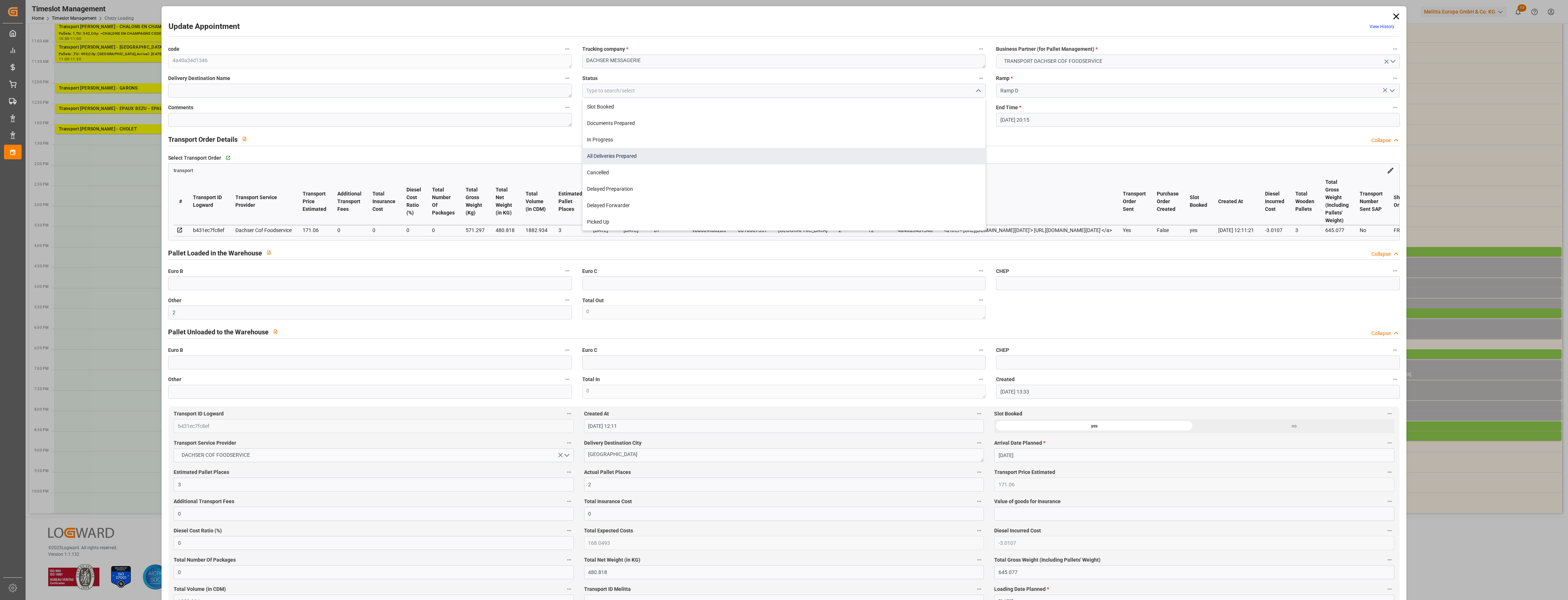
click at [628, 157] on div "All Deliveries Prepared" at bounding box center [784, 156] width 403 height 17
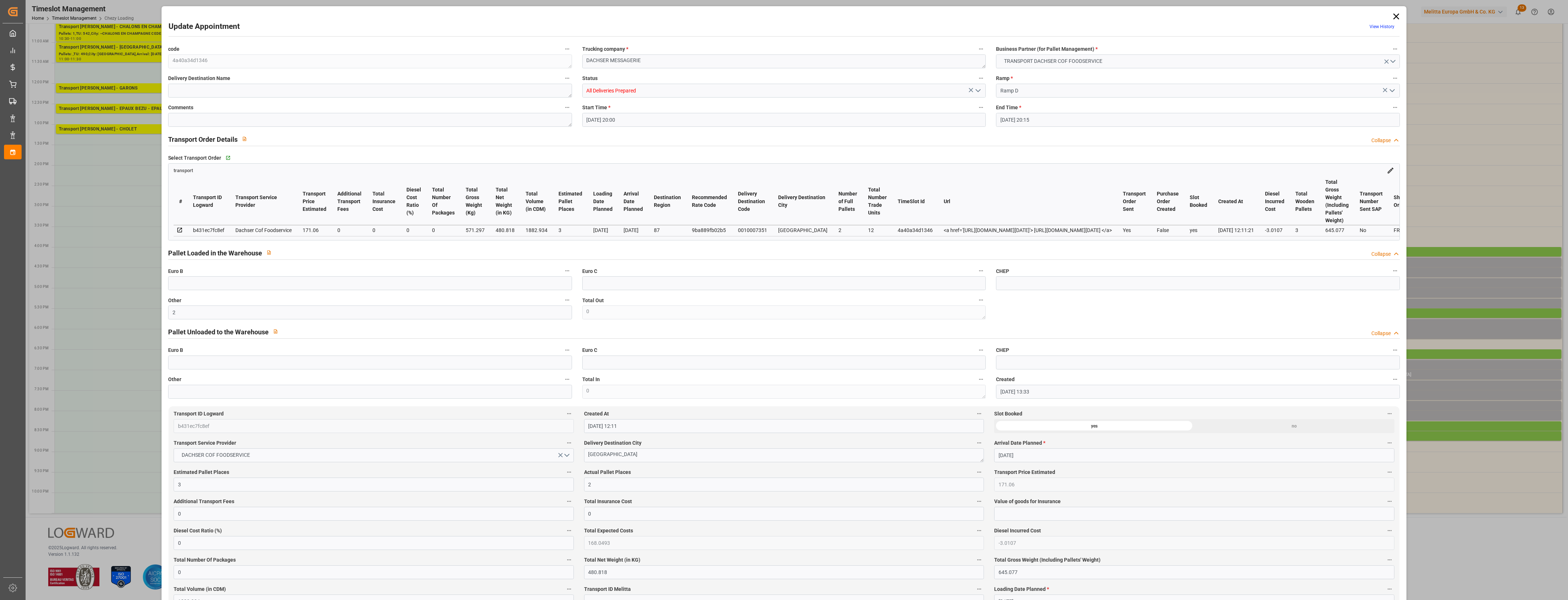
type input "All Deliveries Prepared"
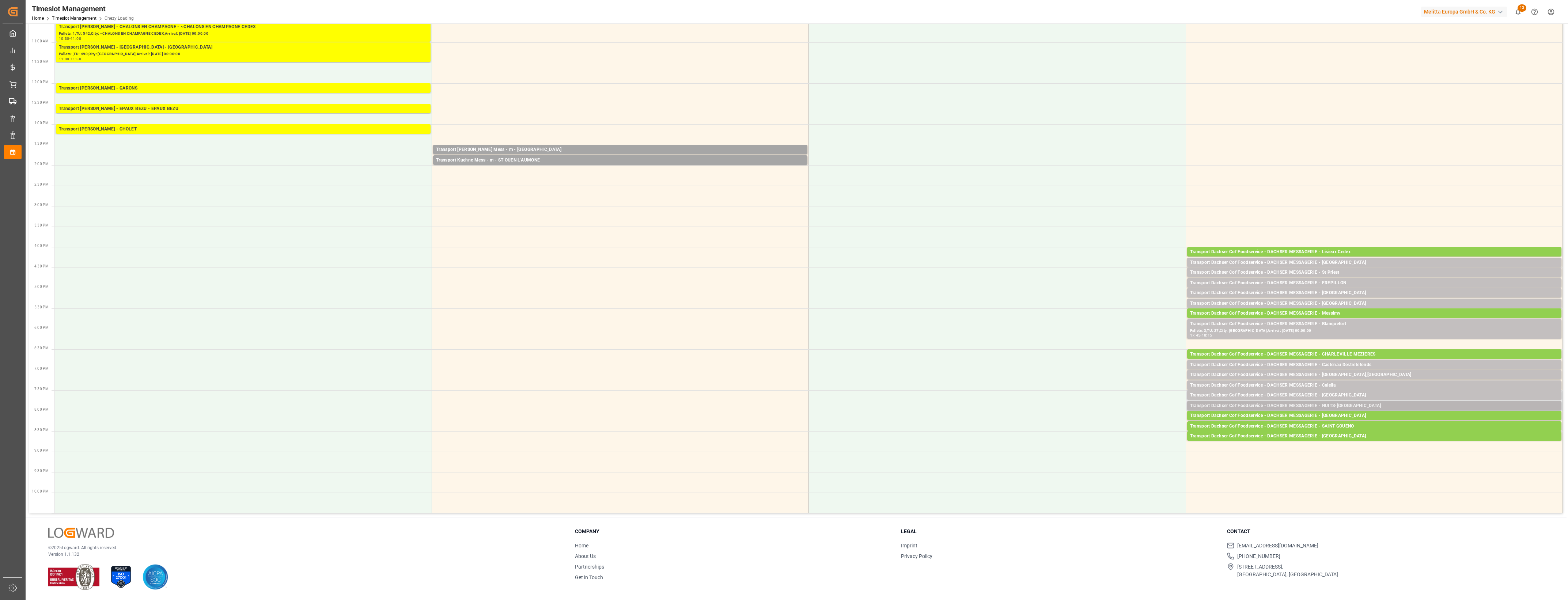
click at [1349, 406] on div "Transport Dachser Cof Foodservice - DACHSER MESSAGERIE - NUITS-[GEOGRAPHIC_DATA]" at bounding box center [1373, 406] width 368 height 7
click at [1106, 428] on button "Open" at bounding box center [1091, 428] width 51 height 9
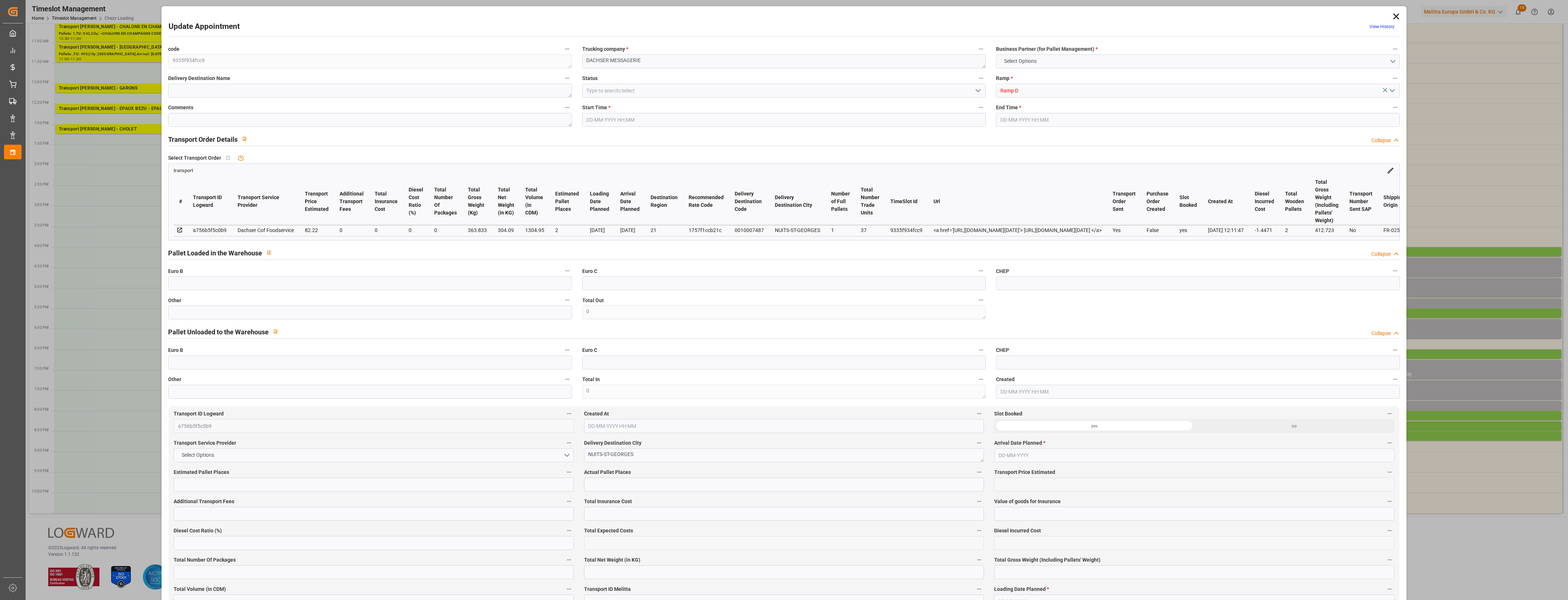
type input "2"
type input "82.22"
type input "0"
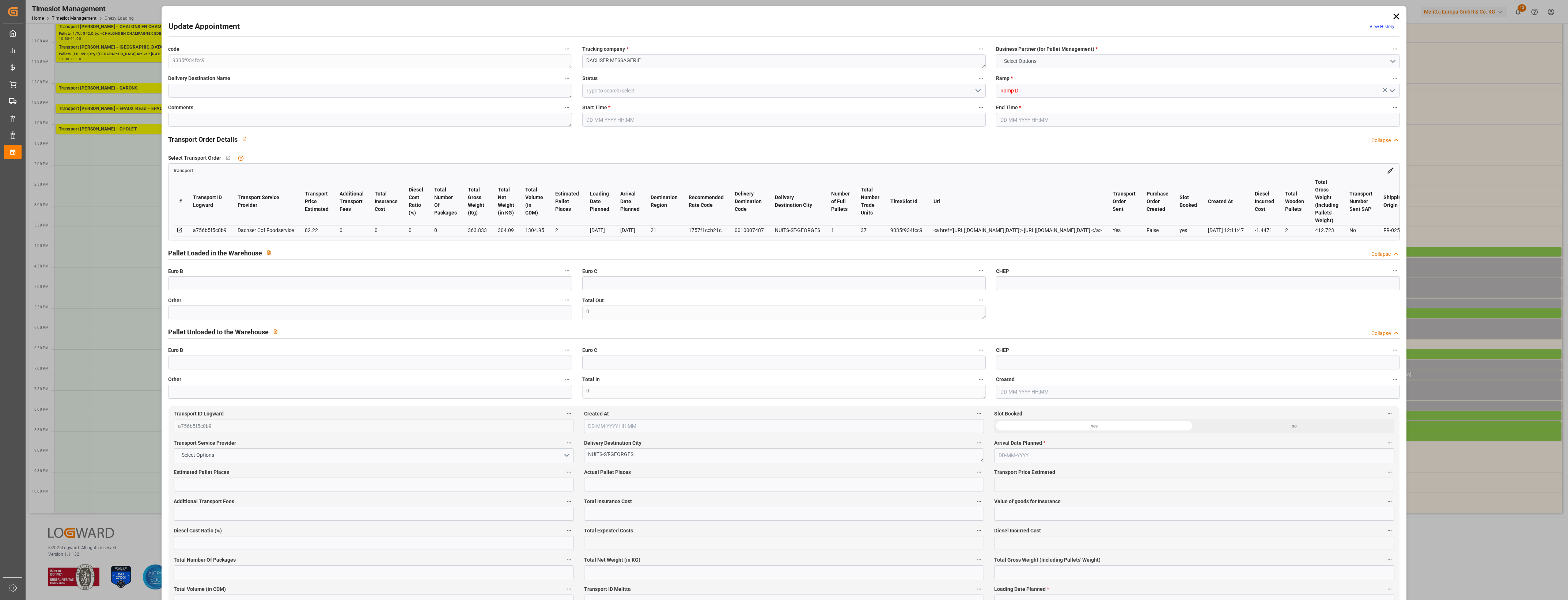
type input "80.7729"
type input "-1.4471"
type input "0"
type input "304.09"
type input "412.723"
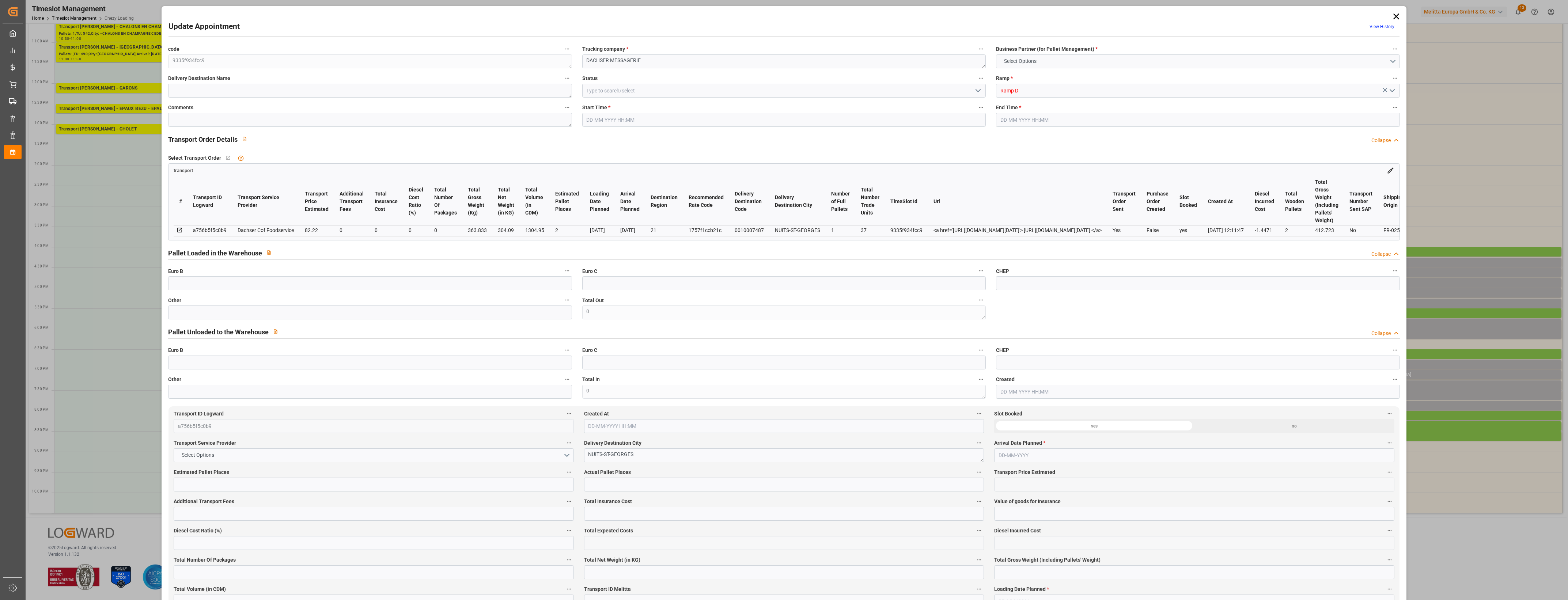
type input "1304.95"
click at [178, 288] on input "text" at bounding box center [369, 283] width 404 height 14
click at [613, 490] on input "text" at bounding box center [783, 484] width 400 height 14
click at [661, 473] on label "Actual Pallet Places" at bounding box center [783, 472] width 400 height 10
click at [975, 473] on button "Actual Pallet Places" at bounding box center [980, 472] width 10 height 10
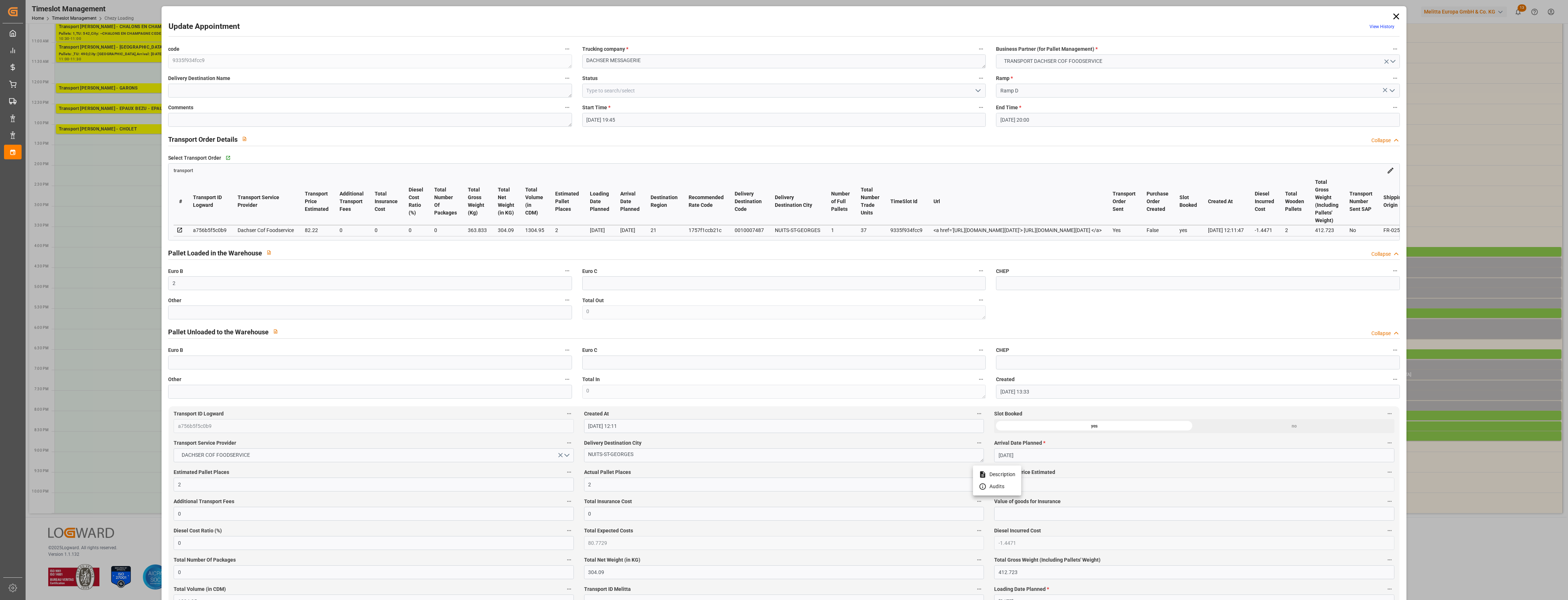
click at [684, 475] on div at bounding box center [784, 300] width 1568 height 600
click at [975, 91] on icon "open menu" at bounding box center [978, 90] width 9 height 9
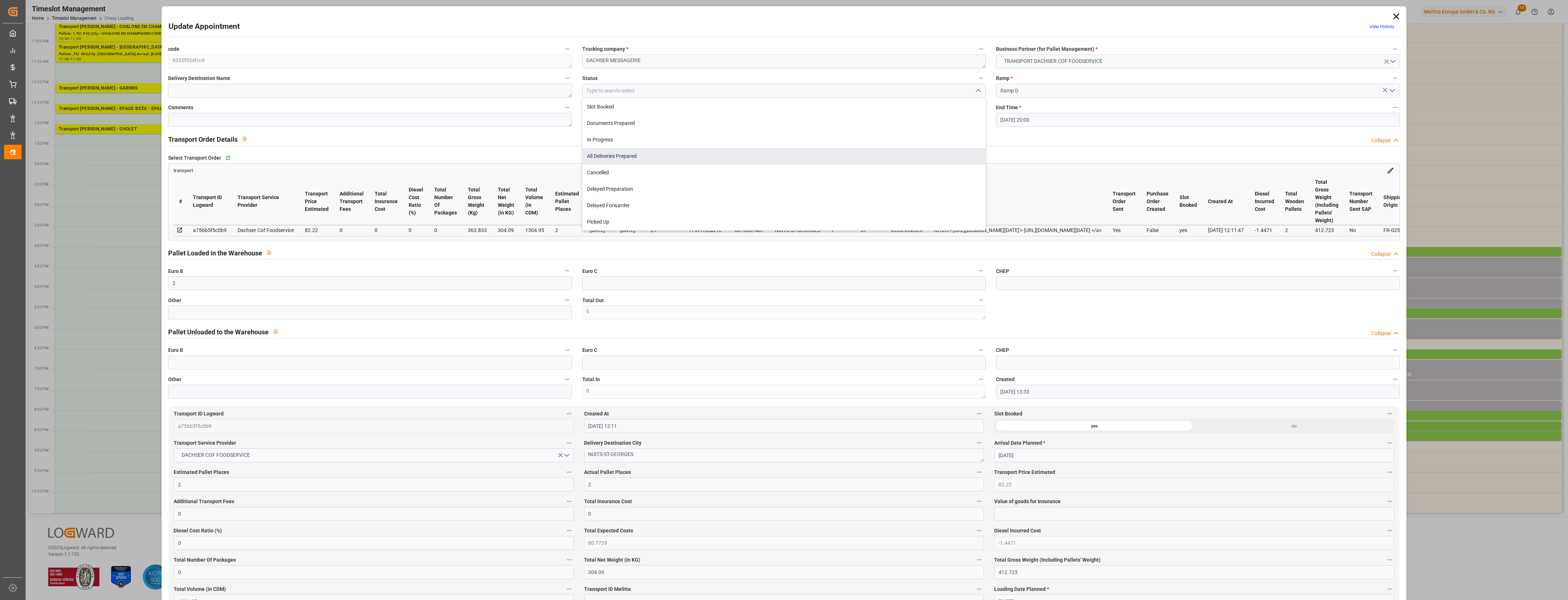
click at [639, 155] on div "All Deliveries Prepared" at bounding box center [784, 156] width 403 height 17
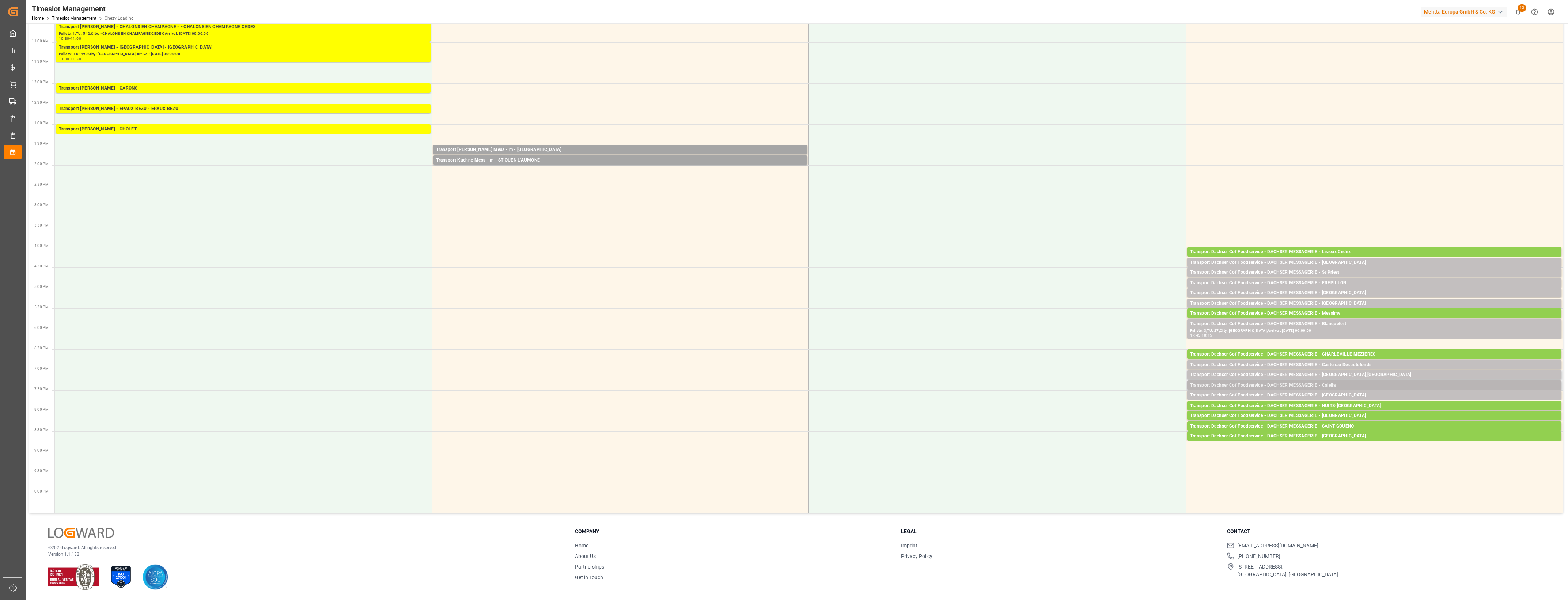
click at [1340, 384] on div "Transport Dachser Cof Foodservice - DACHSER MESSAGERIE - Calella" at bounding box center [1373, 385] width 368 height 7
click at [1104, 409] on button "Open" at bounding box center [1091, 408] width 51 height 9
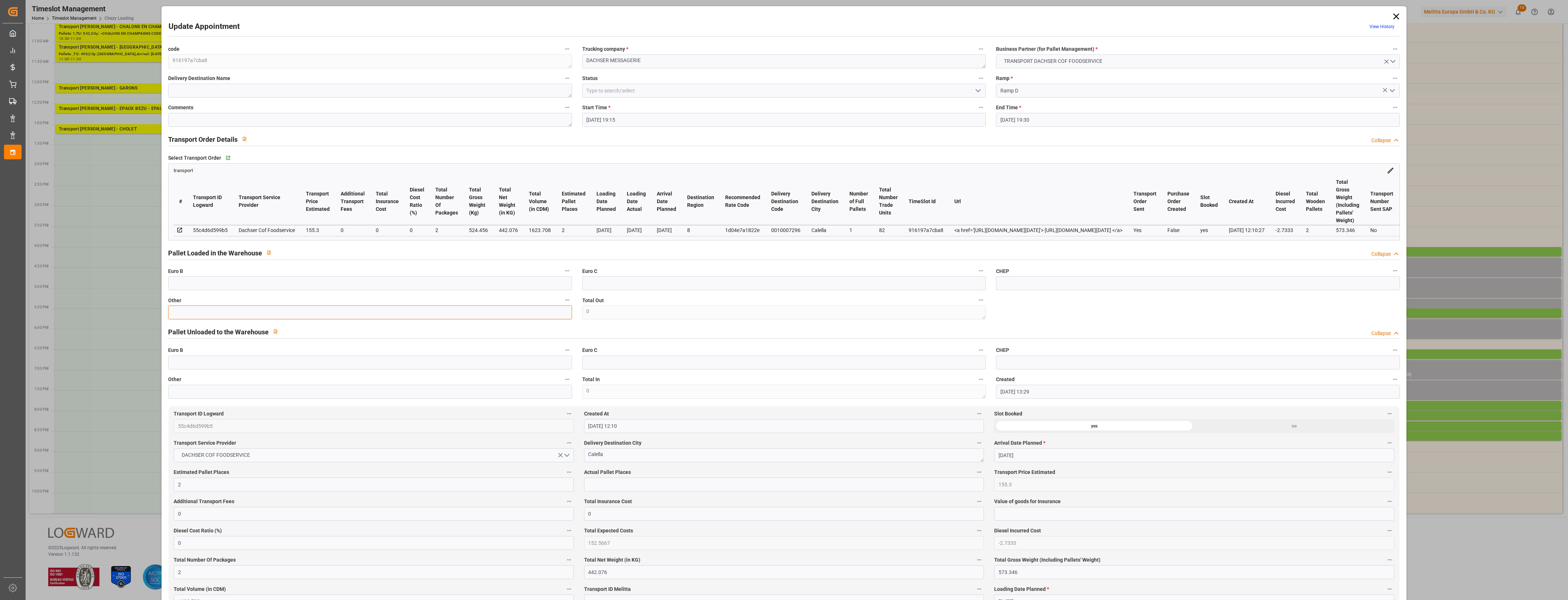
click at [196, 317] on input "text" at bounding box center [369, 312] width 404 height 14
click at [619, 491] on input "text" at bounding box center [783, 484] width 400 height 14
click at [687, 475] on label "Actual Pallet Places" at bounding box center [783, 472] width 400 height 10
click at [975, 475] on button "Actual Pallet Places" at bounding box center [980, 472] width 10 height 10
click at [707, 471] on div at bounding box center [784, 300] width 1568 height 600
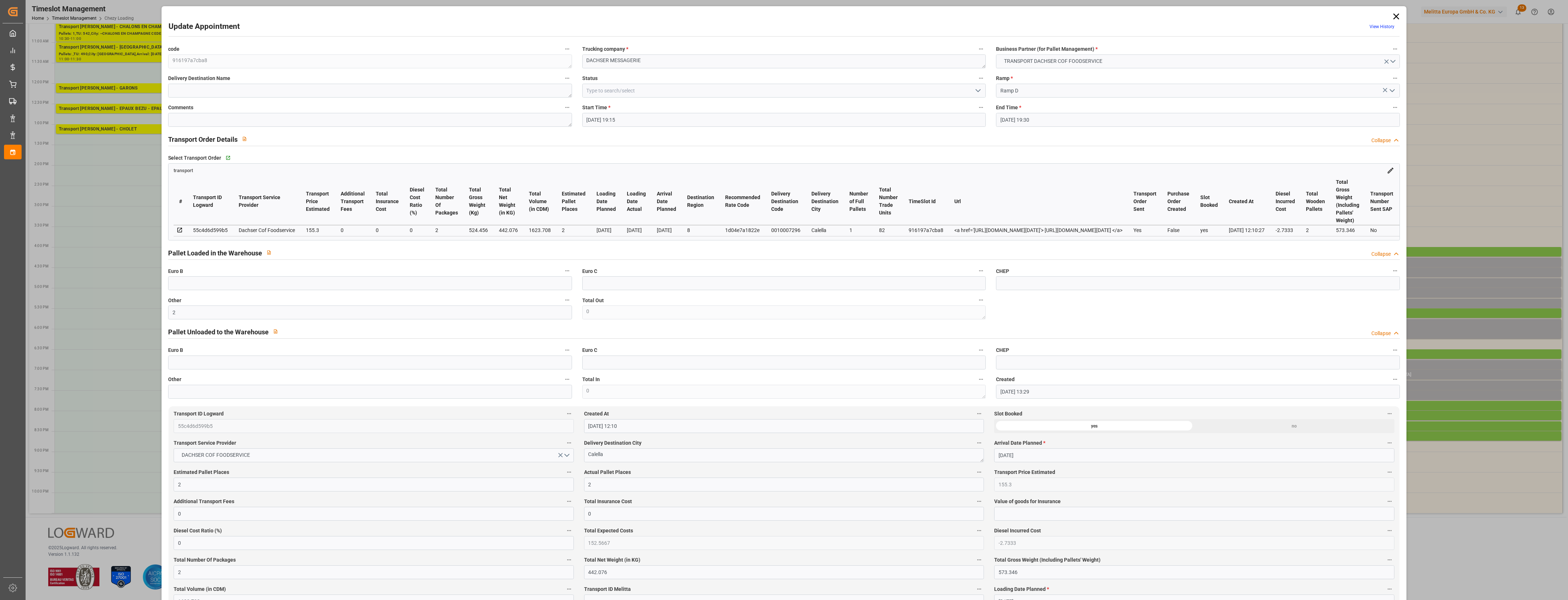
click at [978, 91] on icon "open menu" at bounding box center [978, 90] width 9 height 9
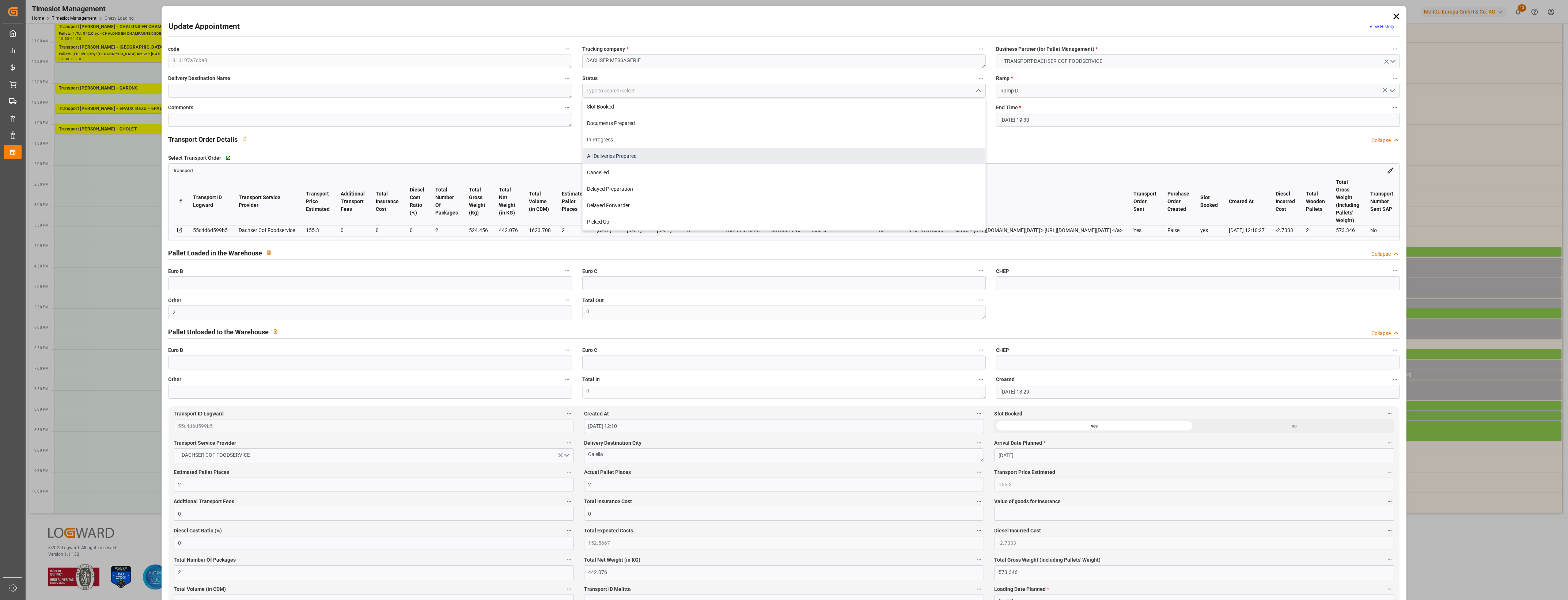
click at [609, 154] on div "All Deliveries Prepared" at bounding box center [784, 156] width 403 height 17
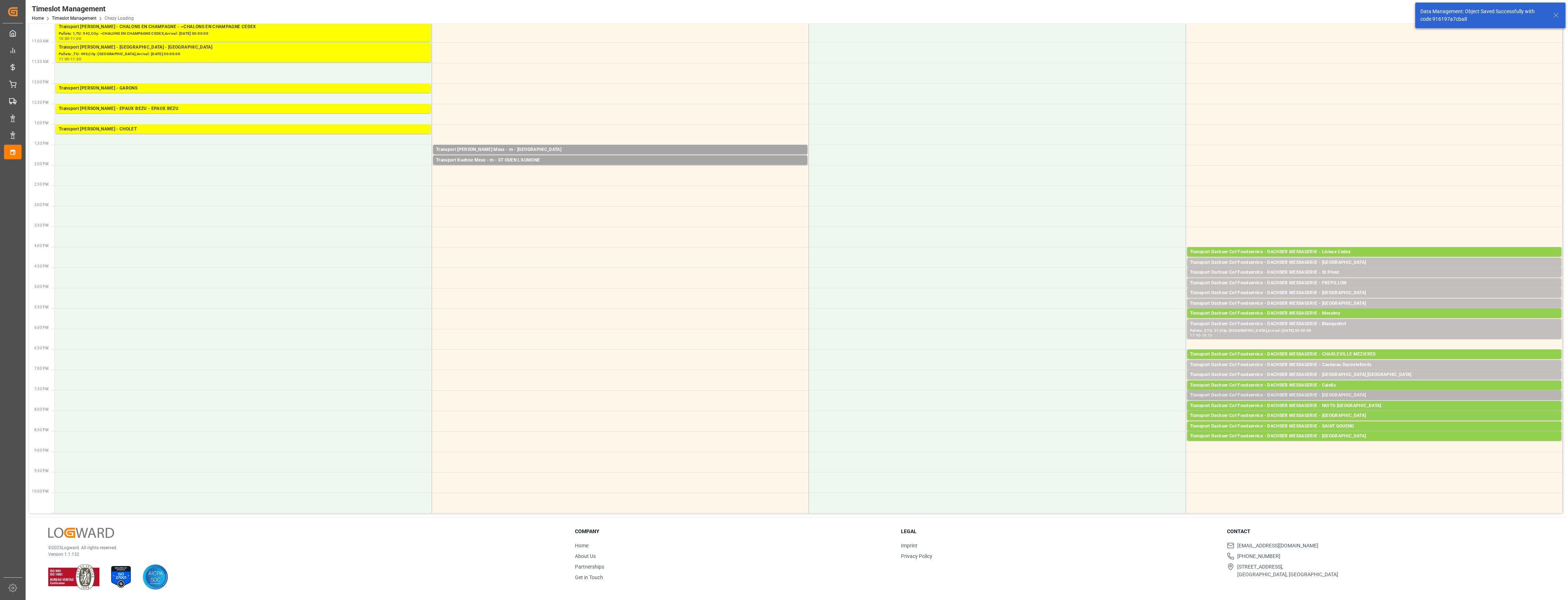
click at [1342, 395] on div "Transport Dachser Cof Foodservice - DACHSER MESSAGERIE - [GEOGRAPHIC_DATA]" at bounding box center [1373, 395] width 368 height 7
click at [1110, 426] on button "Open" at bounding box center [1091, 428] width 51 height 9
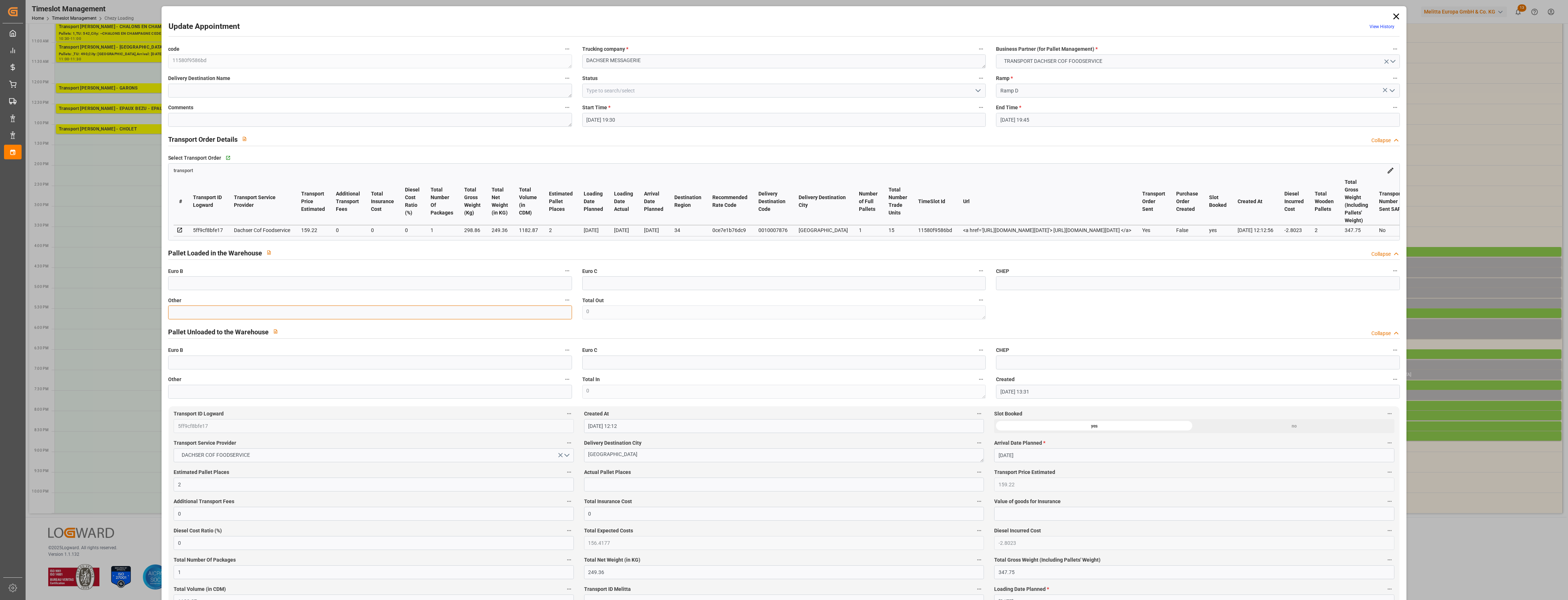
click at [286, 319] on input "text" at bounding box center [369, 312] width 404 height 14
click at [673, 486] on input "text" at bounding box center [783, 484] width 400 height 14
click at [713, 472] on label "Actual Pallet Places" at bounding box center [783, 472] width 400 height 10
click at [975, 472] on button "Actual Pallet Places" at bounding box center [980, 472] width 10 height 10
click at [738, 471] on div at bounding box center [784, 300] width 1568 height 600
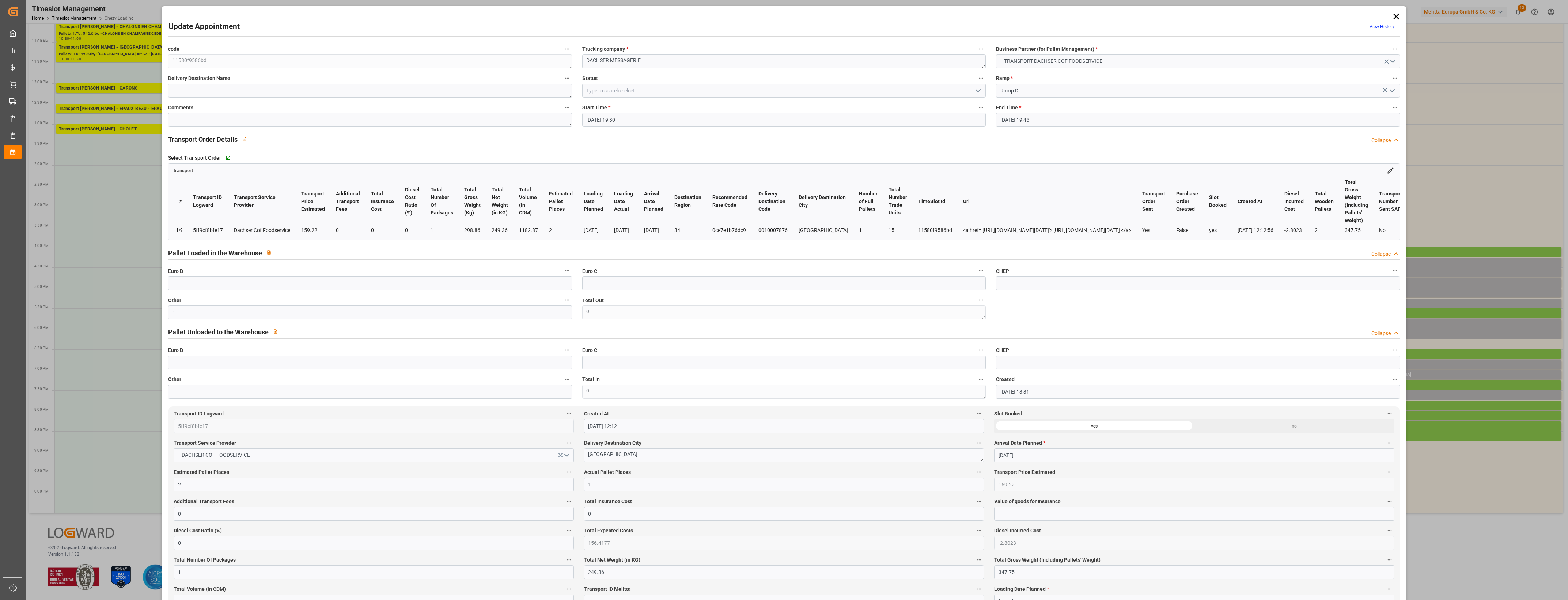
click at [977, 91] on polyline "open menu" at bounding box center [978, 90] width 4 height 2
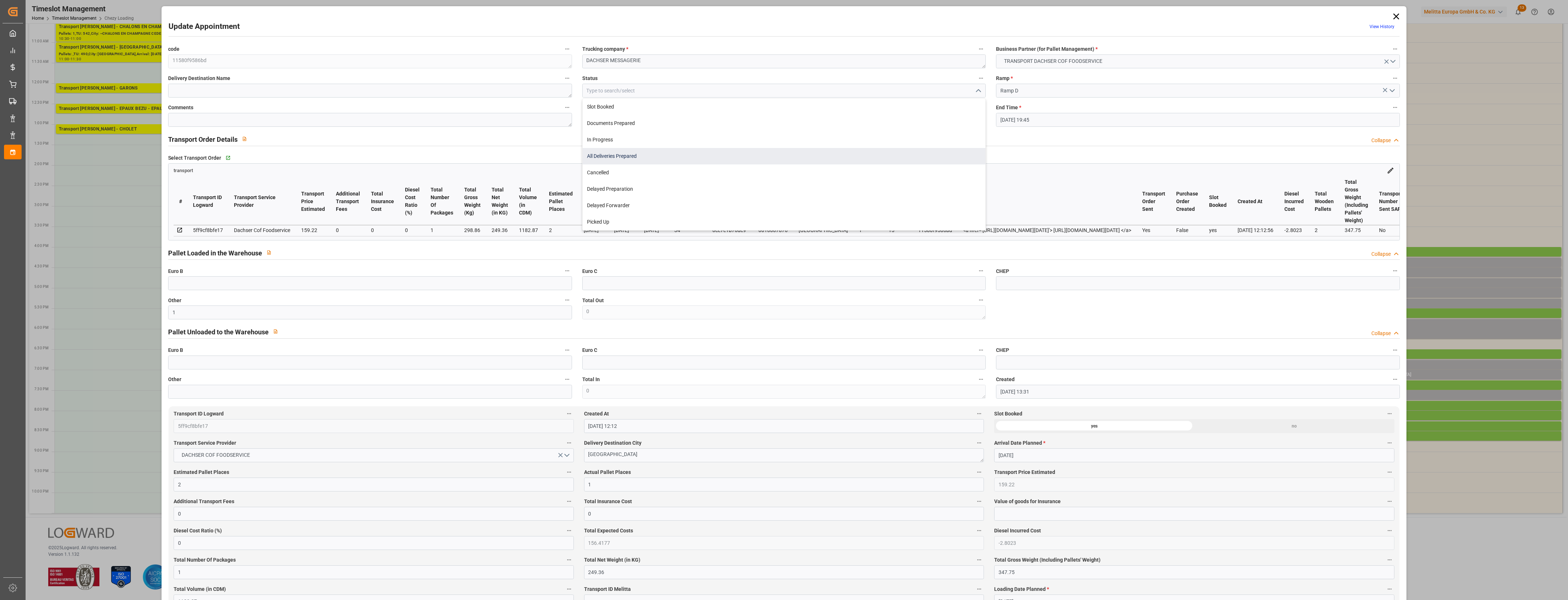
click at [611, 155] on div "All Deliveries Prepared" at bounding box center [784, 156] width 403 height 17
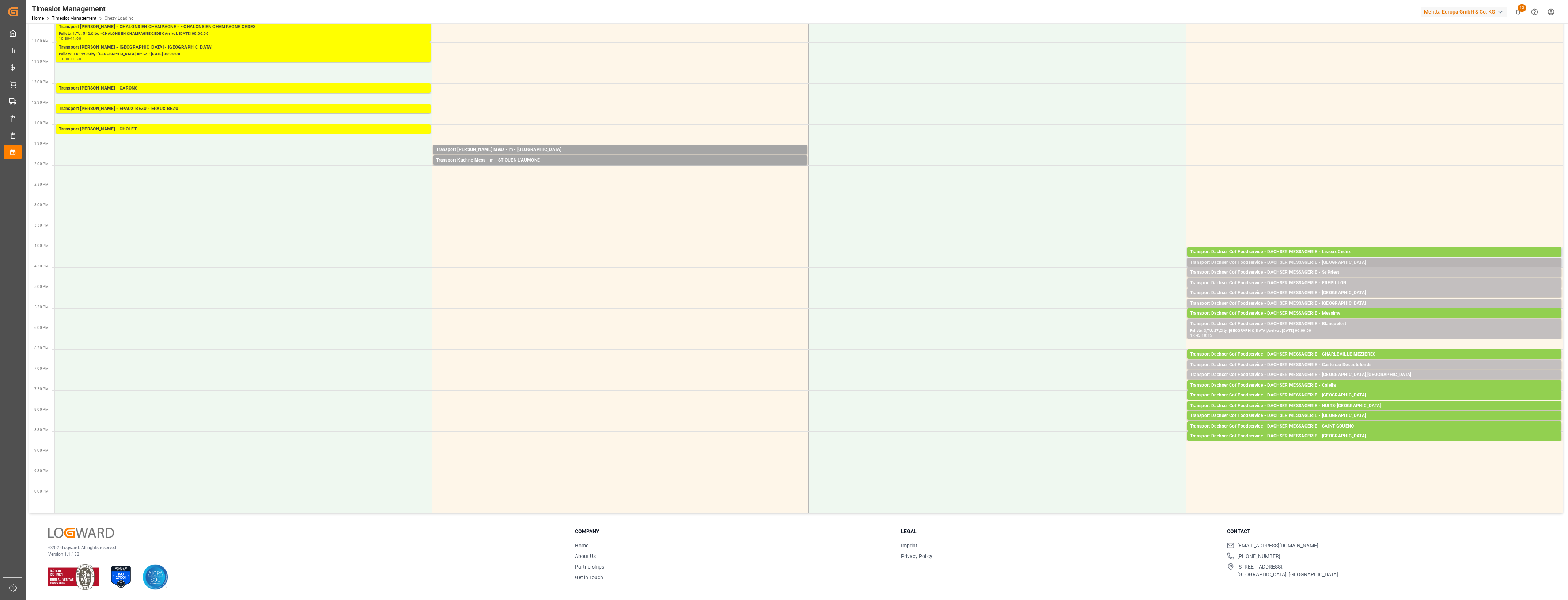
click at [1349, 261] on div "Transport Dachser Cof Foodservice - DACHSER MESSAGERIE - [GEOGRAPHIC_DATA]" at bounding box center [1373, 262] width 368 height 7
click at [1114, 282] on button "Open" at bounding box center [1091, 285] width 51 height 9
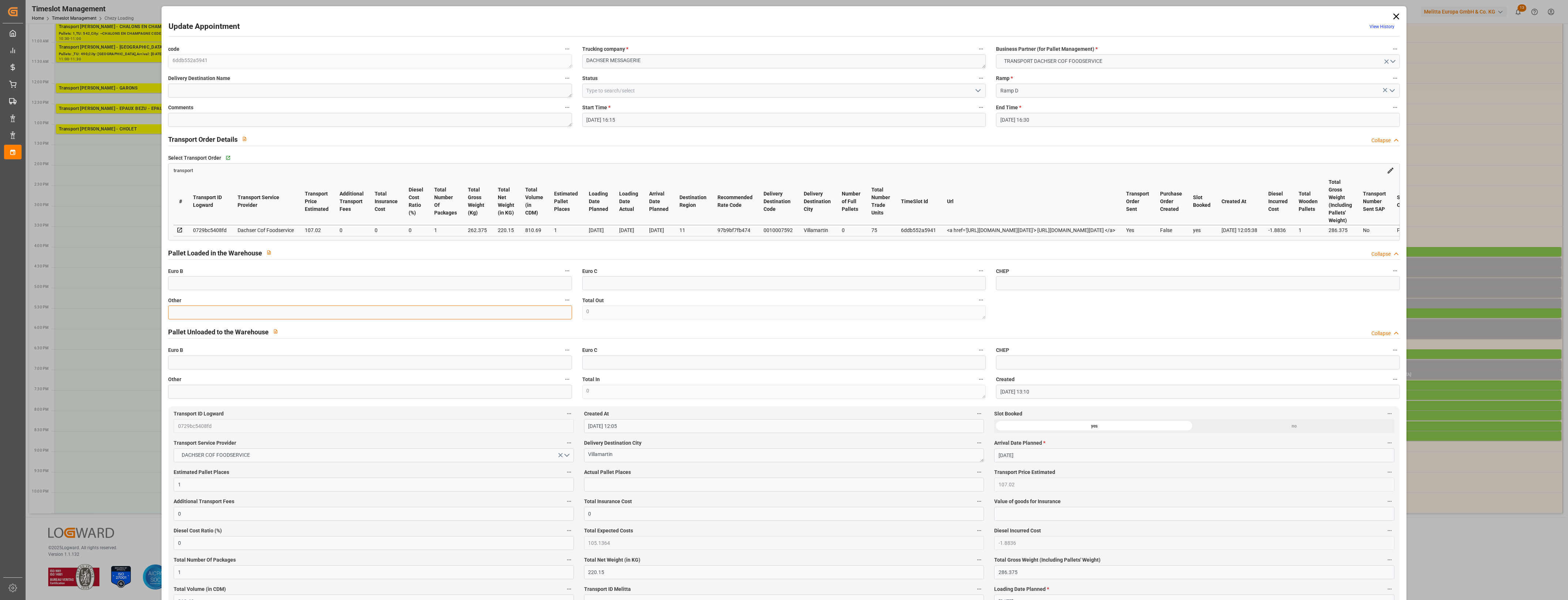
click at [212, 310] on input "text" at bounding box center [369, 312] width 404 height 14
click at [621, 489] on input "text" at bounding box center [783, 484] width 400 height 14
click at [649, 476] on label "Actual Pallet Places" at bounding box center [783, 472] width 400 height 10
click at [975, 476] on button "Actual Pallet Places" at bounding box center [980, 472] width 10 height 10
click at [659, 472] on div at bounding box center [784, 300] width 1568 height 600
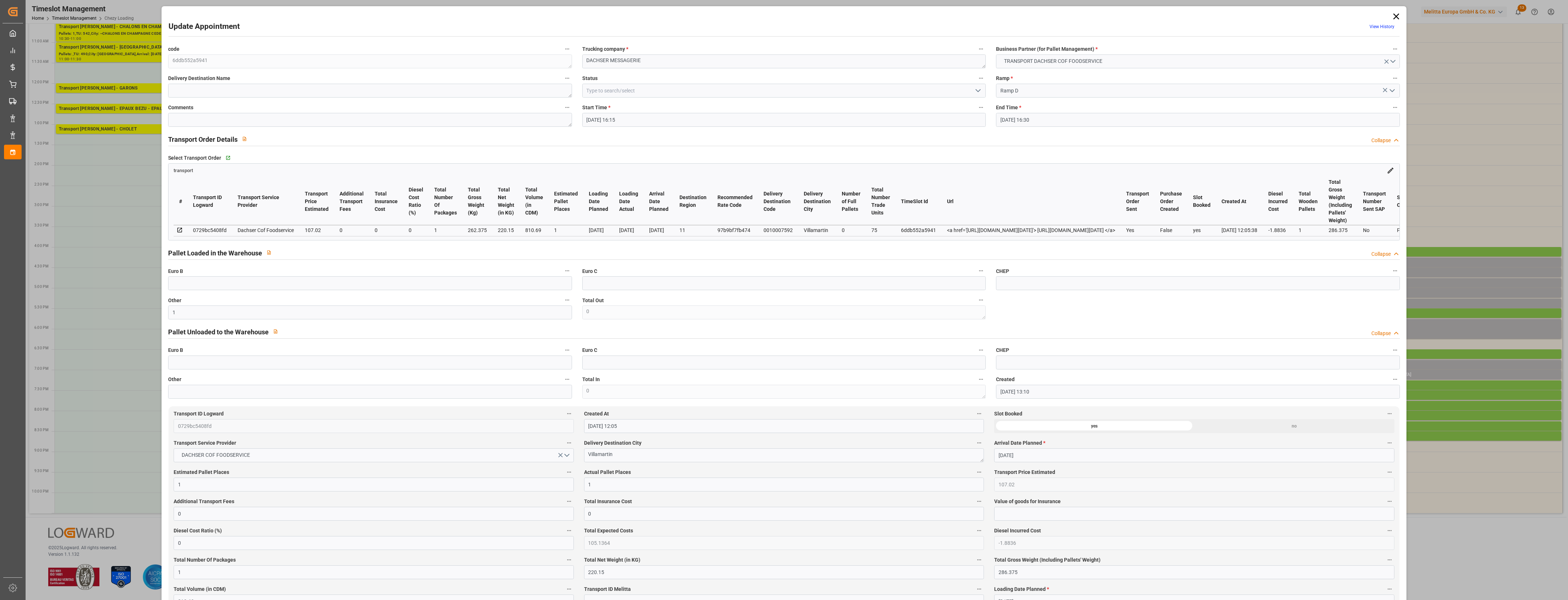
click at [978, 89] on icon "open menu" at bounding box center [978, 90] width 9 height 9
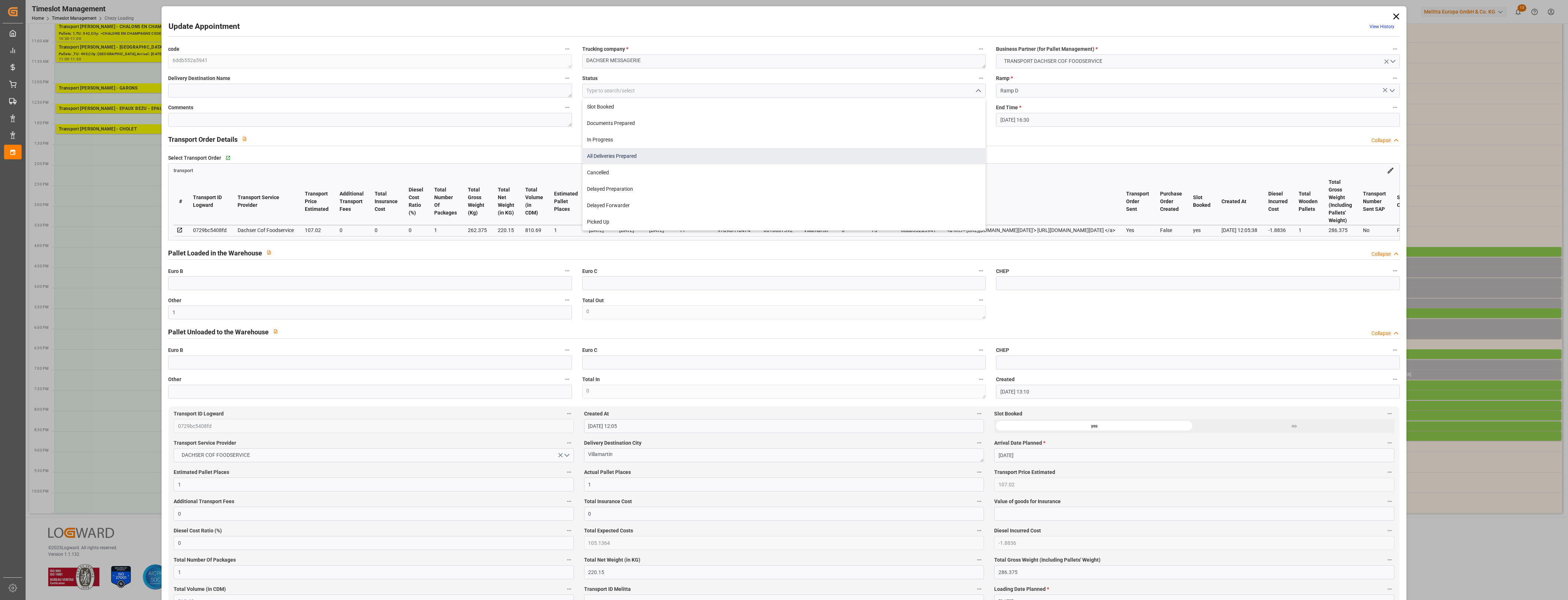
click at [635, 154] on div "All Deliveries Prepared" at bounding box center [784, 156] width 403 height 17
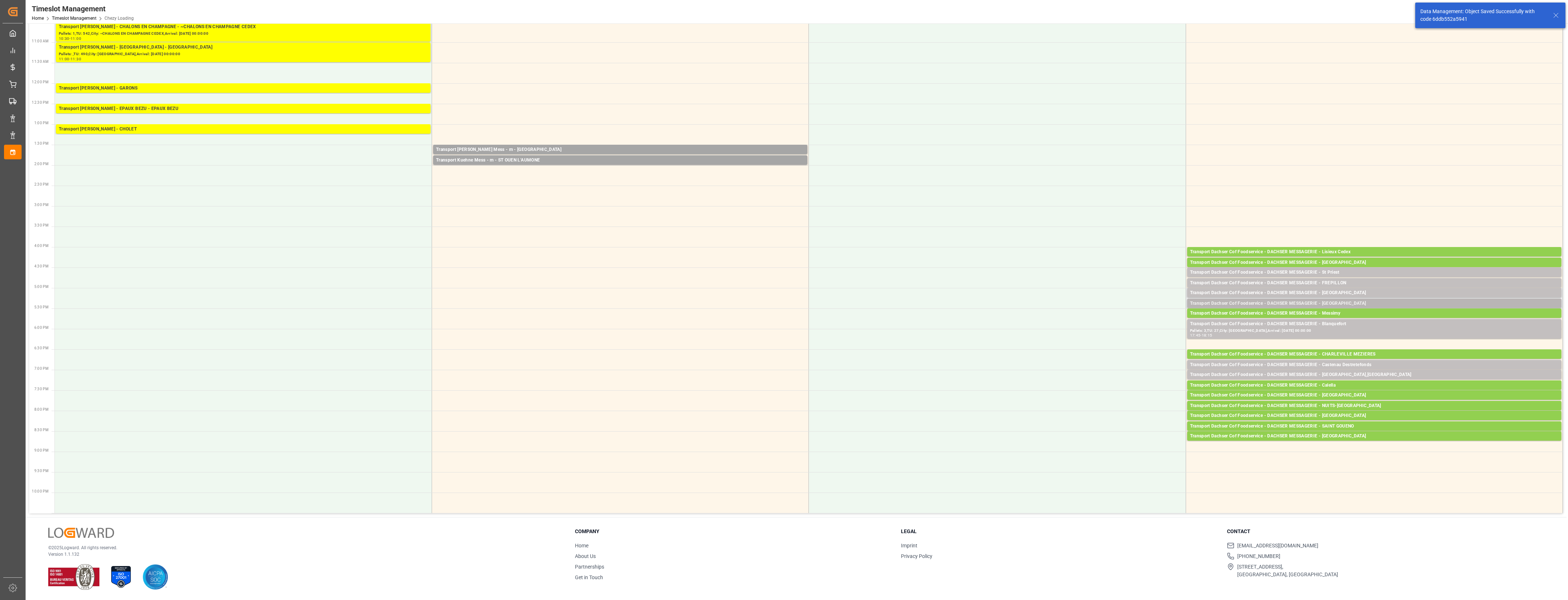
click at [1346, 301] on div "Transport Dachser Cof Foodservice - DACHSER MESSAGERIE - [GEOGRAPHIC_DATA]" at bounding box center [1373, 302] width 368 height 7
click at [1110, 324] on button "Open" at bounding box center [1091, 325] width 51 height 9
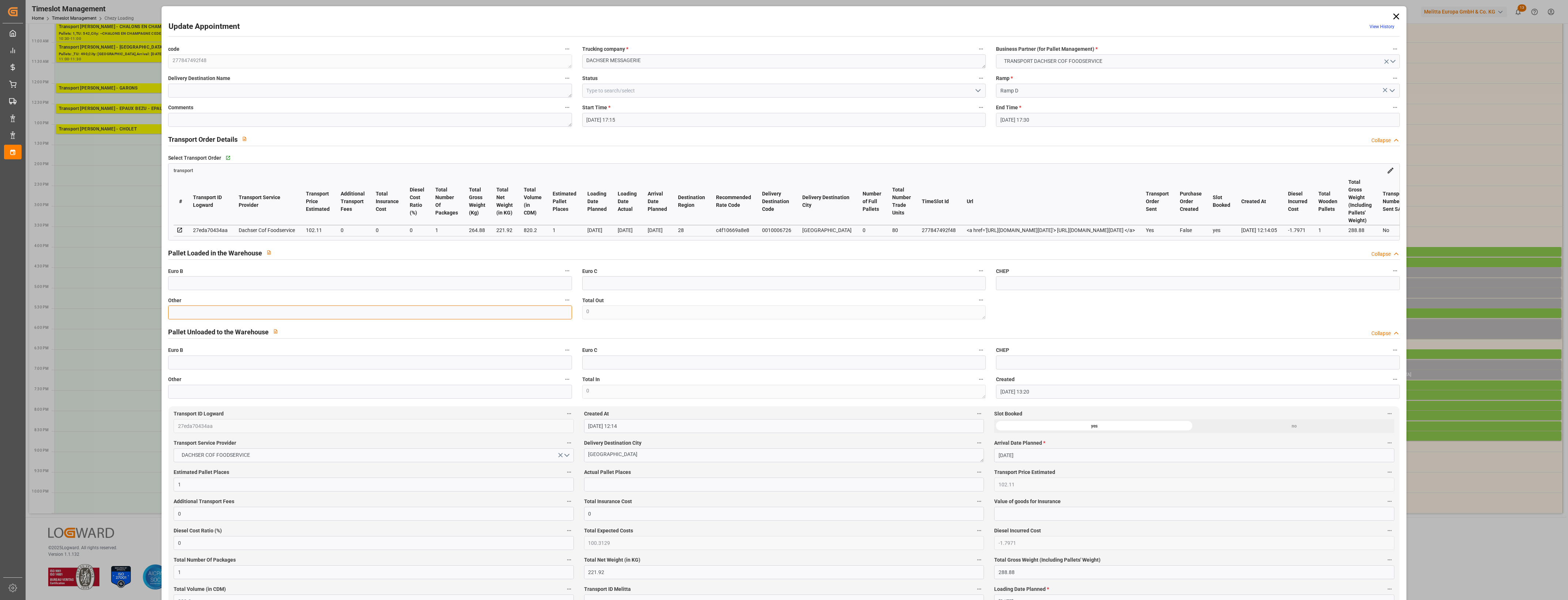
click at [372, 310] on input "text" at bounding box center [369, 312] width 404 height 14
click at [613, 486] on input "text" at bounding box center [783, 484] width 400 height 14
click at [653, 475] on label "Actual Pallet Places" at bounding box center [783, 472] width 400 height 10
click at [975, 475] on button "Actual Pallet Places" at bounding box center [980, 472] width 10 height 10
click at [673, 473] on div at bounding box center [784, 300] width 1568 height 600
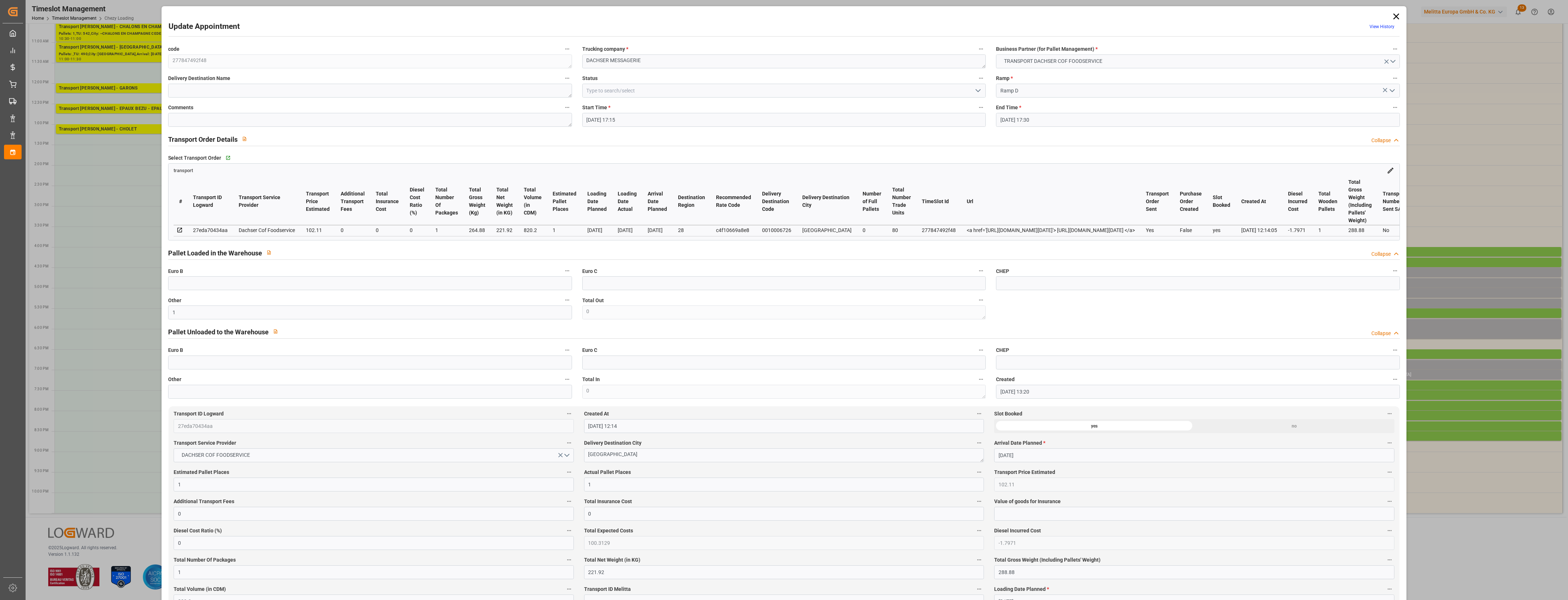
click at [978, 88] on icon "open menu" at bounding box center [978, 90] width 9 height 9
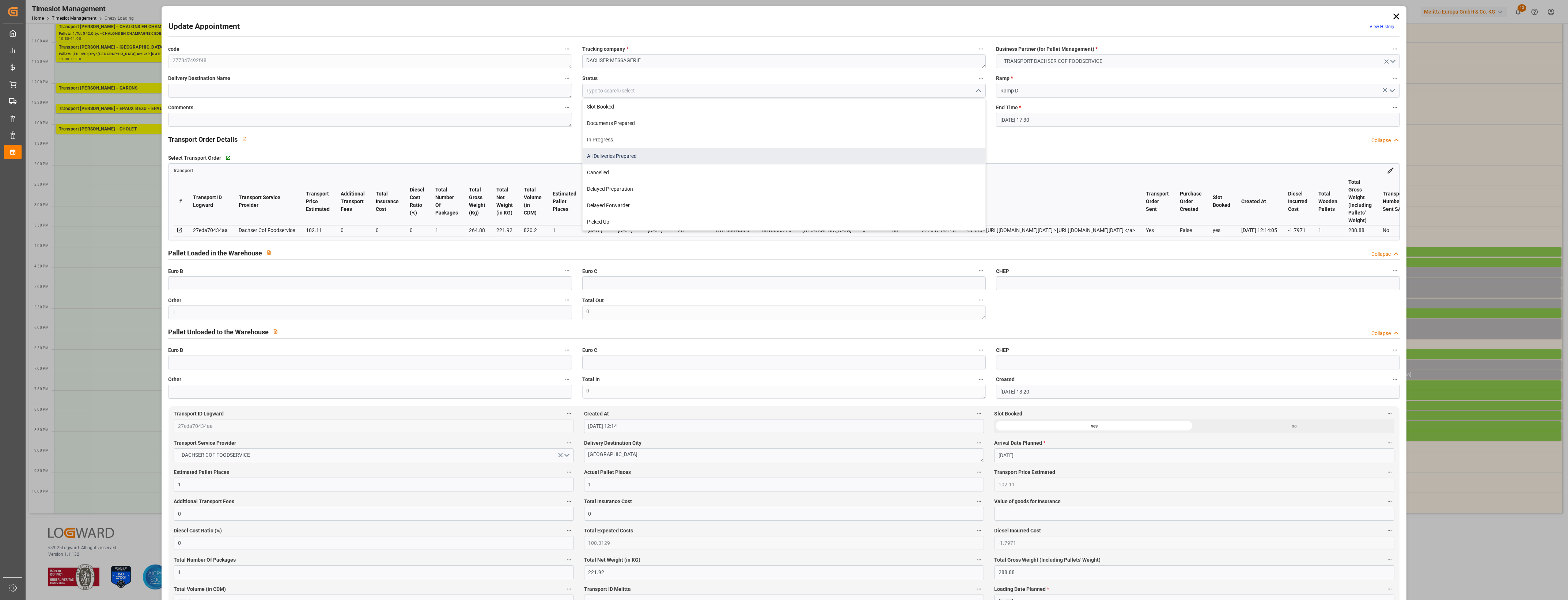
click at [658, 158] on div "All Deliveries Prepared" at bounding box center [784, 156] width 403 height 17
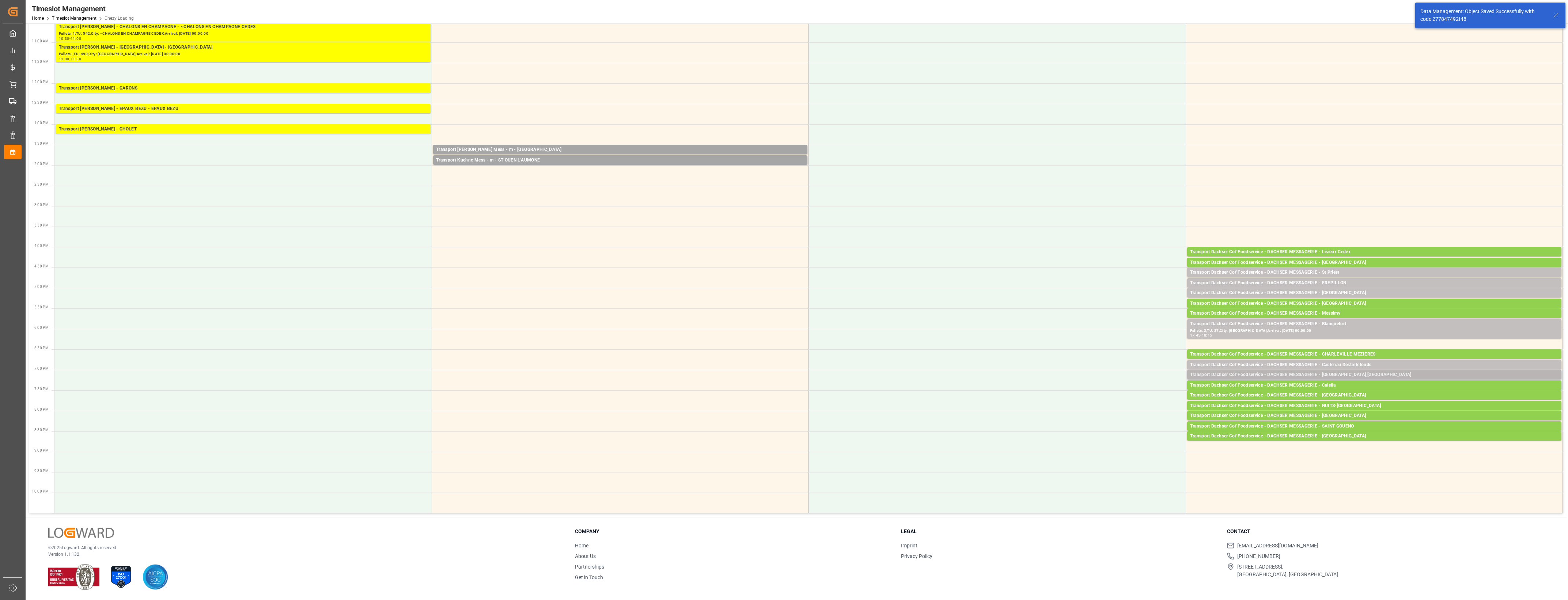
click at [1353, 374] on div "Transport Dachser Cof Foodservice - DACHSER MESSAGERIE - [GEOGRAPHIC_DATA],[GEO…" at bounding box center [1373, 374] width 368 height 7
click at [1113, 409] on button "Open" at bounding box center [1091, 408] width 51 height 9
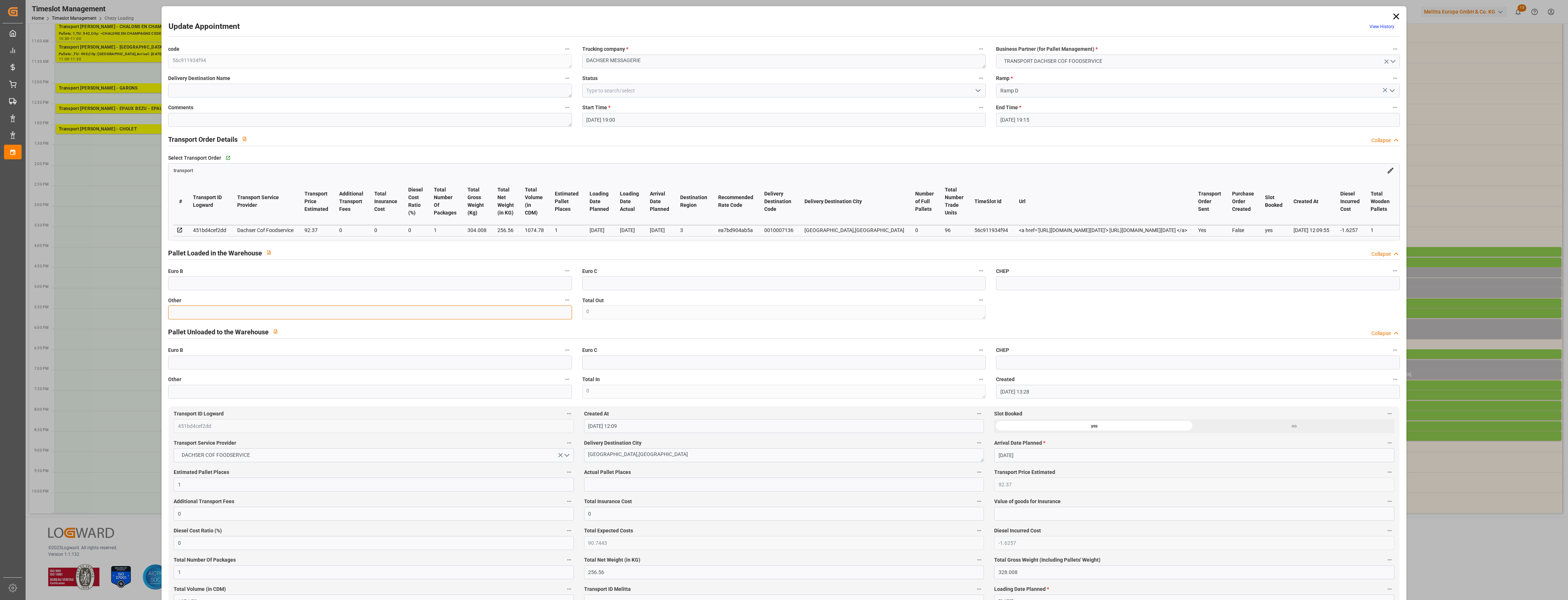
click at [409, 319] on input "text" at bounding box center [369, 312] width 404 height 14
click at [614, 483] on input "text" at bounding box center [783, 484] width 400 height 14
click at [667, 469] on label "Actual Pallet Places" at bounding box center [783, 472] width 400 height 10
click at [975, 469] on button "Actual Pallet Places" at bounding box center [980, 472] width 10 height 10
click at [686, 469] on div at bounding box center [784, 300] width 1568 height 600
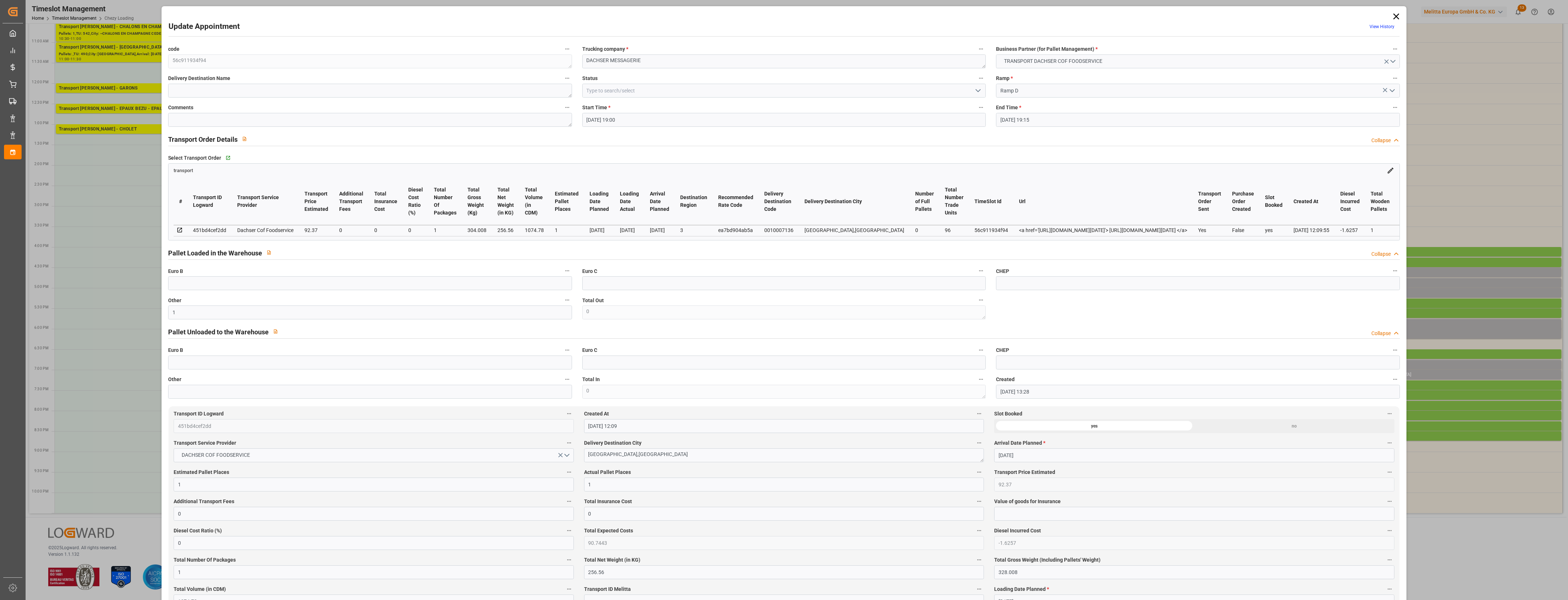
click at [977, 90] on icon "open menu" at bounding box center [978, 90] width 9 height 9
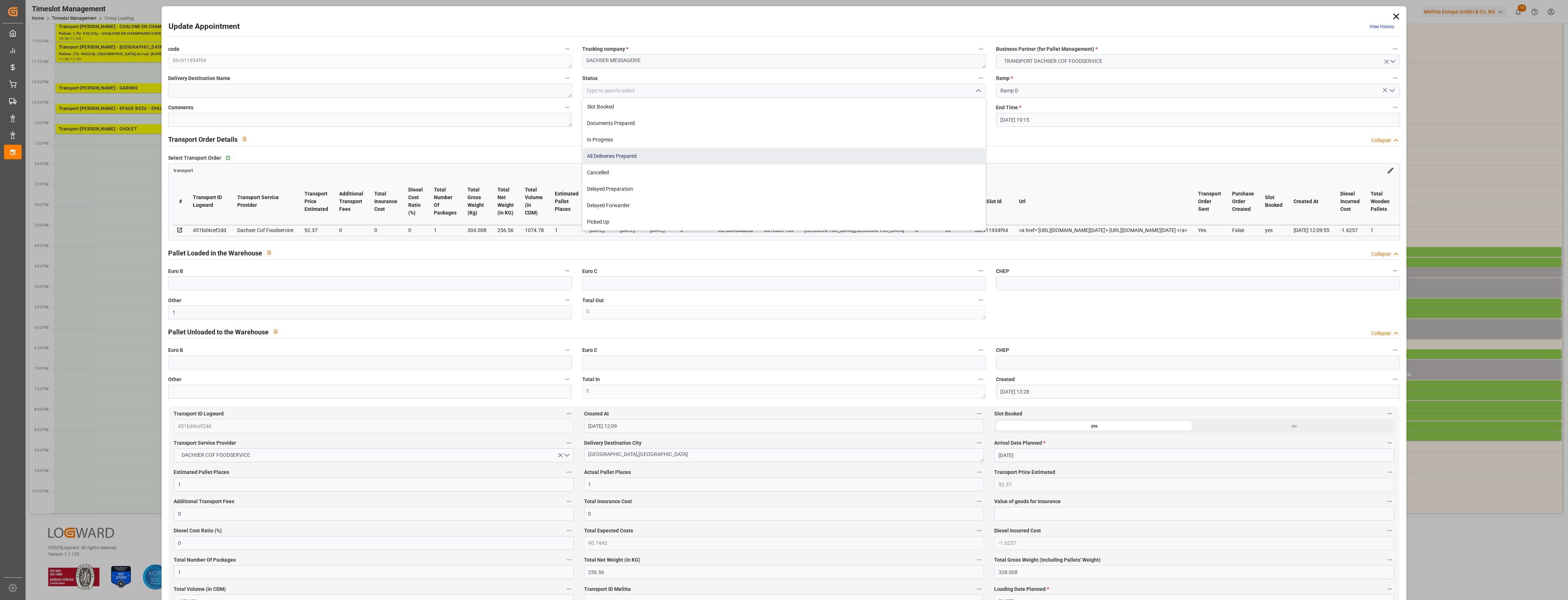
click at [693, 163] on div "All Deliveries Prepared" at bounding box center [784, 156] width 403 height 17
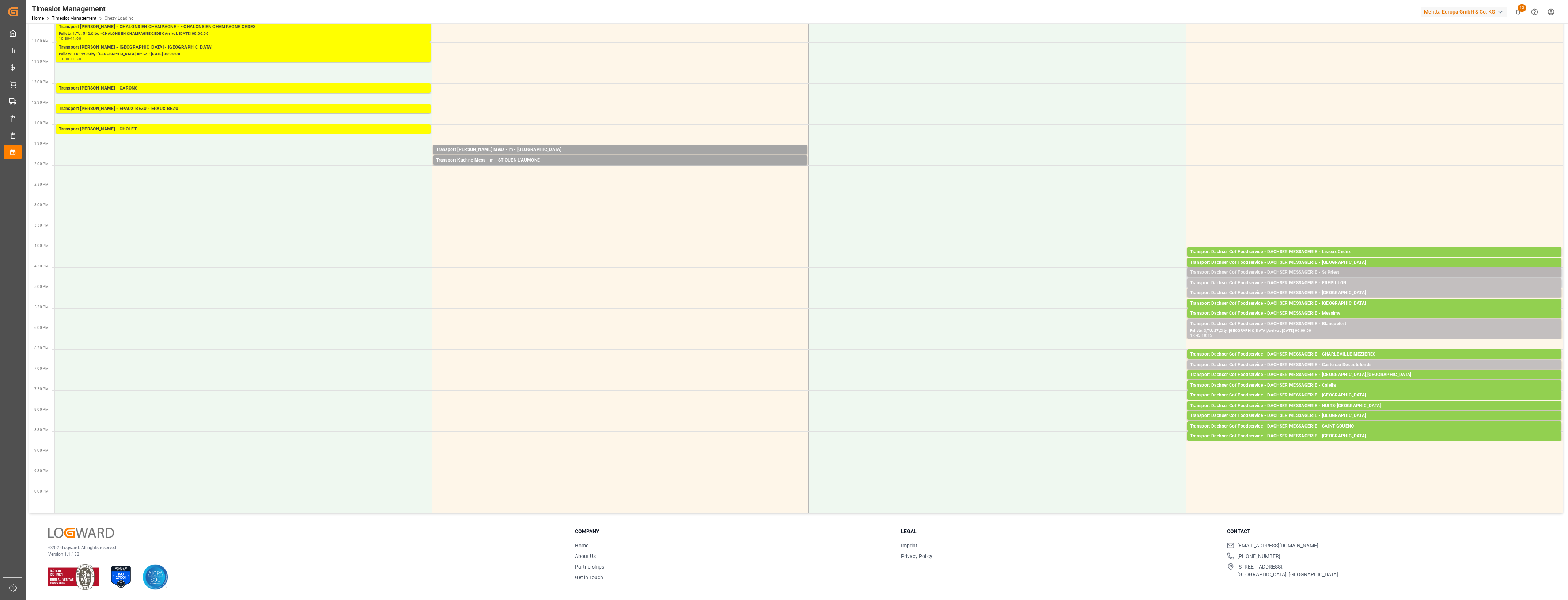
click at [1335, 273] on div "Transport Dachser Cof Foodservice - DACHSER MESSAGERIE - St Priest" at bounding box center [1373, 272] width 368 height 7
click at [1113, 306] on button "Open" at bounding box center [1091, 305] width 51 height 9
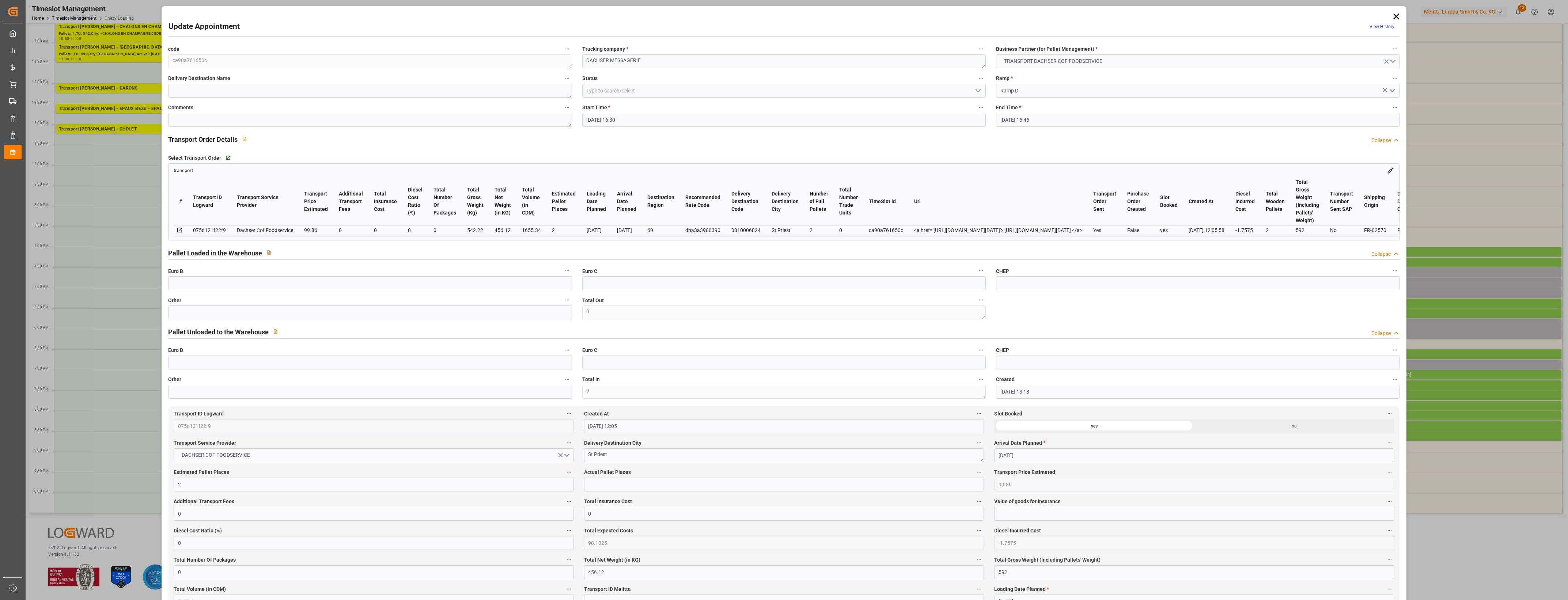
click at [978, 88] on icon "open menu" at bounding box center [978, 90] width 9 height 9
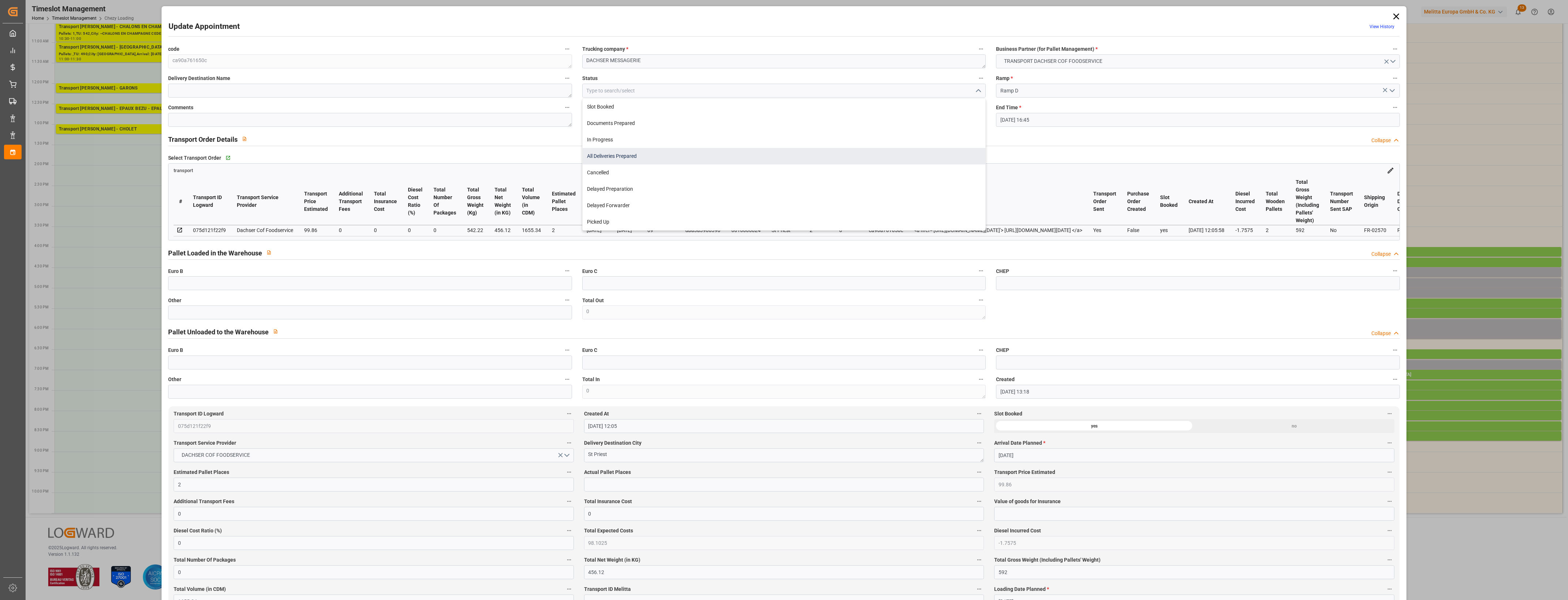
click at [671, 160] on div "All Deliveries Prepared" at bounding box center [784, 156] width 403 height 17
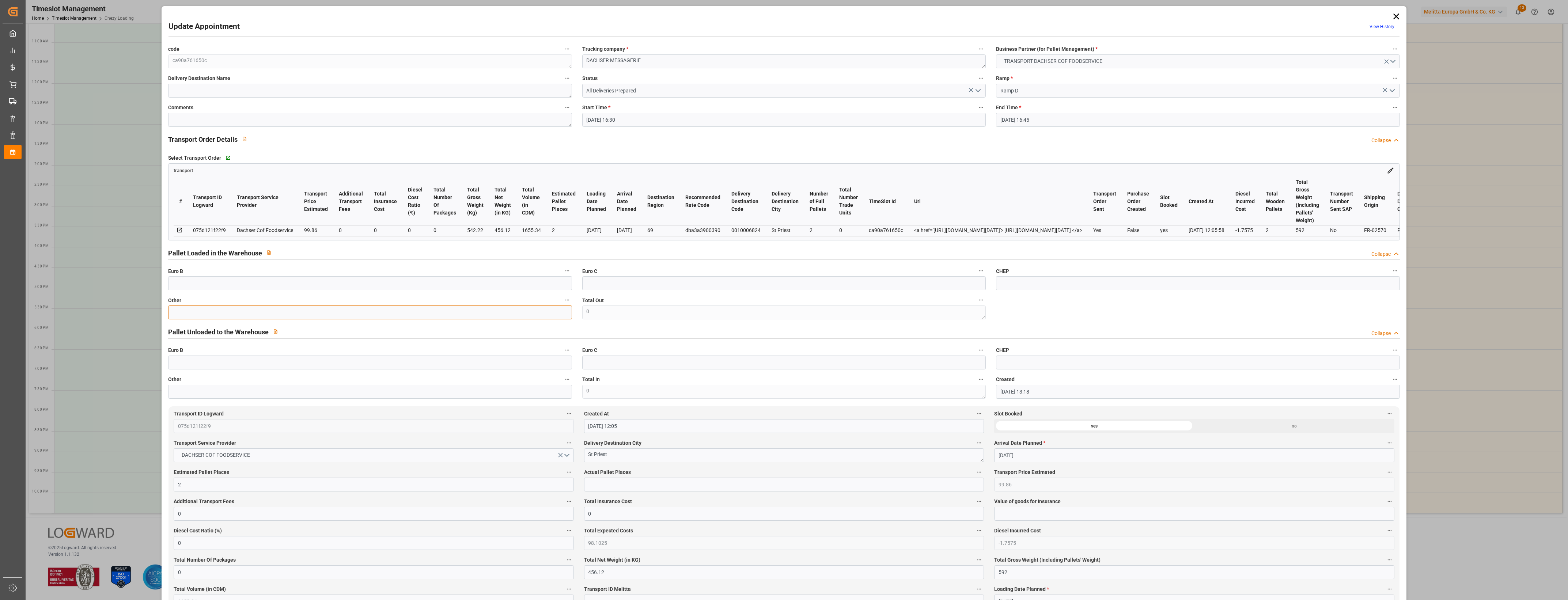
click at [361, 316] on input "text" at bounding box center [369, 312] width 404 height 14
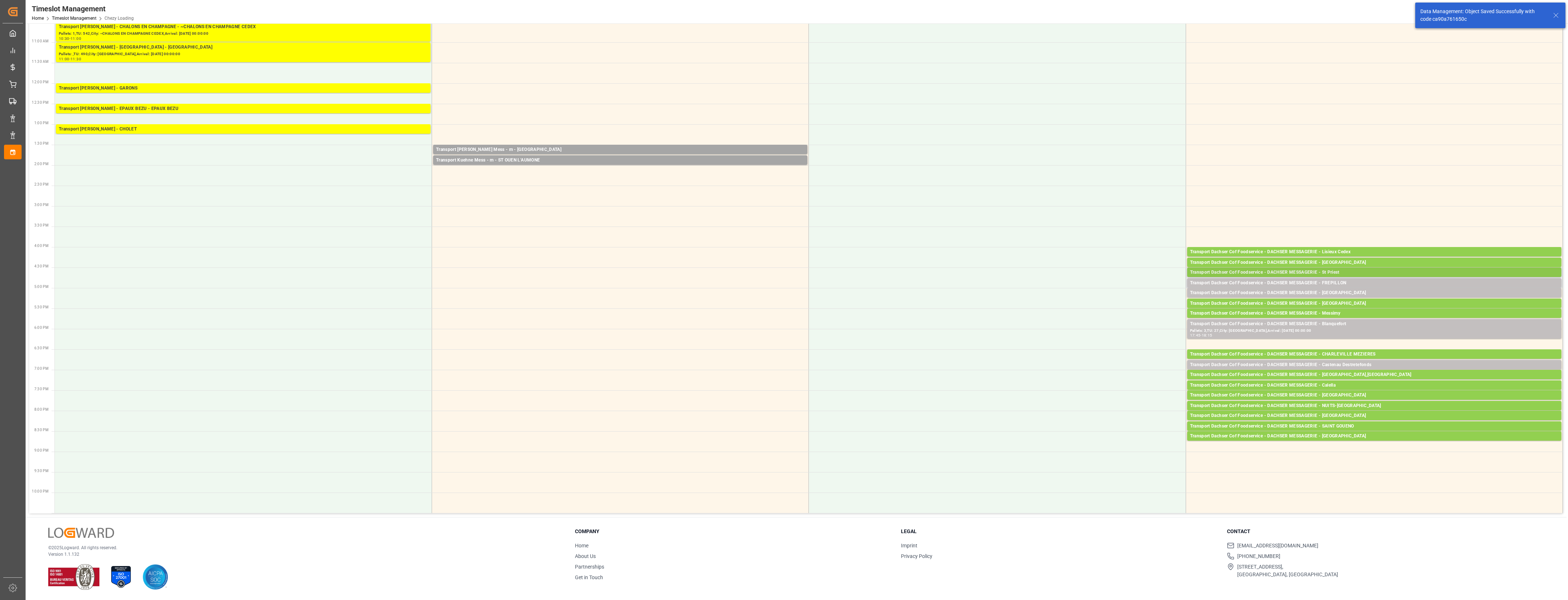
click at [1335, 272] on div "Transport Dachser Cof Foodservice - DACHSER MESSAGERIE - St Priest" at bounding box center [1373, 272] width 368 height 7
click at [1102, 305] on button "Open" at bounding box center [1091, 305] width 51 height 9
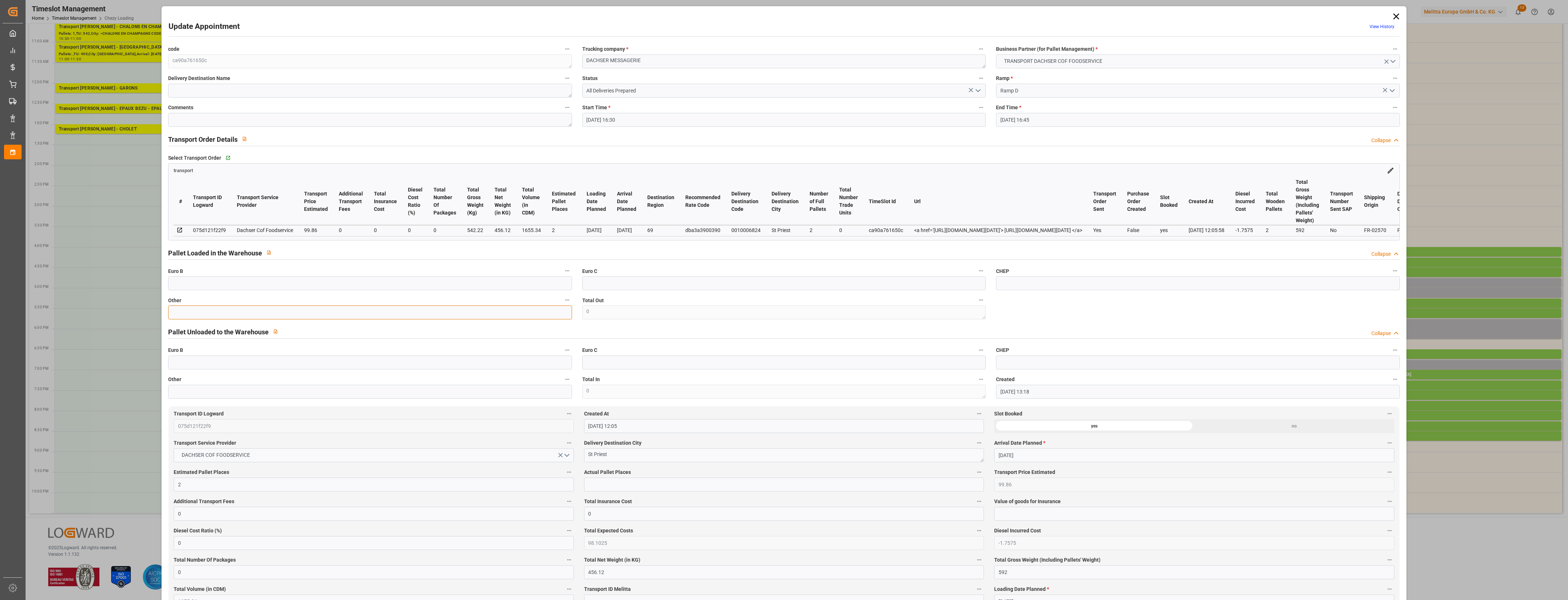
drag, startPoint x: 209, startPoint y: 316, endPoint x: 213, endPoint y: 318, distance: 4.5
click at [209, 316] on input "text" at bounding box center [369, 312] width 404 height 14
click at [611, 481] on input "text" at bounding box center [783, 484] width 400 height 14
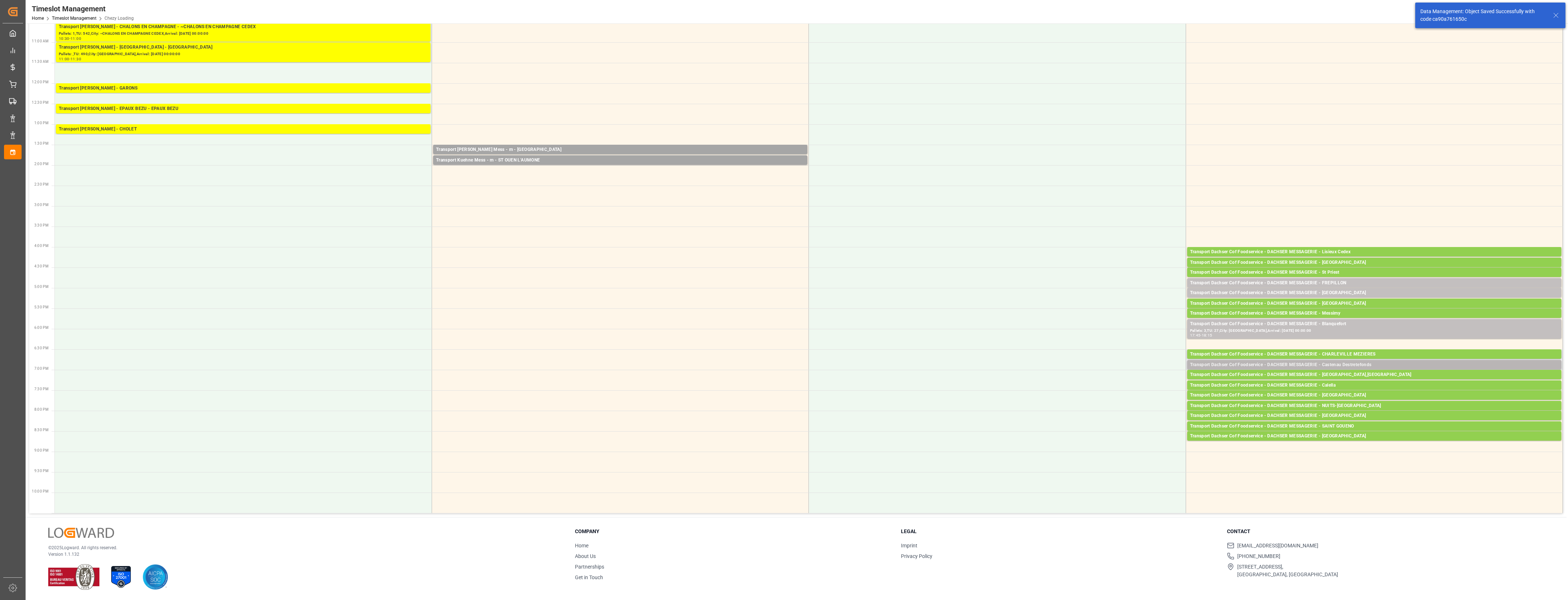
click at [1375, 364] on div "Transport Dachser Cof Foodservice - DACHSER MESSAGERIE - Castenau Destretefonds" at bounding box center [1373, 364] width 368 height 7
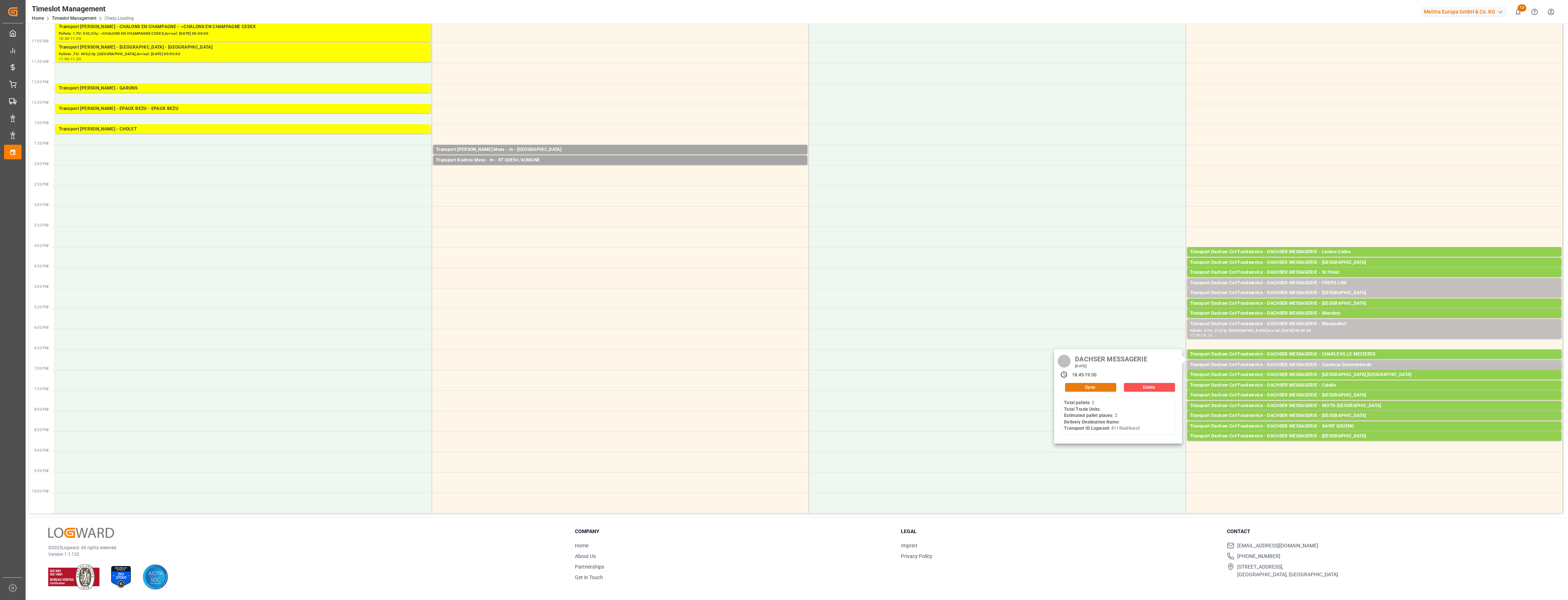
click at [1115, 387] on button "Open" at bounding box center [1091, 387] width 51 height 9
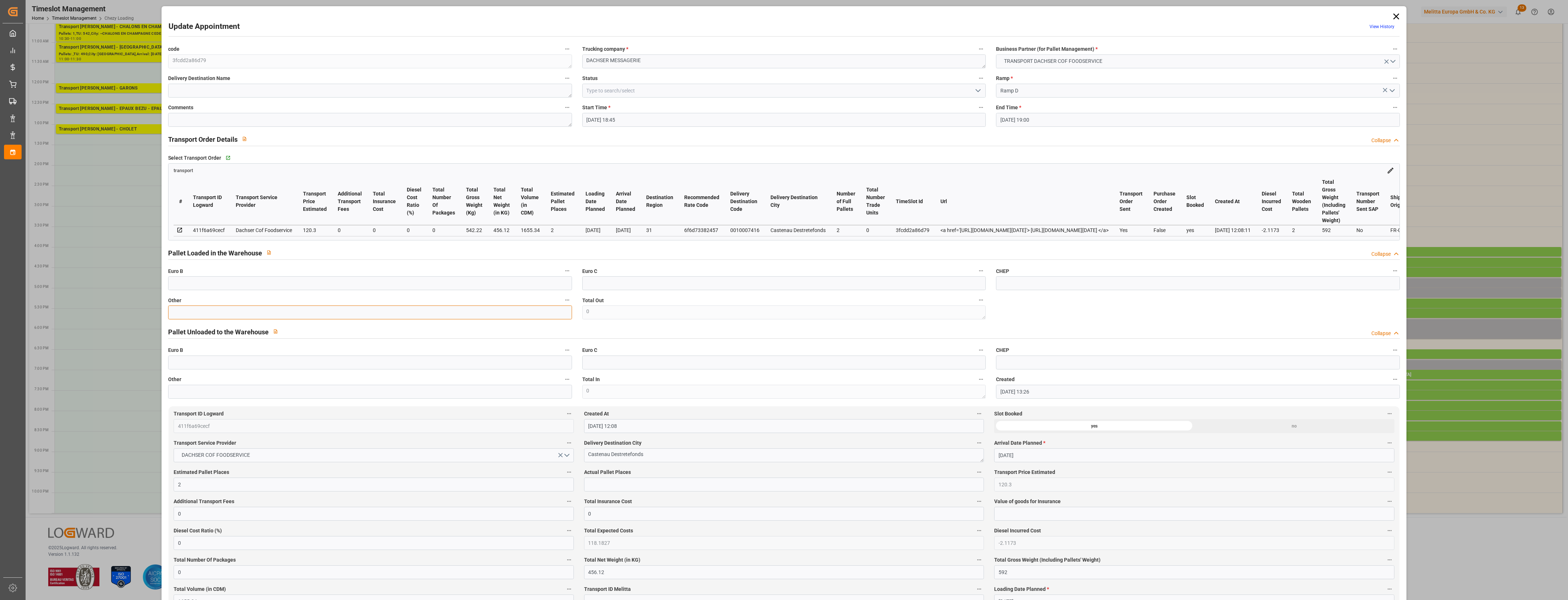
click at [280, 310] on input "text" at bounding box center [369, 312] width 404 height 14
drag, startPoint x: 602, startPoint y: 488, endPoint x: 616, endPoint y: 484, distance: 14.6
click at [602, 488] on input "text" at bounding box center [783, 484] width 400 height 14
click at [695, 471] on label "Actual Pallet Places" at bounding box center [783, 472] width 400 height 10
click at [975, 471] on button "Actual Pallet Places" at bounding box center [980, 472] width 10 height 10
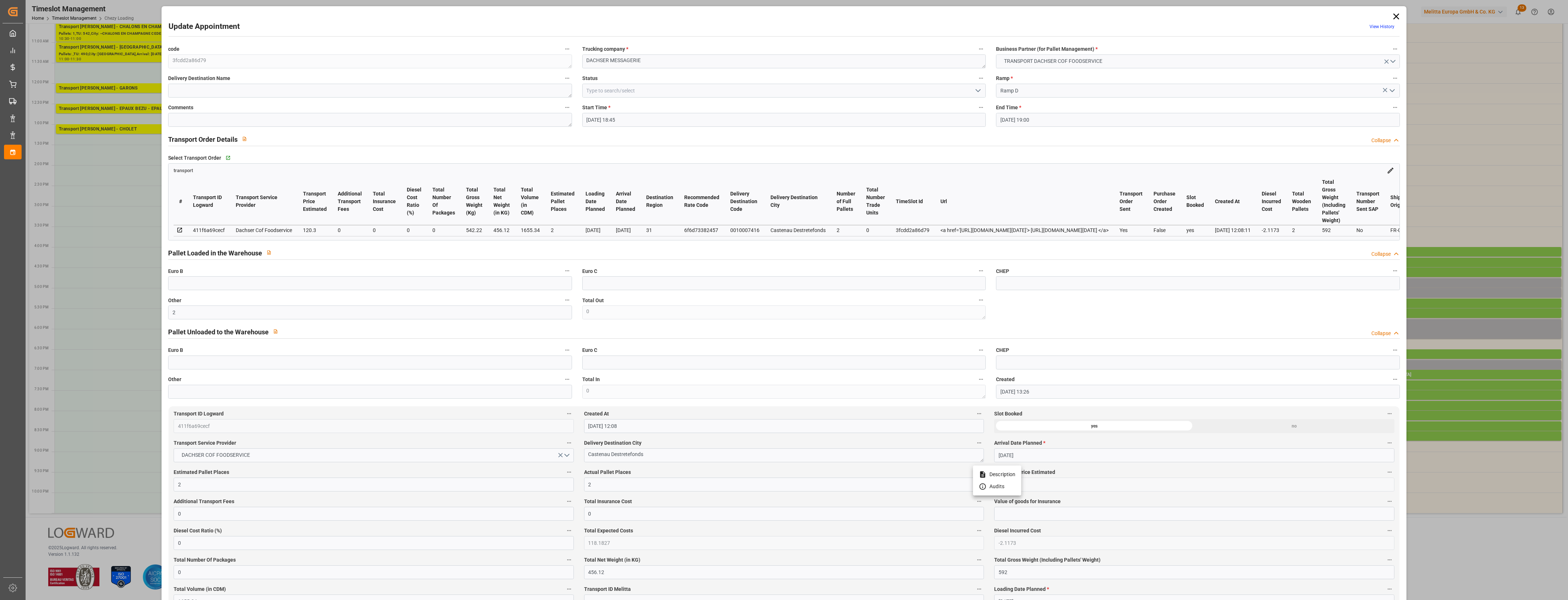
click at [708, 471] on div at bounding box center [784, 300] width 1568 height 600
click at [977, 92] on icon "open menu" at bounding box center [978, 90] width 9 height 9
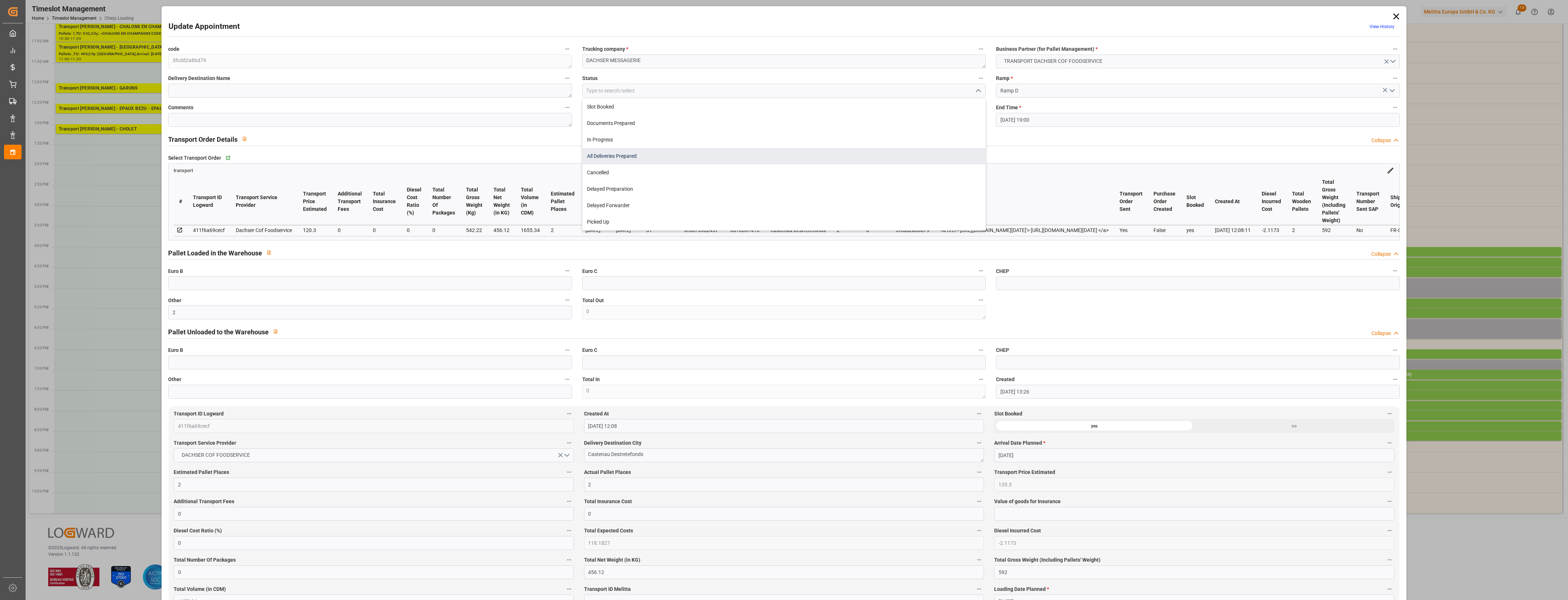
click at [622, 158] on div "All Deliveries Prepared" at bounding box center [784, 156] width 403 height 17
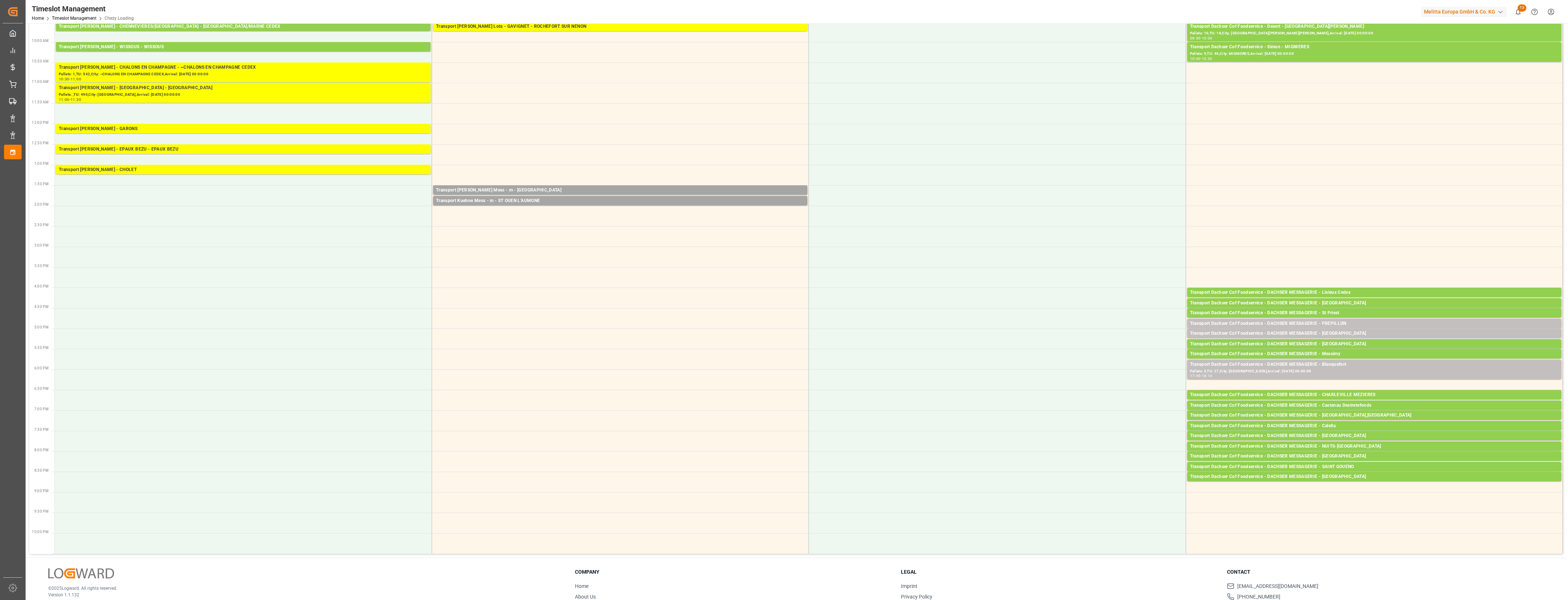
scroll to position [113, 0]
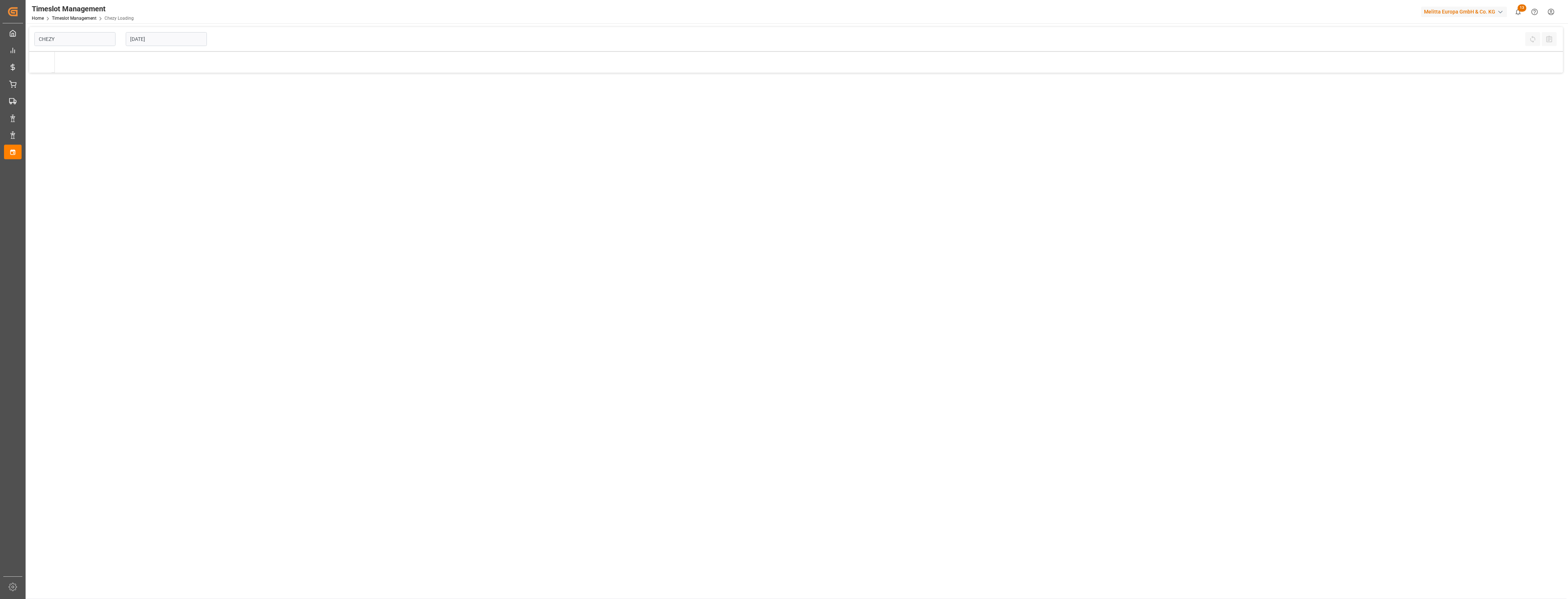
type input "Chezy Loading"
